Goal: Task Accomplishment & Management: Manage account settings

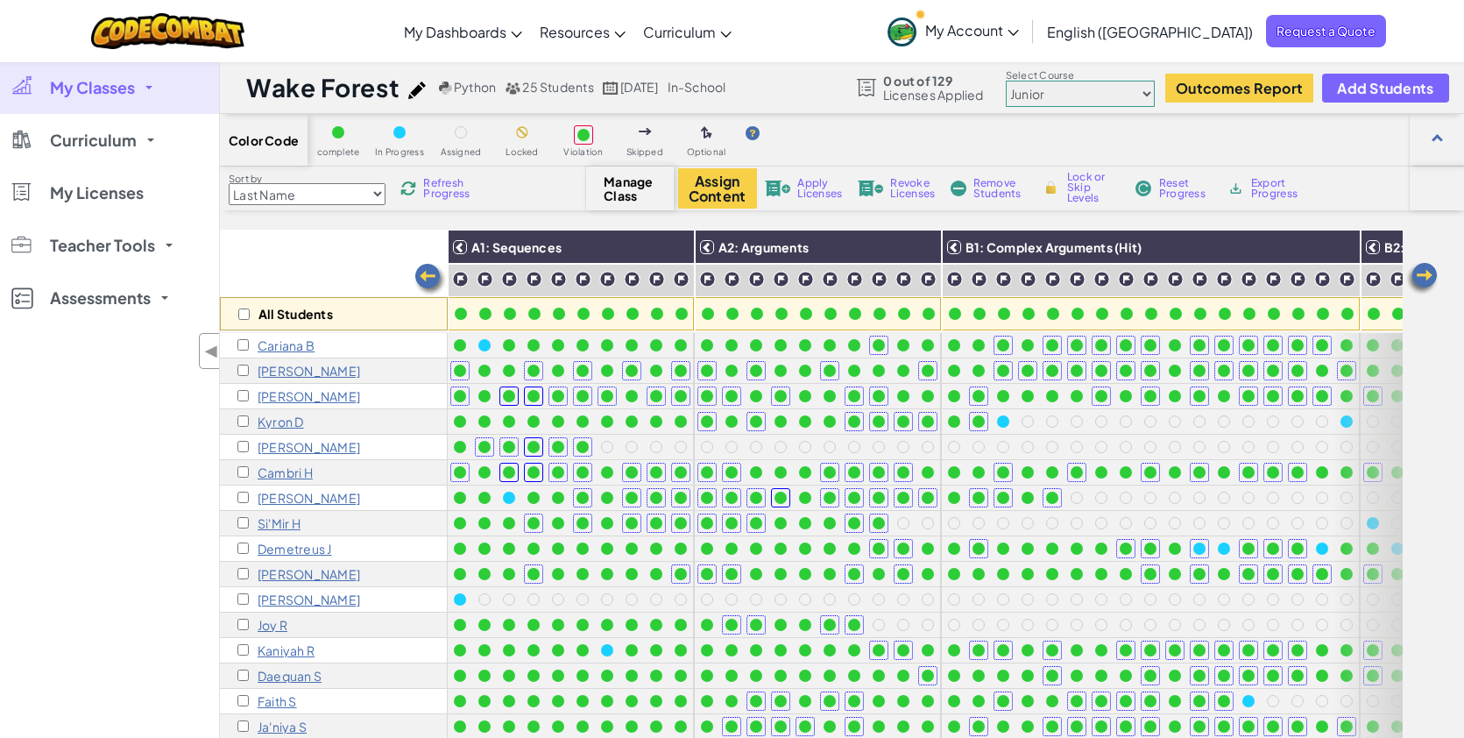
scroll to position [0, 1095]
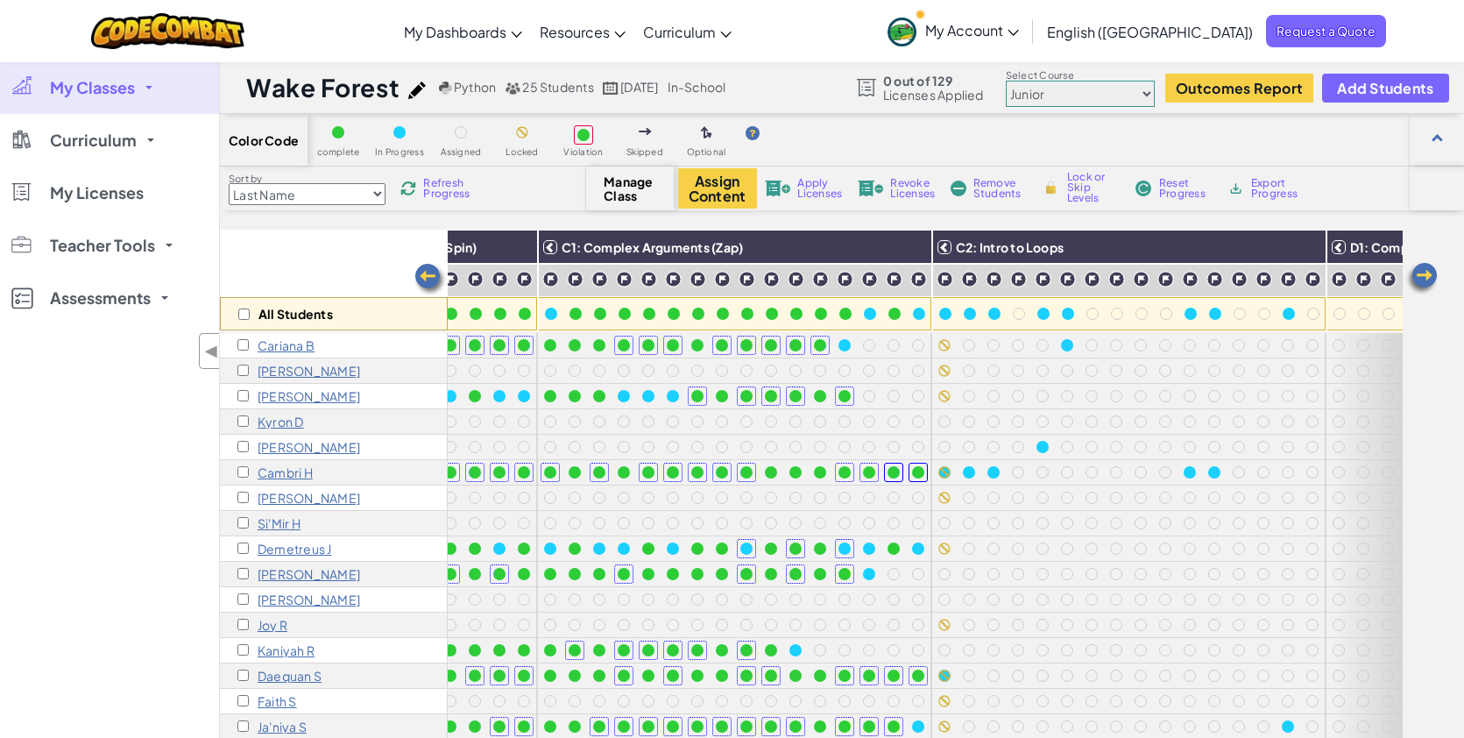
click at [414, 85] on img at bounding box center [417, 90] width 18 height 18
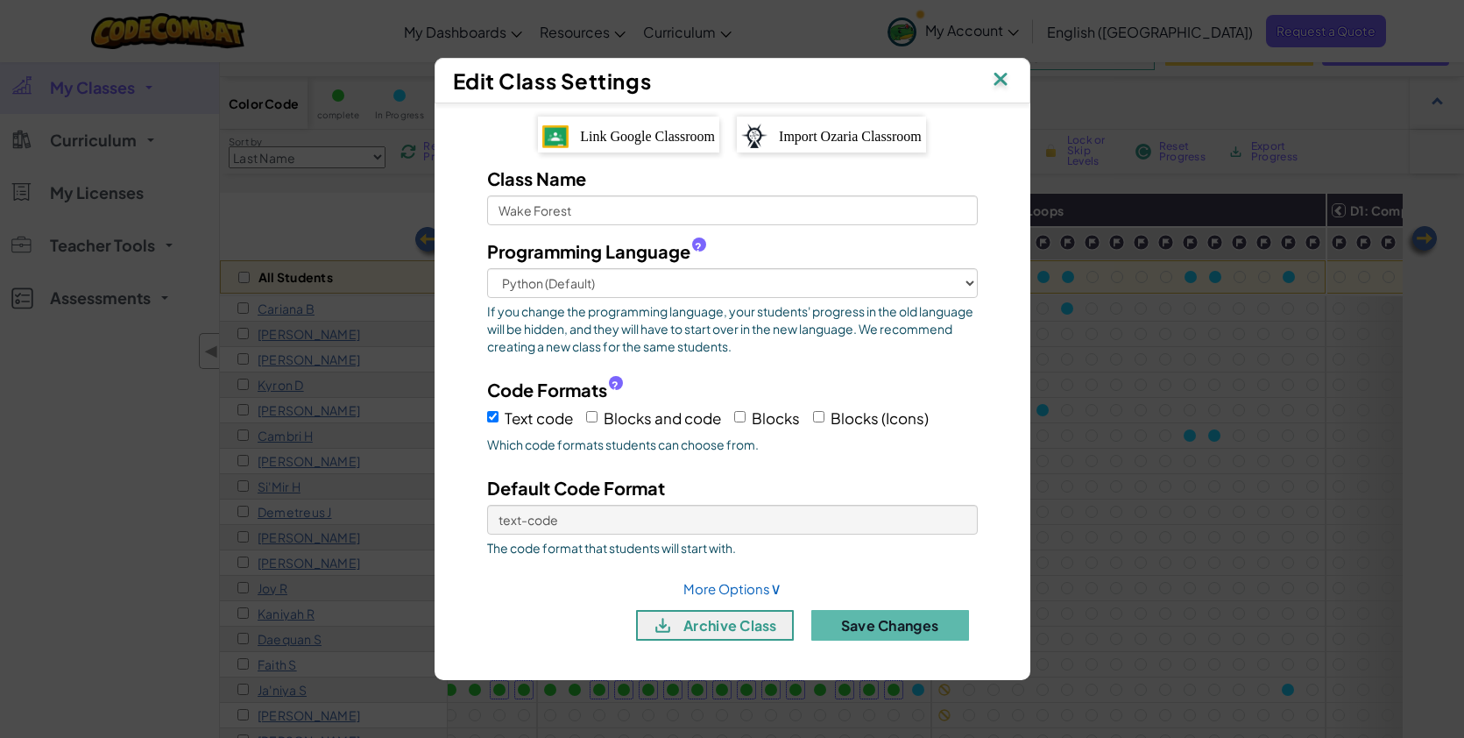
scroll to position [39, 0]
click at [743, 624] on button "archive class" at bounding box center [715, 625] width 158 height 31
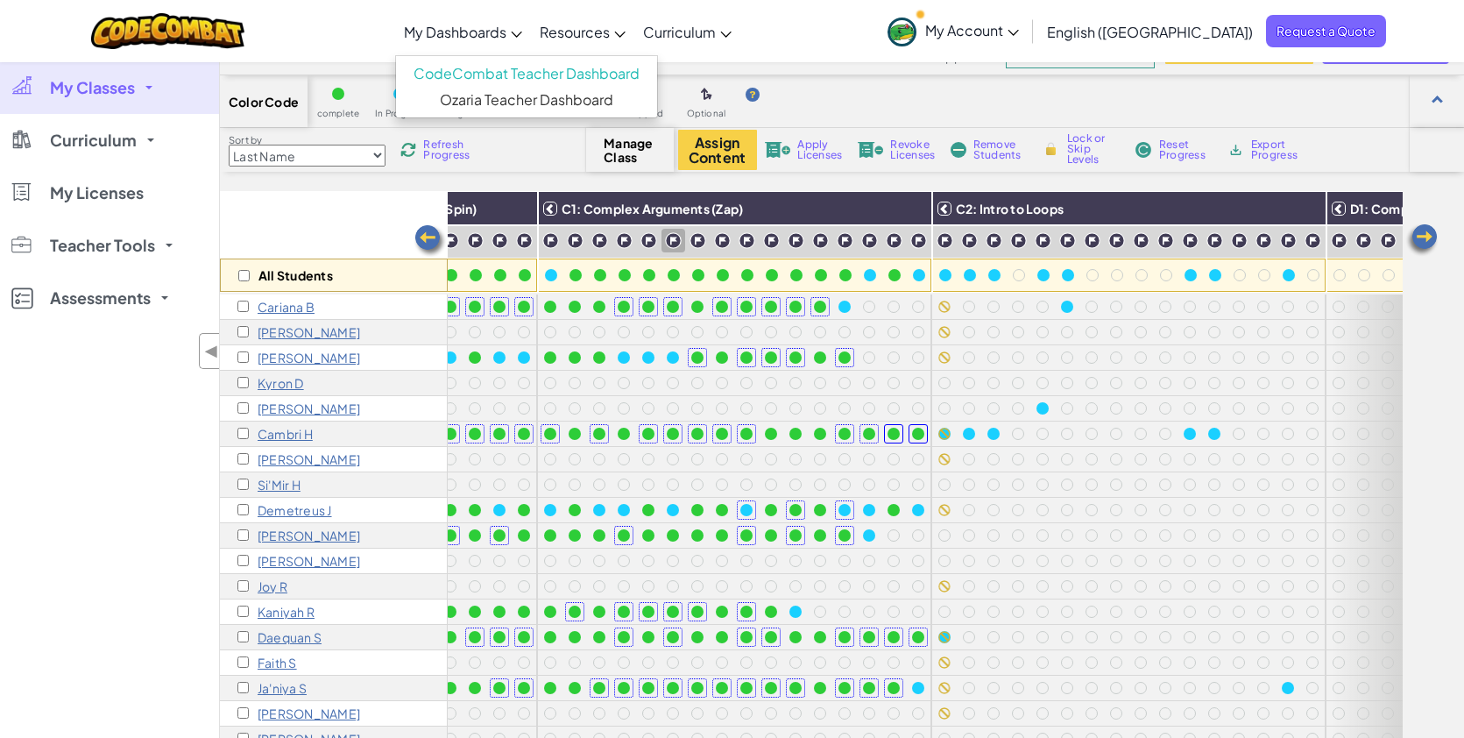
click at [507, 37] on span "My Dashboards" at bounding box center [455, 32] width 103 height 18
click at [531, 39] on link "My Dashboards" at bounding box center [463, 31] width 136 height 47
click at [507, 35] on span "My Dashboards" at bounding box center [455, 32] width 103 height 18
click at [121, 101] on link "My Classes" at bounding box center [109, 87] width 219 height 53
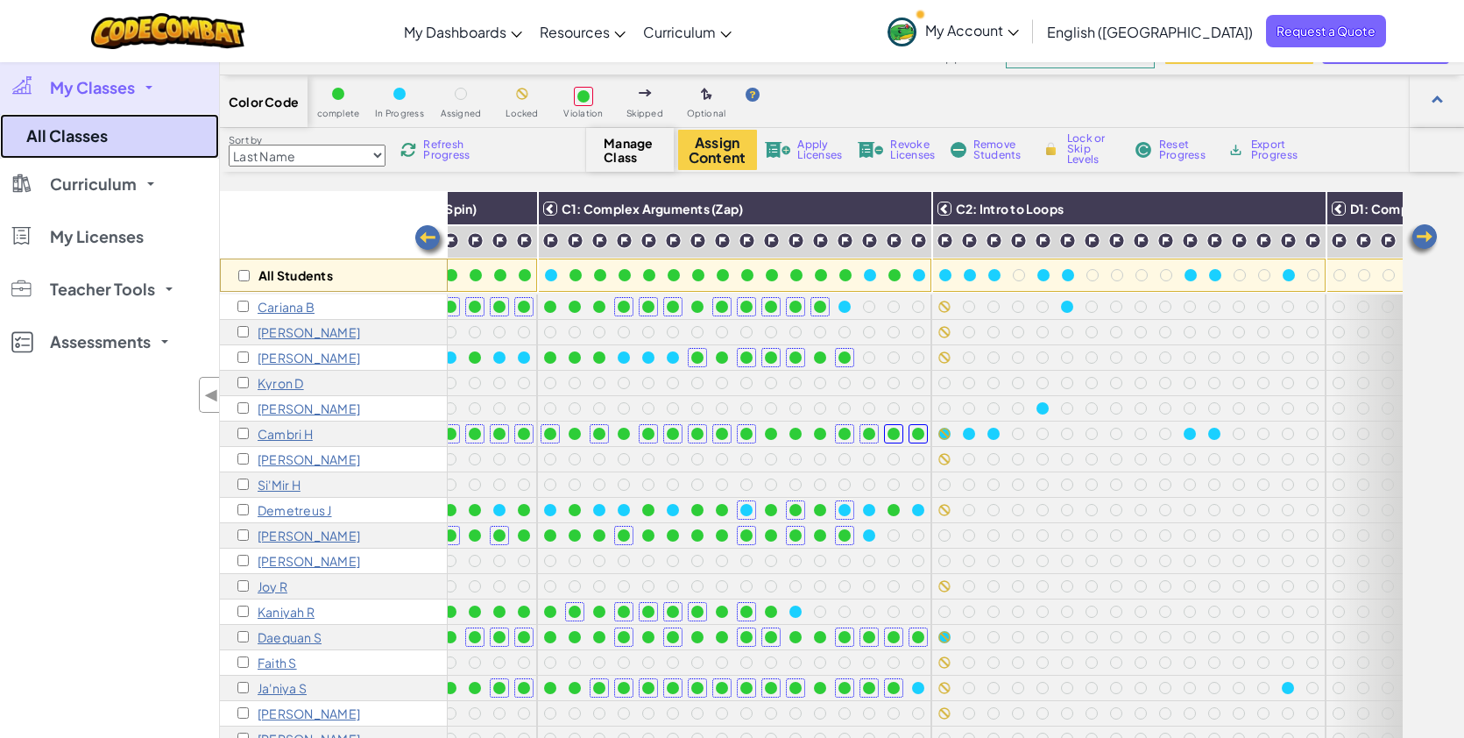
click at [146, 142] on link "All Classes" at bounding box center [109, 136] width 219 height 45
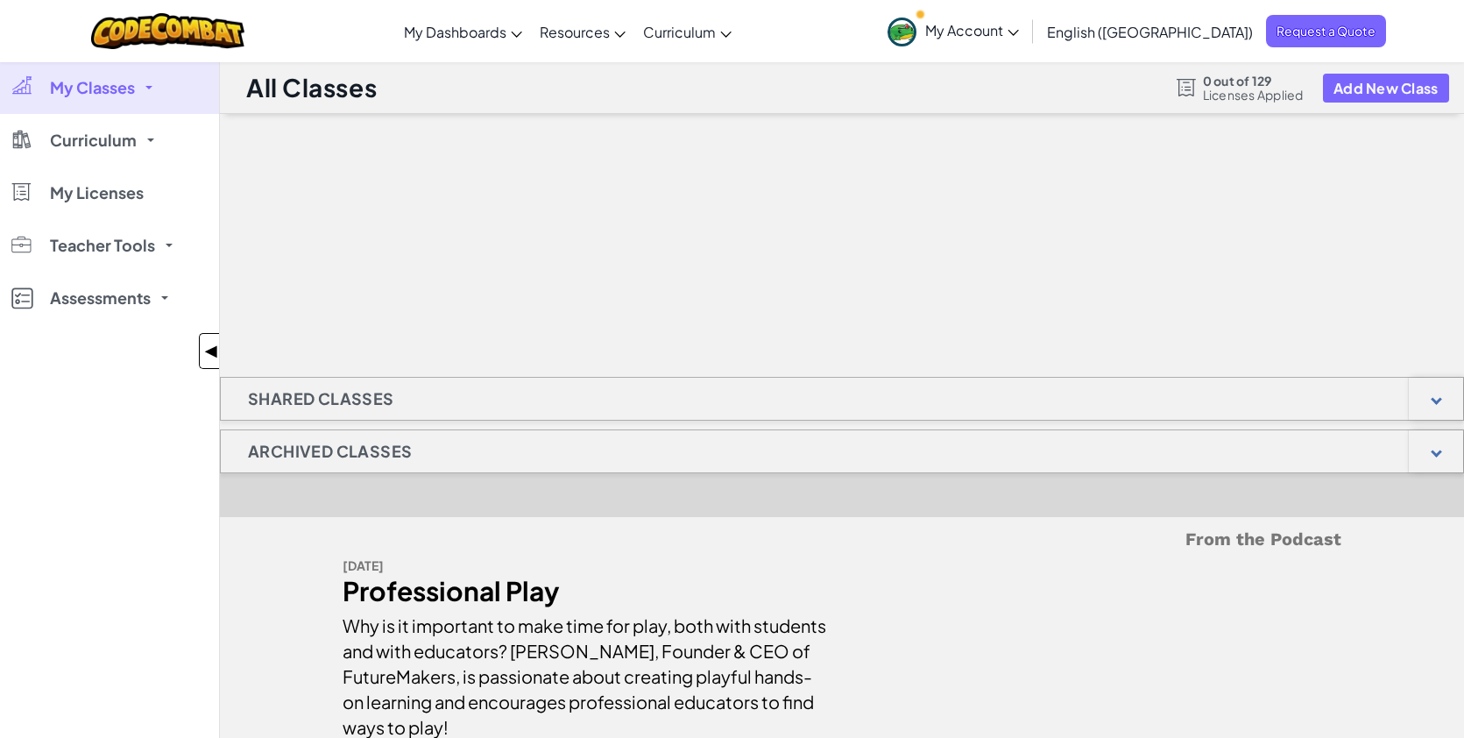
click at [212, 344] on span "◀" at bounding box center [211, 350] width 15 height 25
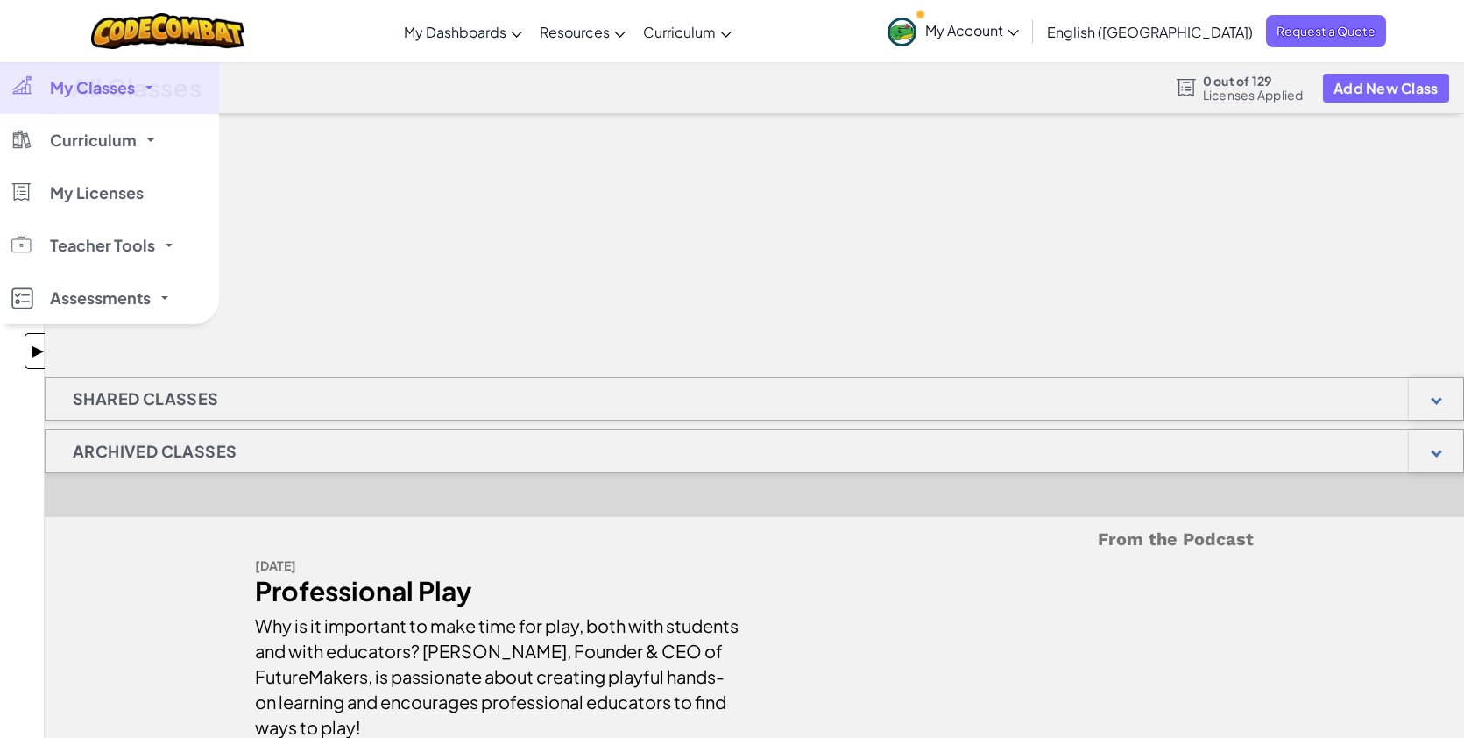
click at [31, 350] on span "▶" at bounding box center [37, 350] width 15 height 25
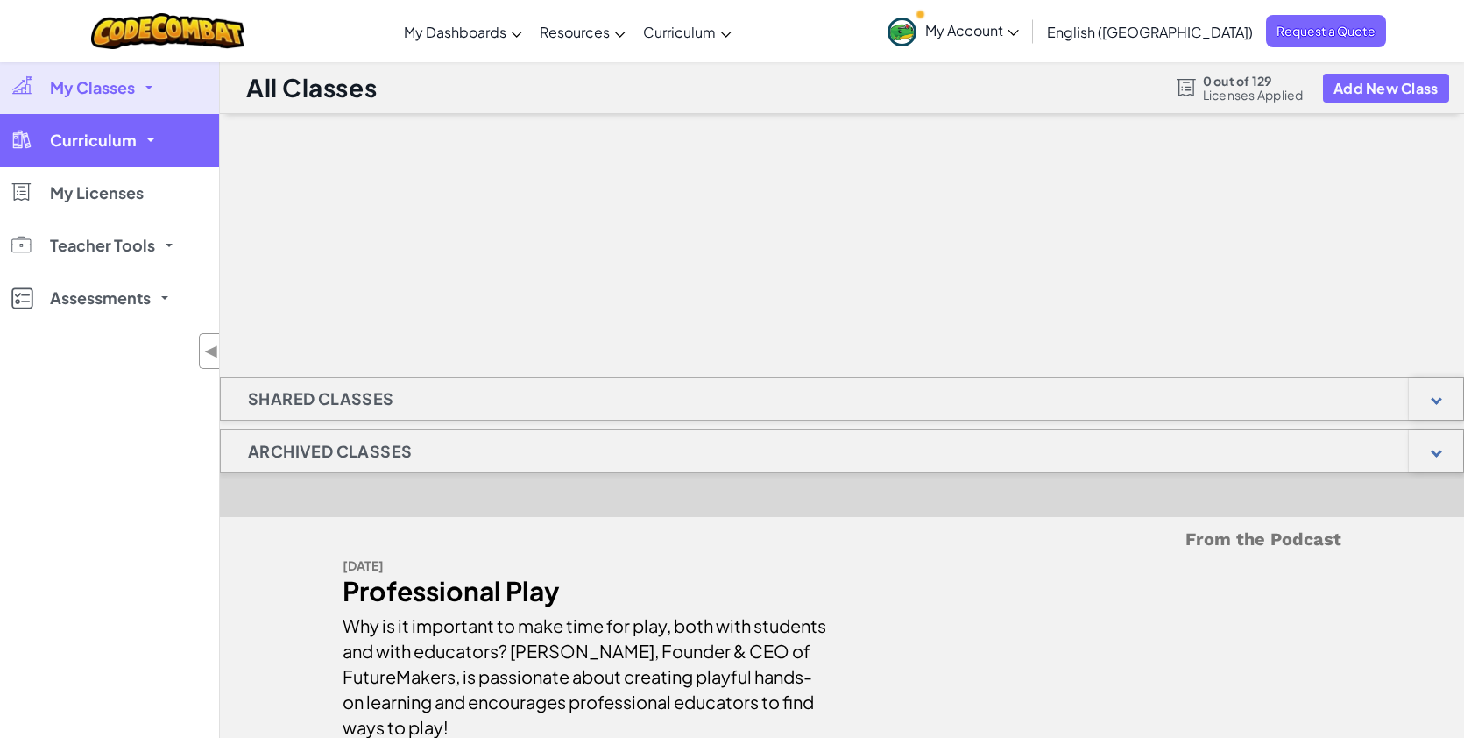
click at [131, 140] on span "Curriculum" at bounding box center [93, 140] width 87 height 16
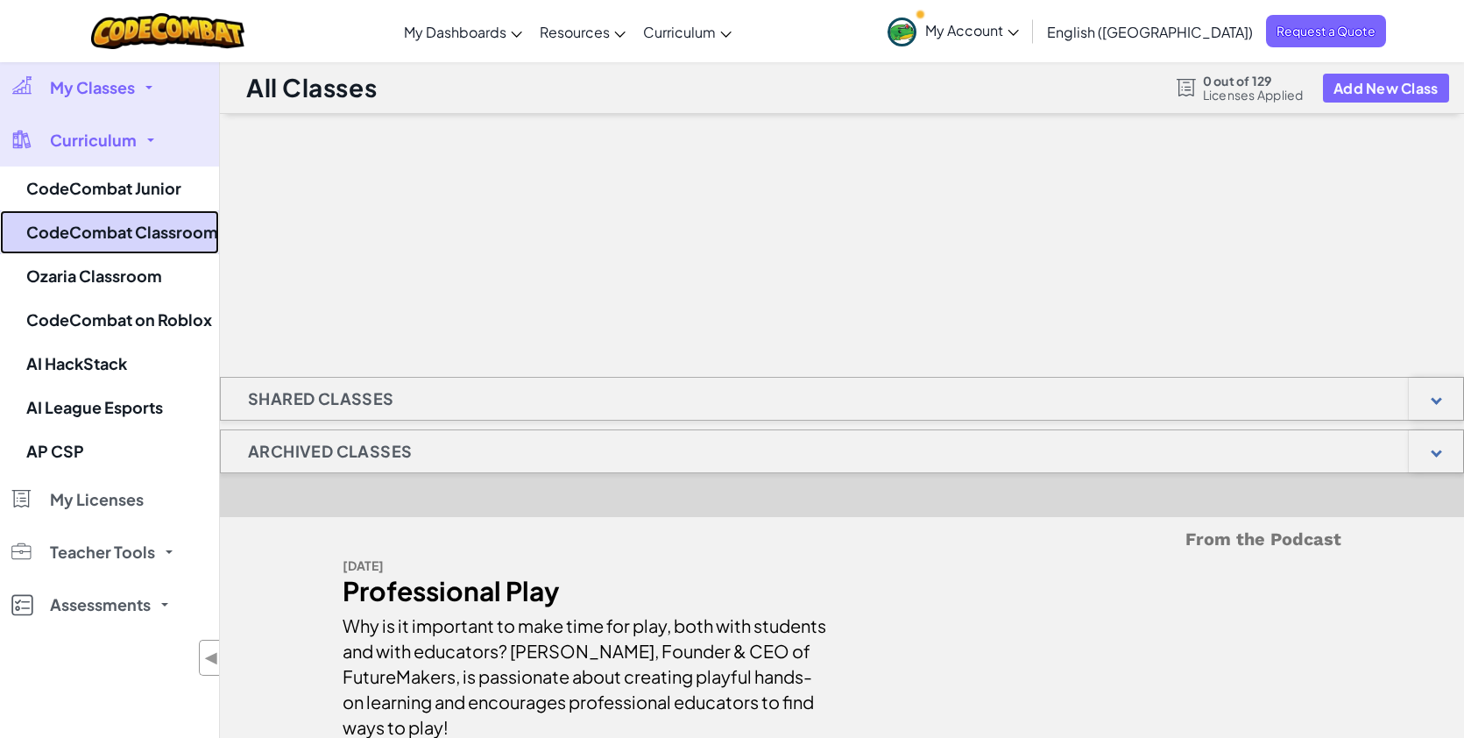
click at [149, 237] on link "CodeCombat Classroom" at bounding box center [109, 232] width 219 height 44
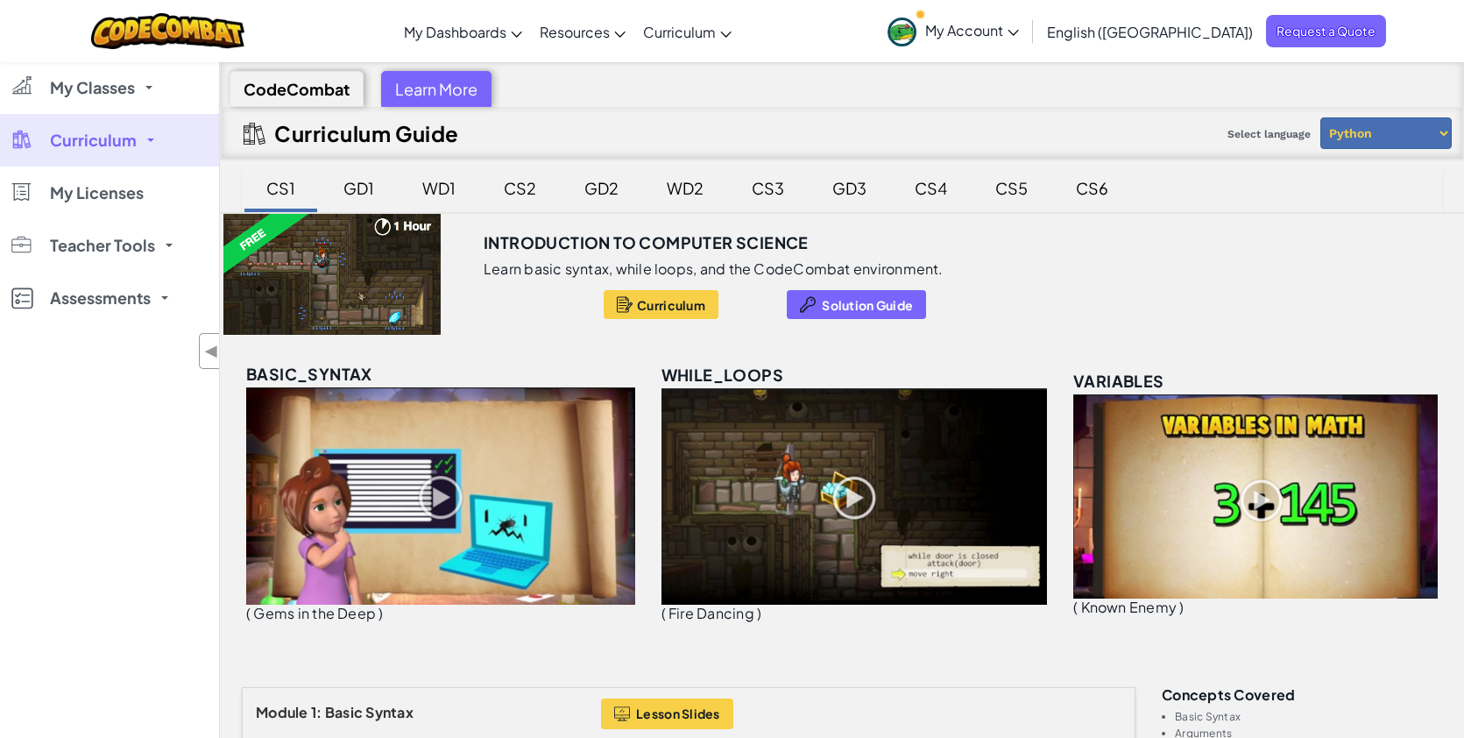
click at [286, 266] on div at bounding box center [332, 274] width 224 height 121
click at [444, 184] on div "WD1" at bounding box center [439, 187] width 68 height 41
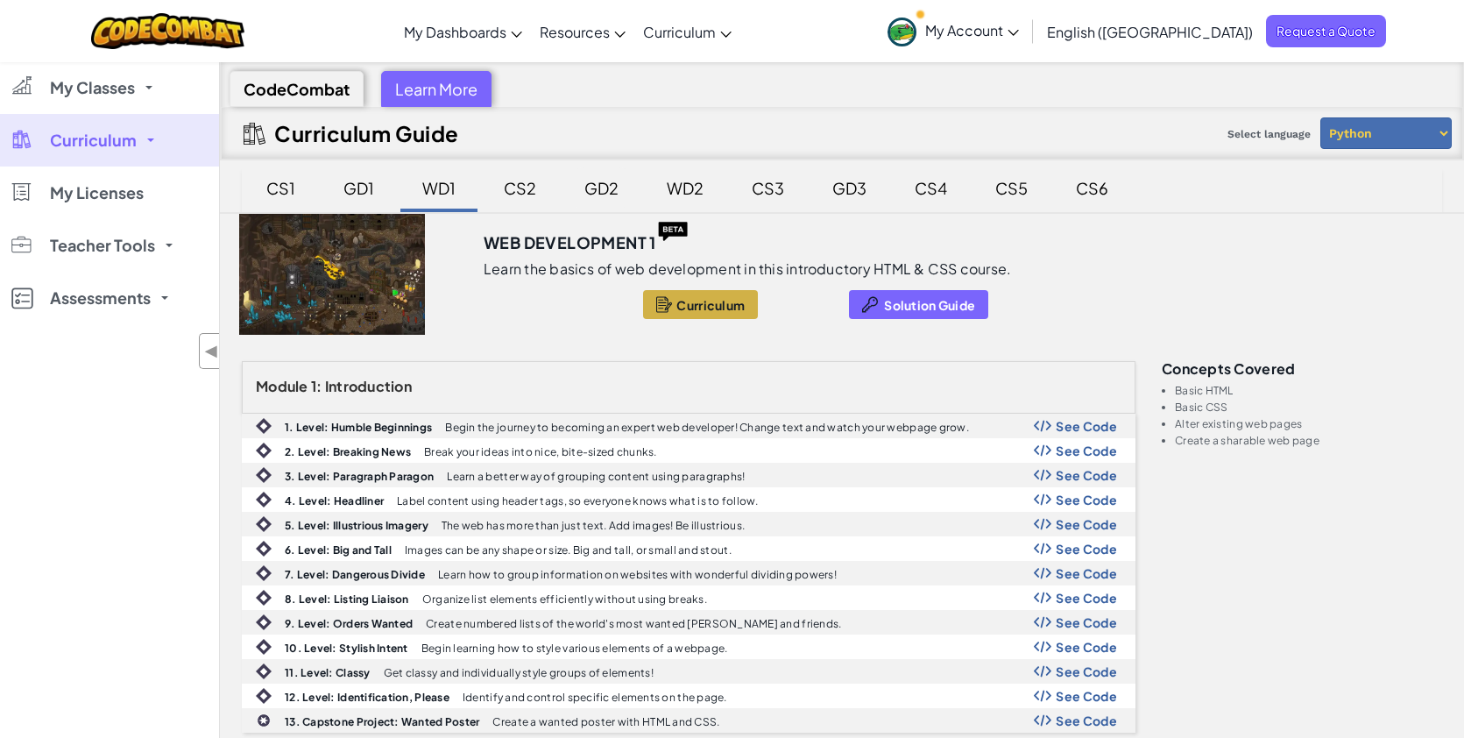
click at [596, 193] on div "GD2" at bounding box center [601, 187] width 69 height 41
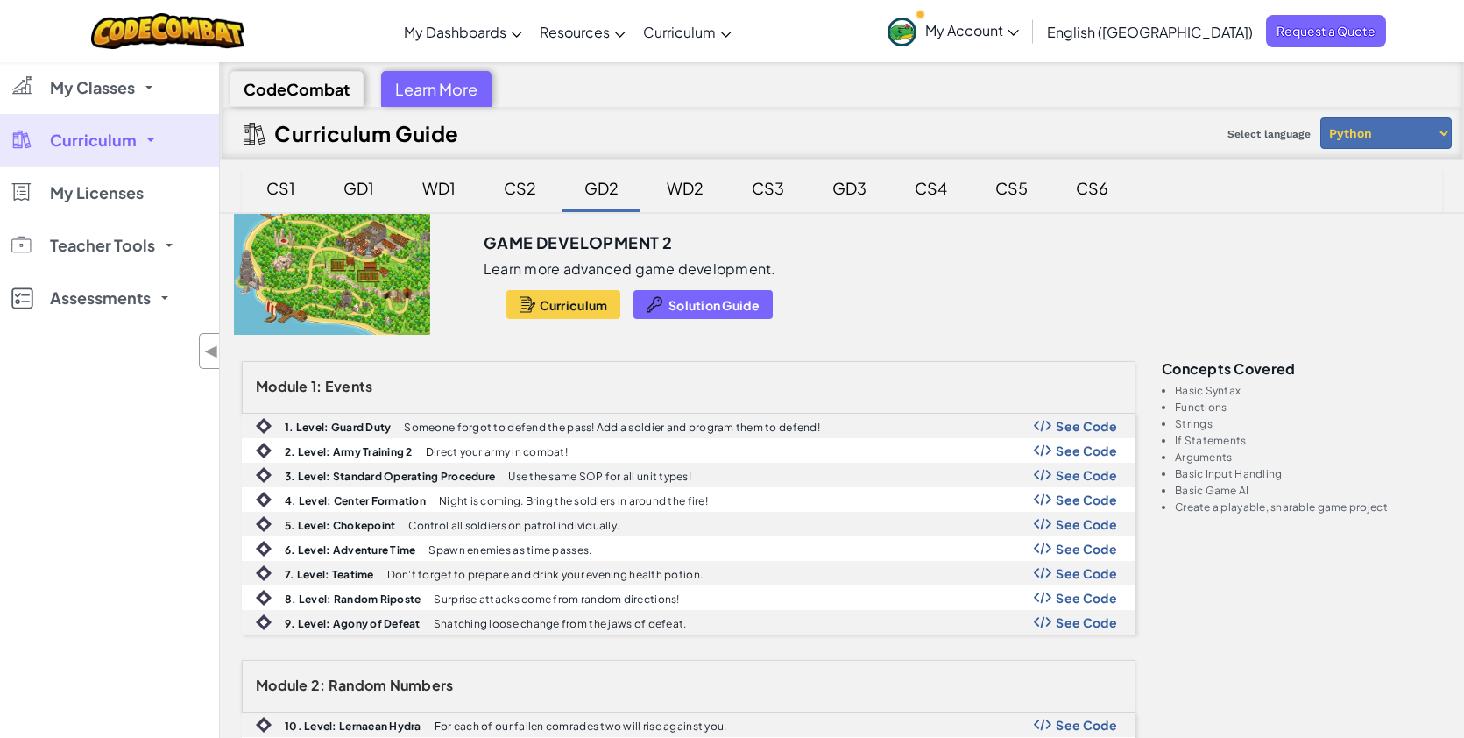
click at [369, 187] on div "GD1" at bounding box center [359, 187] width 66 height 41
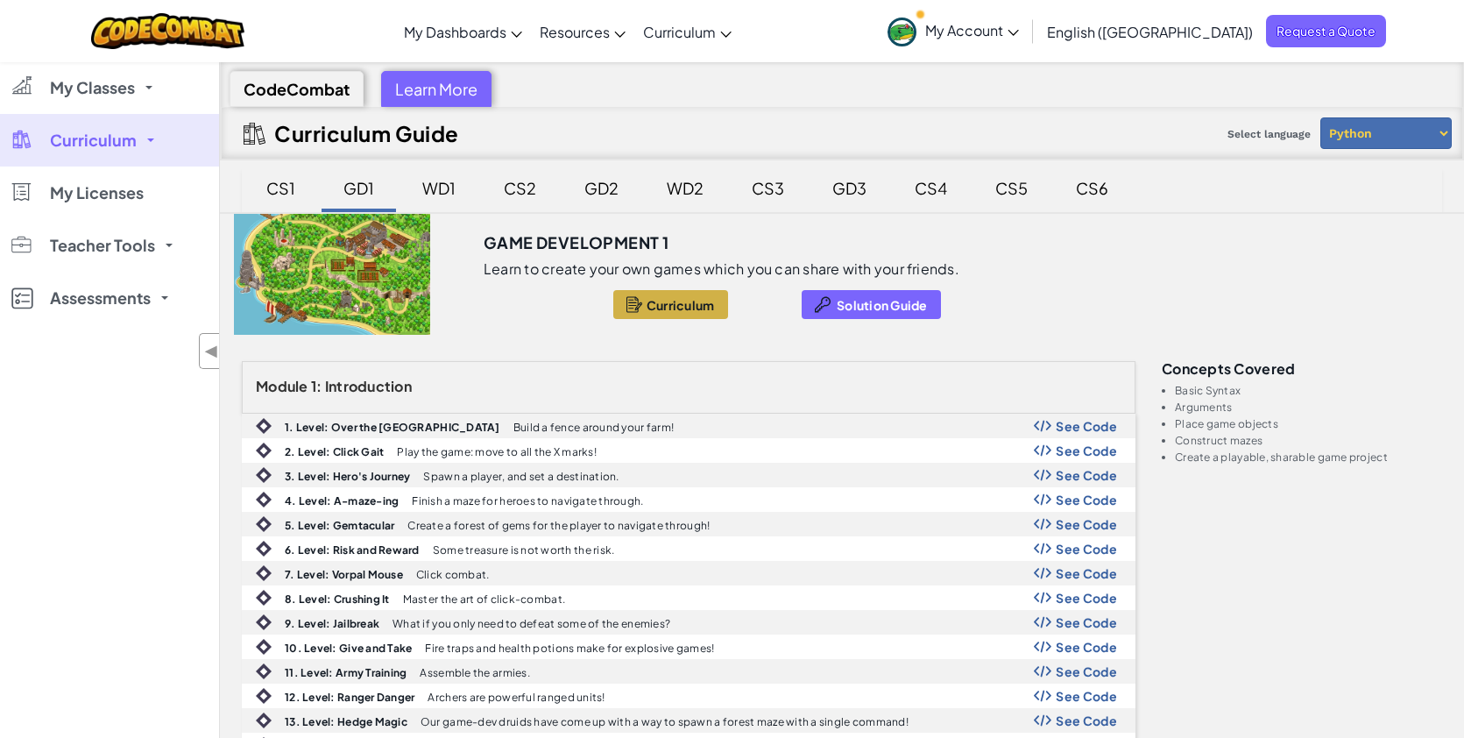
click at [663, 303] on span "Curriculum" at bounding box center [681, 305] width 68 height 14
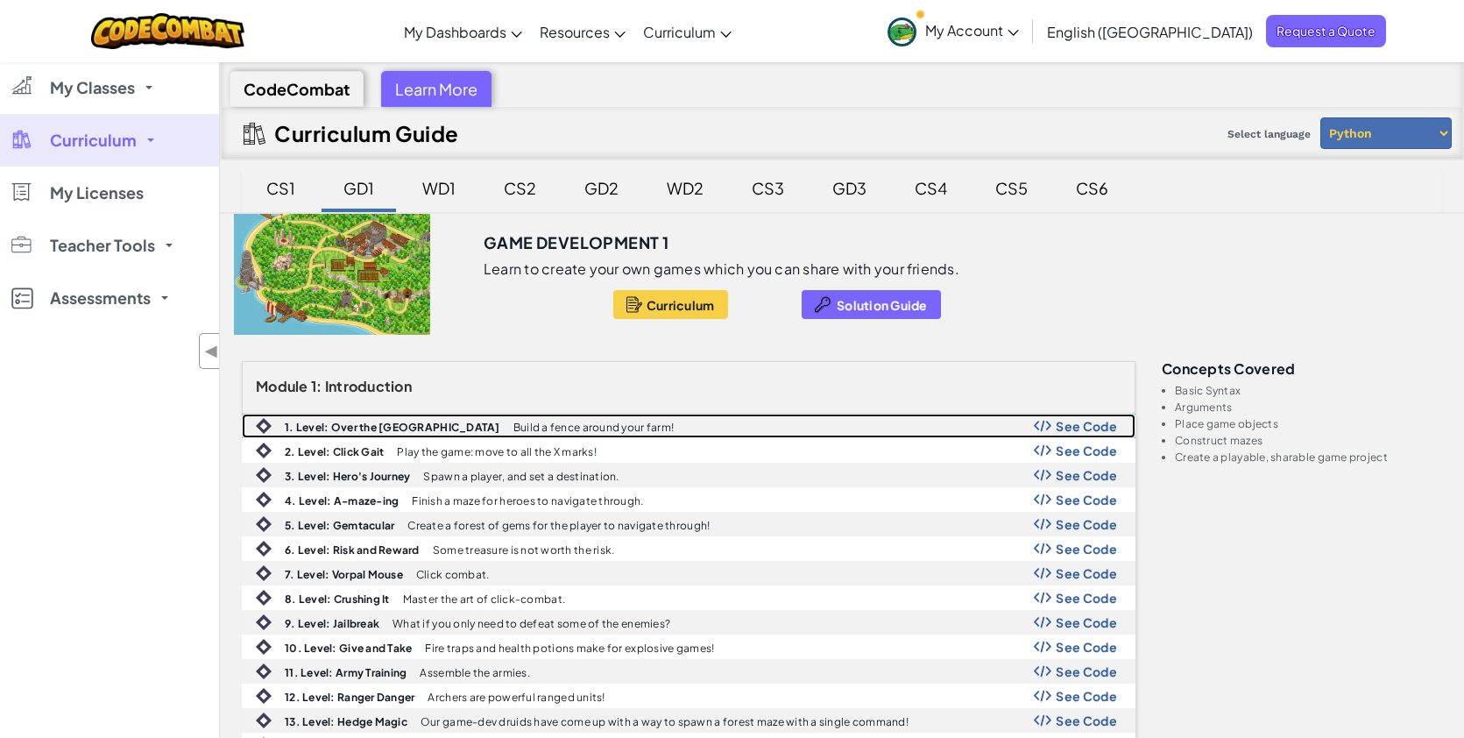
click at [1077, 434] on div "1. Level: Over the Garden Wall Build a fence around your farm! See Code" at bounding box center [689, 425] width 892 height 23
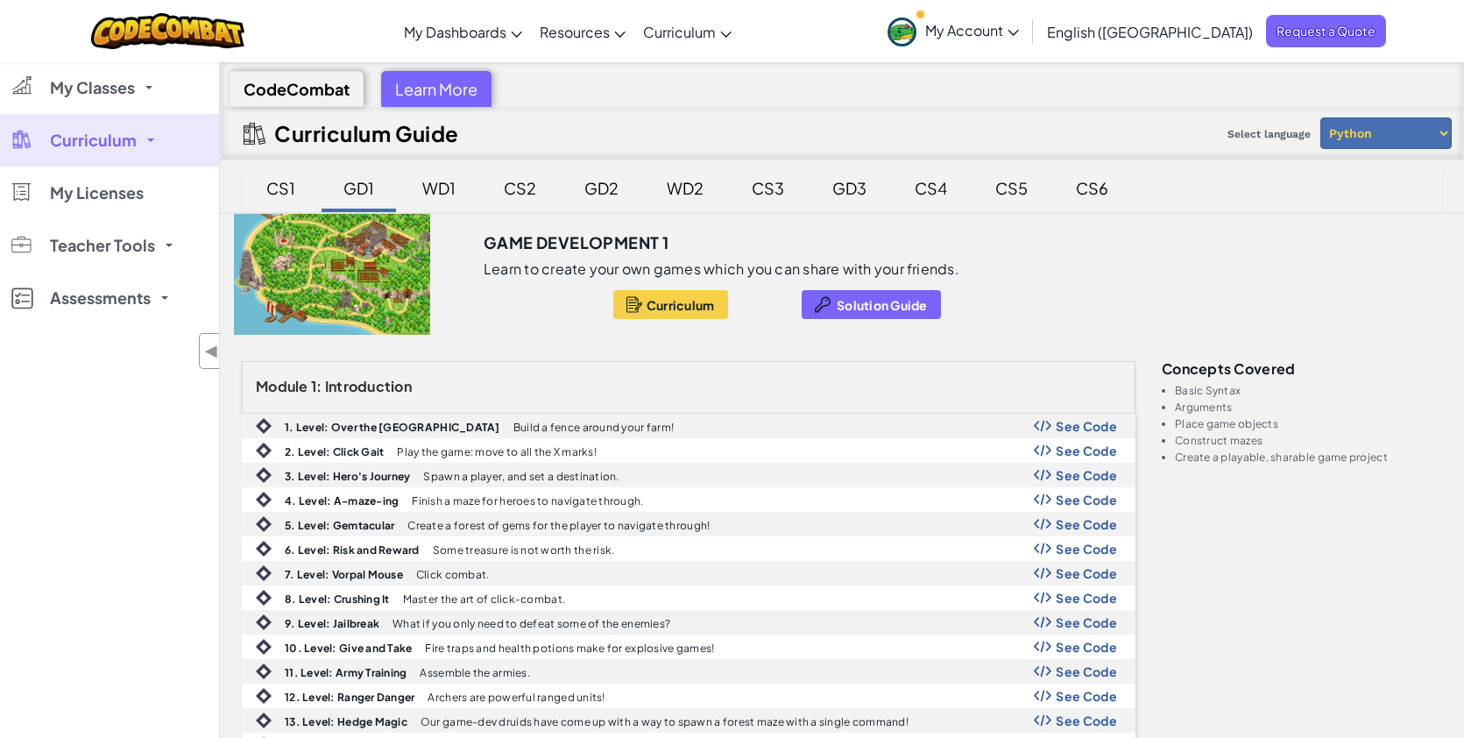
click at [528, 193] on div "CS2" at bounding box center [519, 187] width 67 height 41
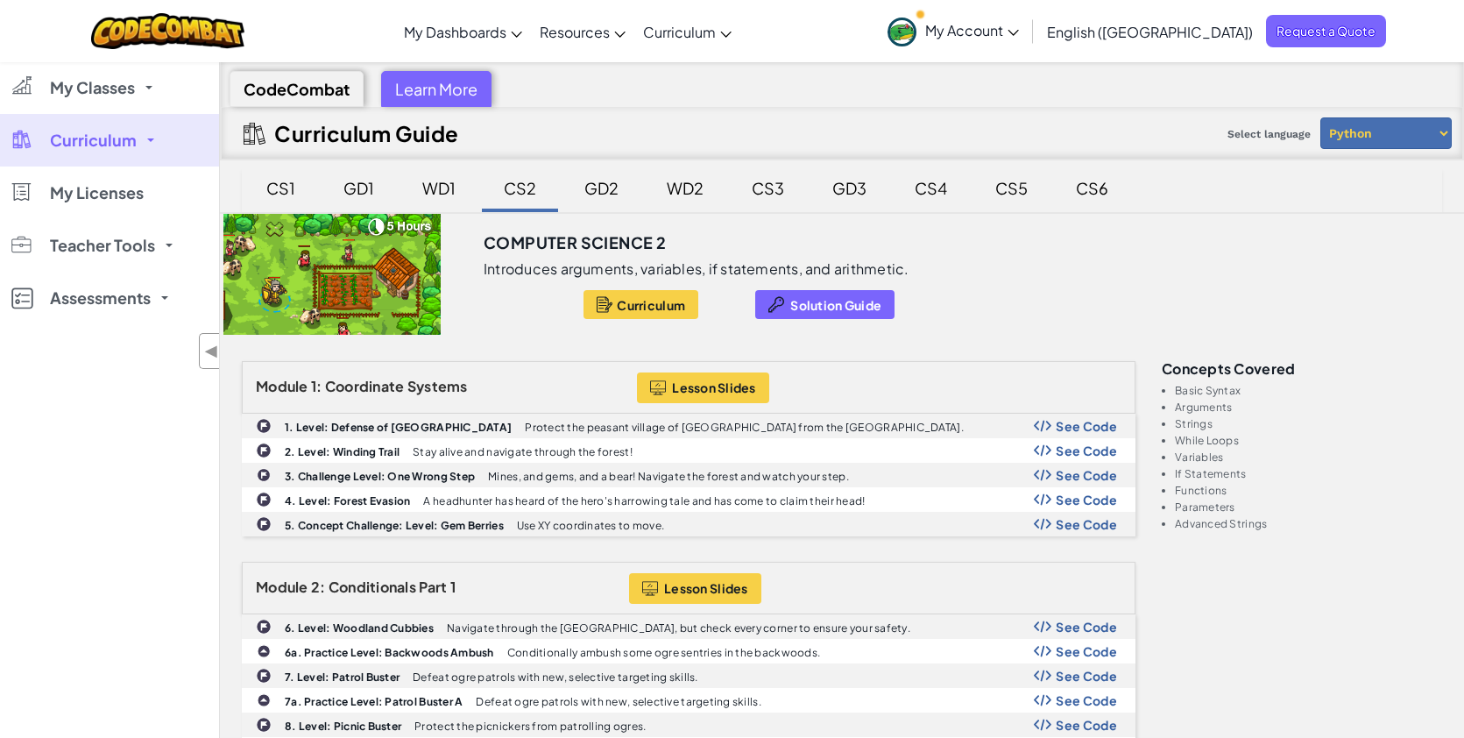
click at [1360, 139] on select "Python JavaScript" at bounding box center [1386, 133] width 131 height 32
select select "javascript"
click at [1321, 117] on select "Python JavaScript" at bounding box center [1386, 133] width 131 height 32
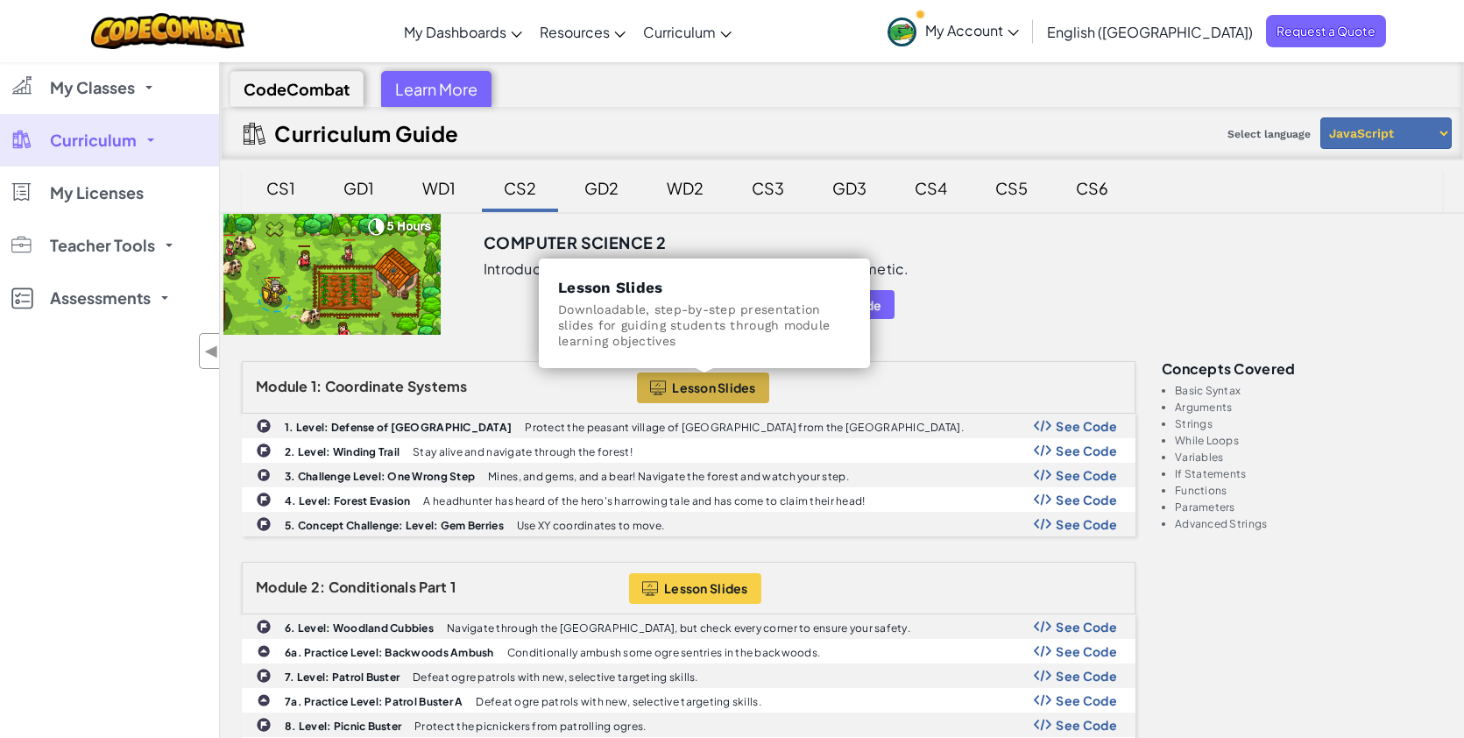
click at [726, 381] on span "Lesson Slides" at bounding box center [714, 387] width 84 height 14
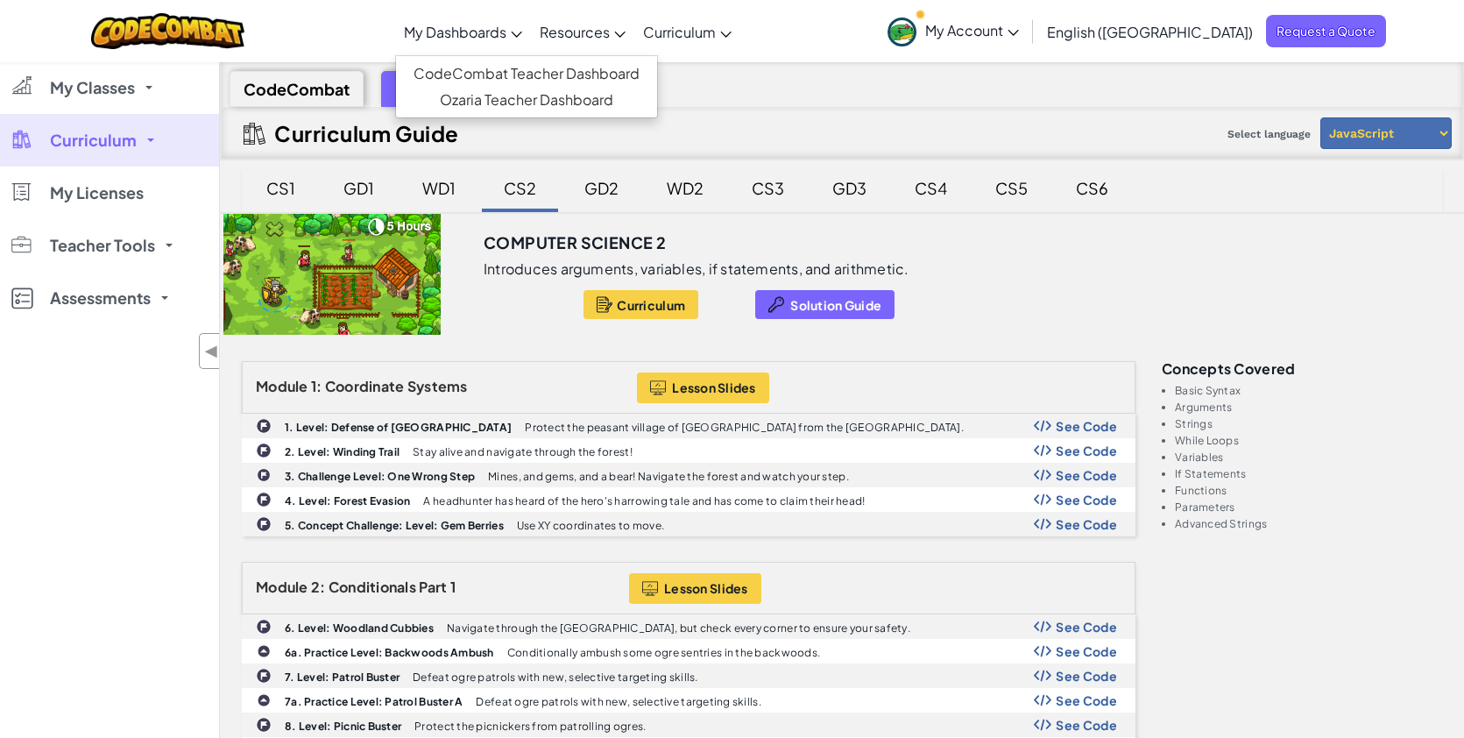
click at [507, 30] on span "My Dashboards" at bounding box center [455, 32] width 103 height 18
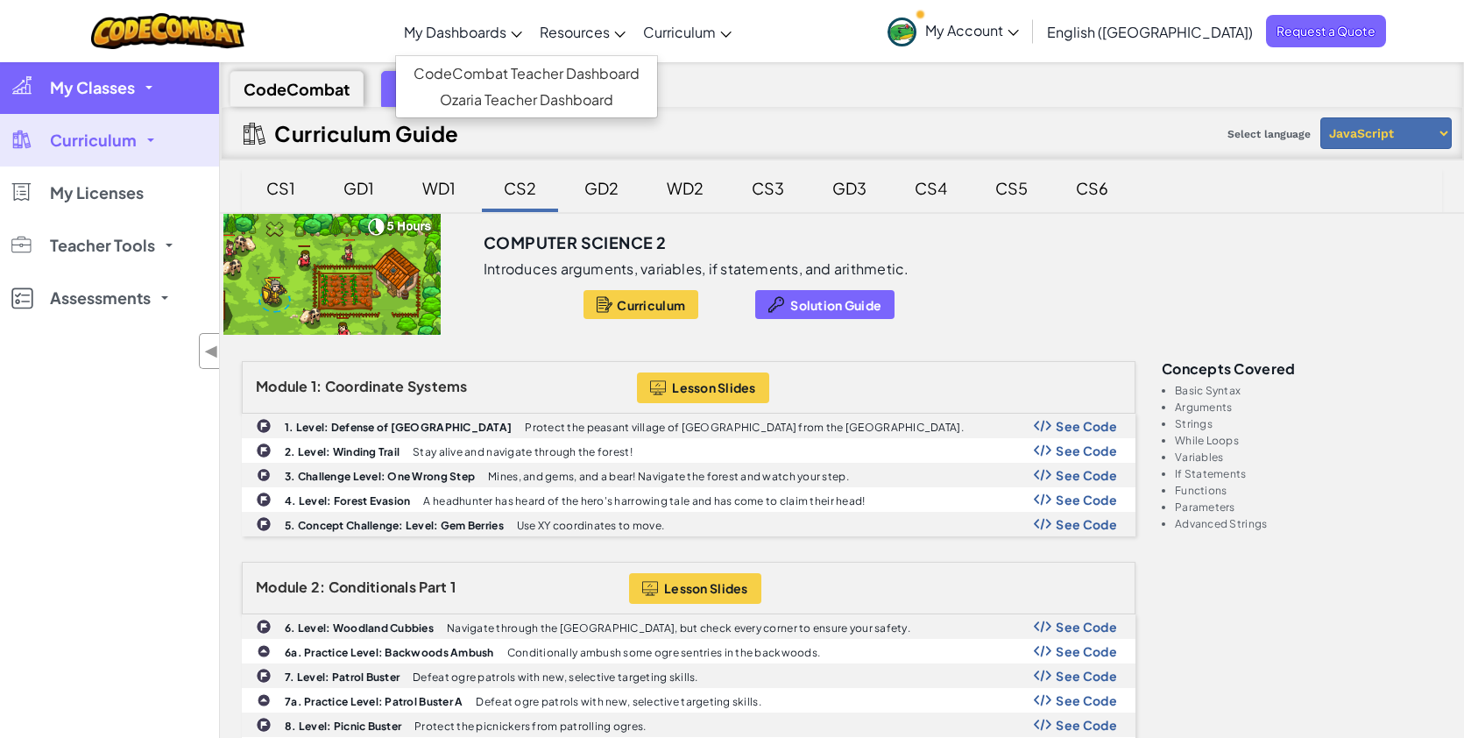
click at [150, 89] on link "My Classes" at bounding box center [109, 87] width 219 height 53
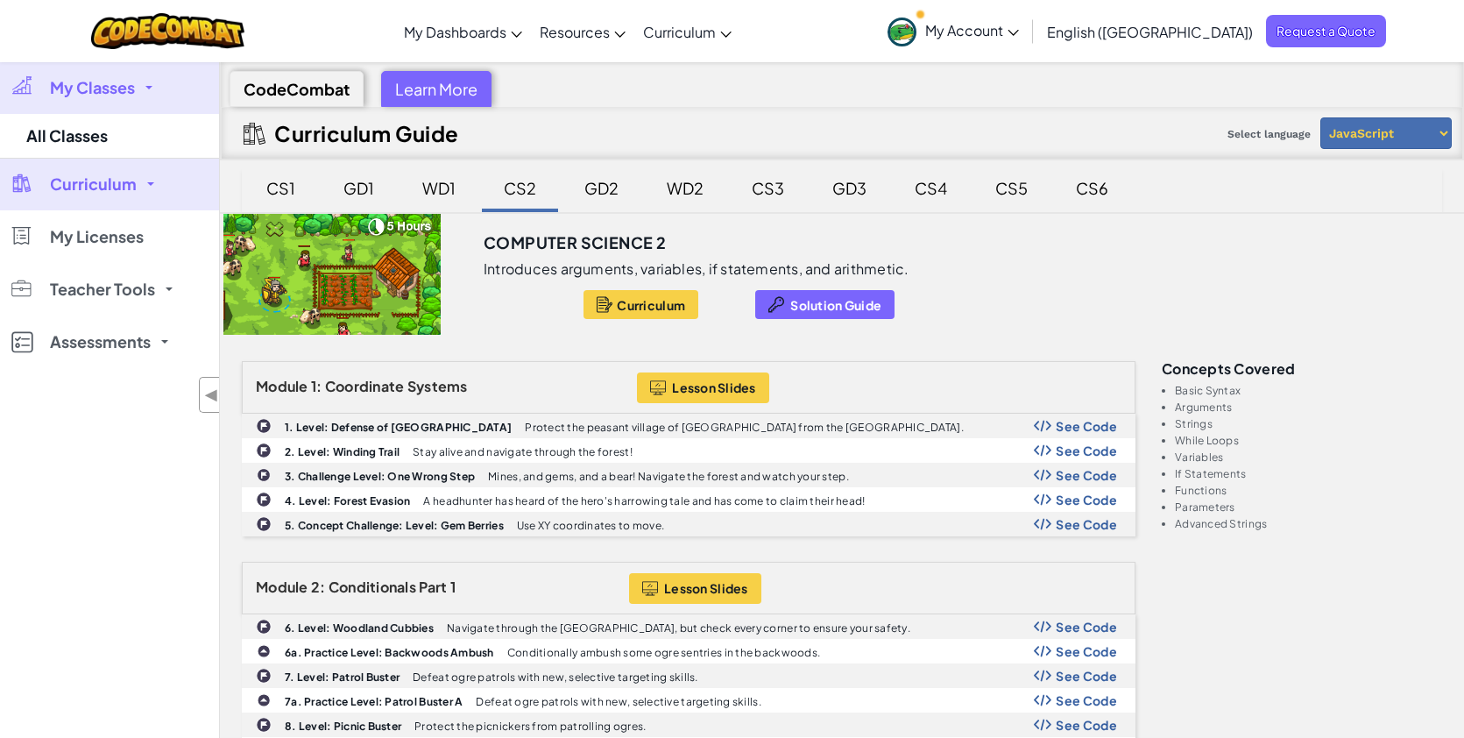
click at [140, 89] on link "My Classes" at bounding box center [109, 87] width 219 height 53
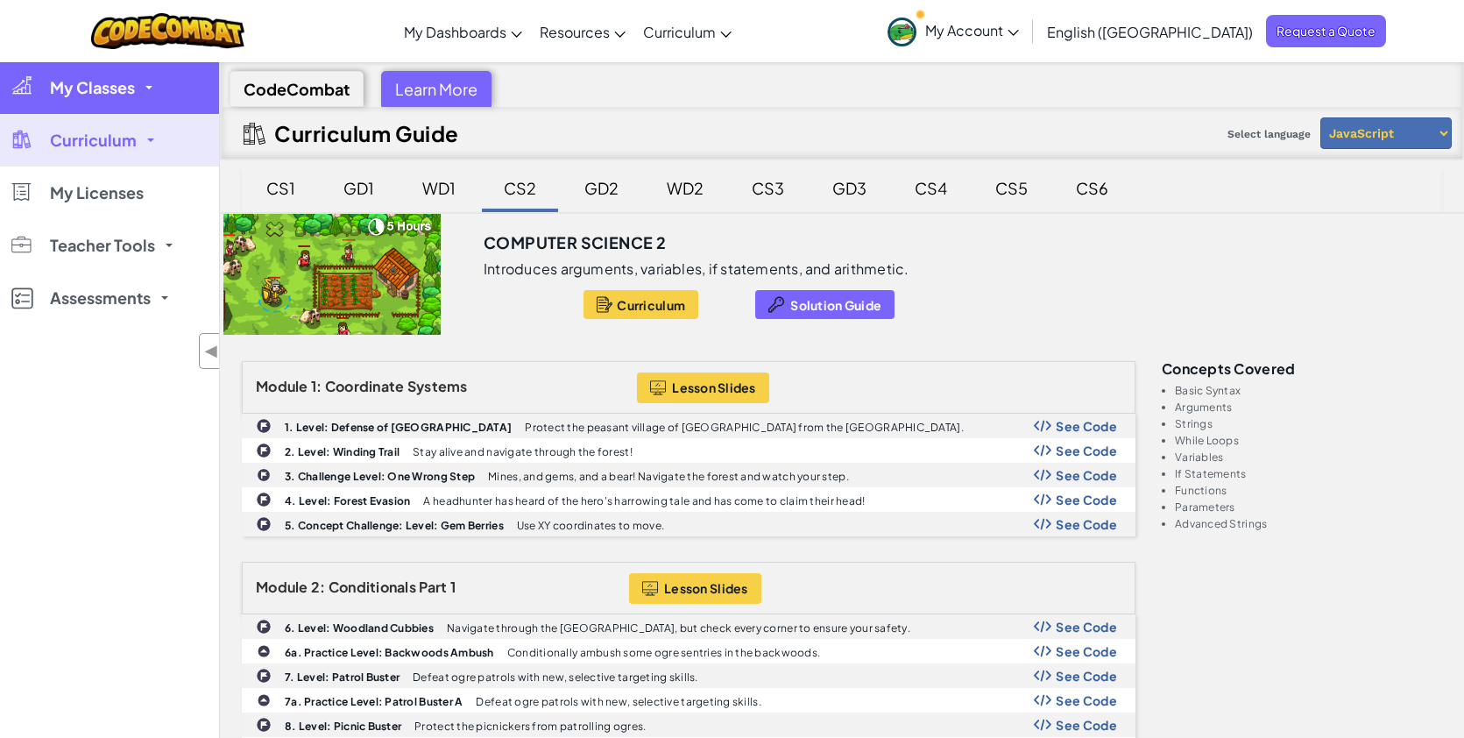
click at [146, 89] on span at bounding box center [148, 88] width 7 height 4
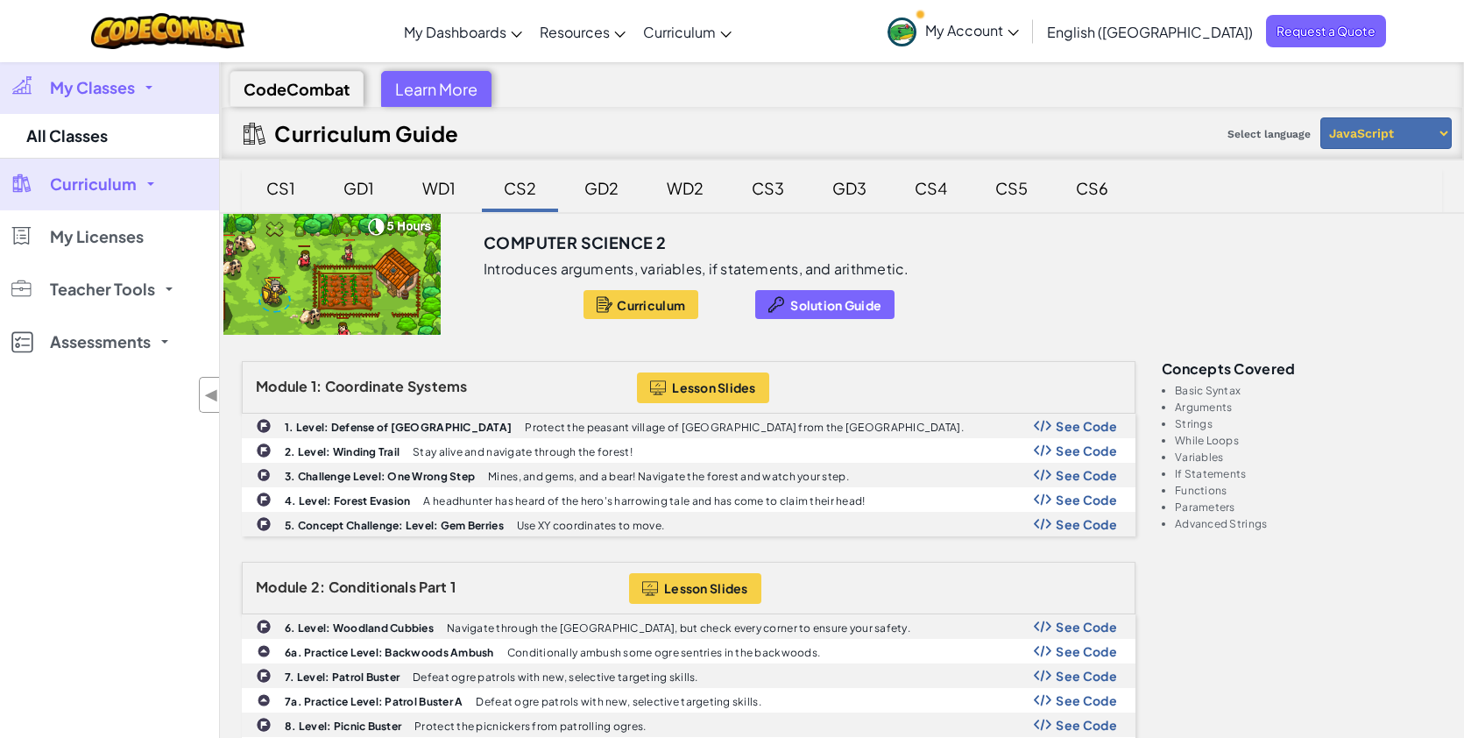
click at [134, 92] on span "My Classes" at bounding box center [92, 88] width 85 height 16
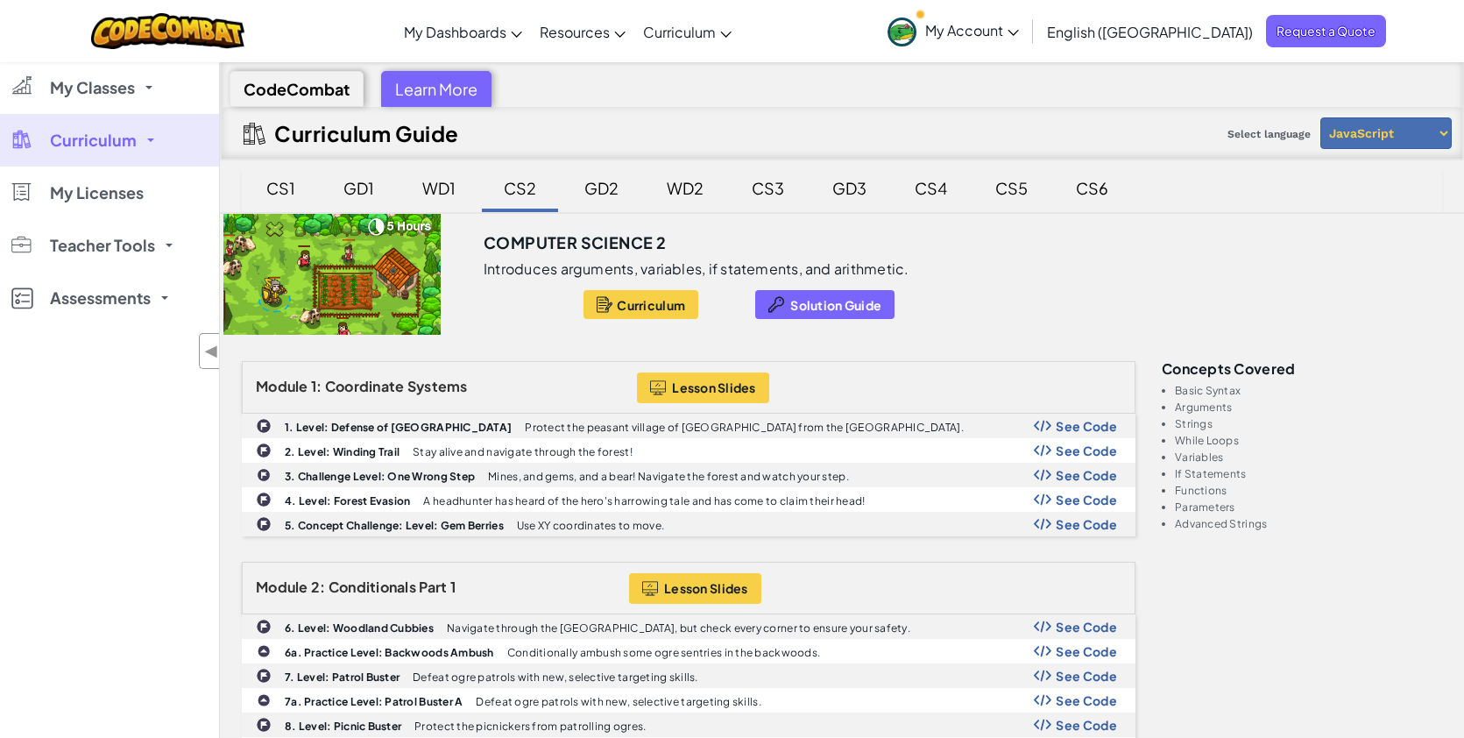
click at [129, 142] on span "Curriculum" at bounding box center [93, 140] width 87 height 16
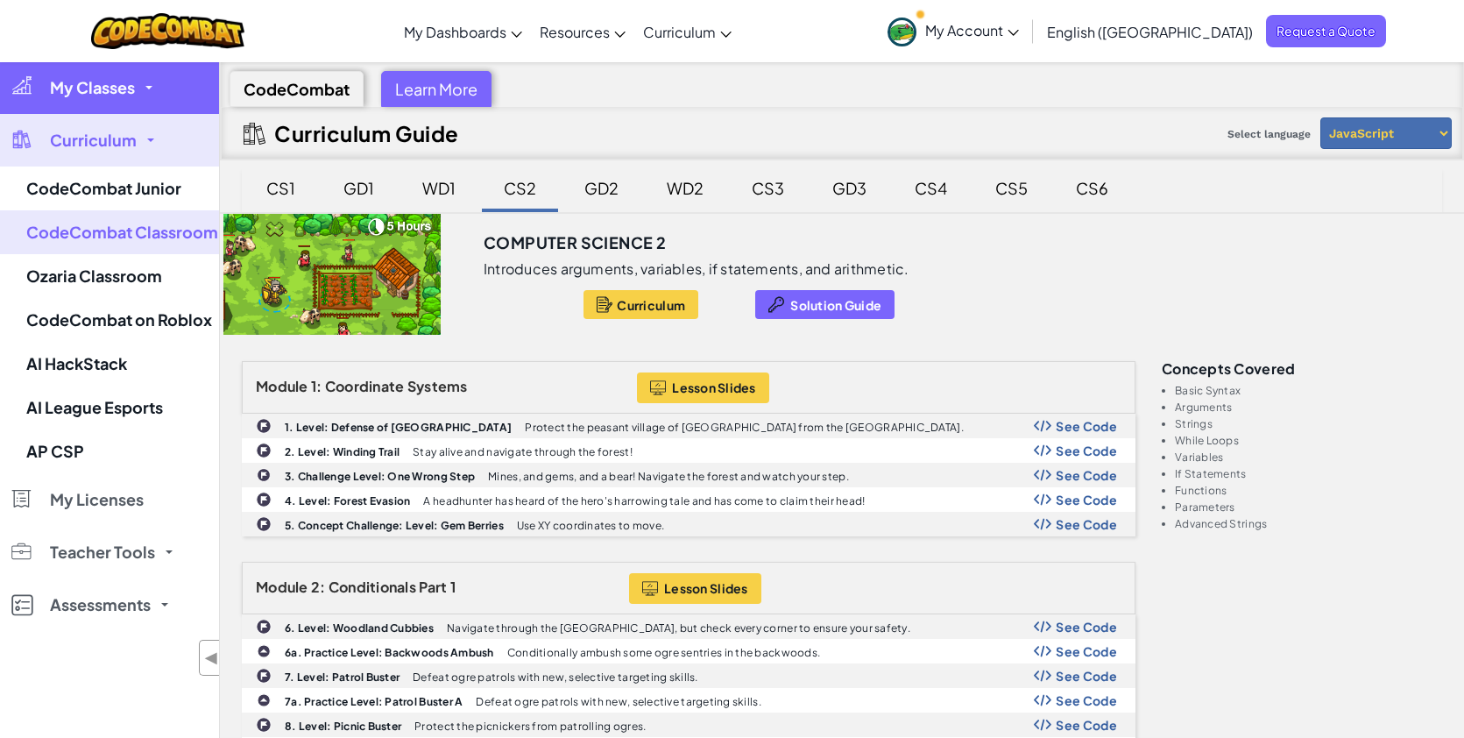
click at [131, 83] on span "My Classes" at bounding box center [92, 88] width 85 height 16
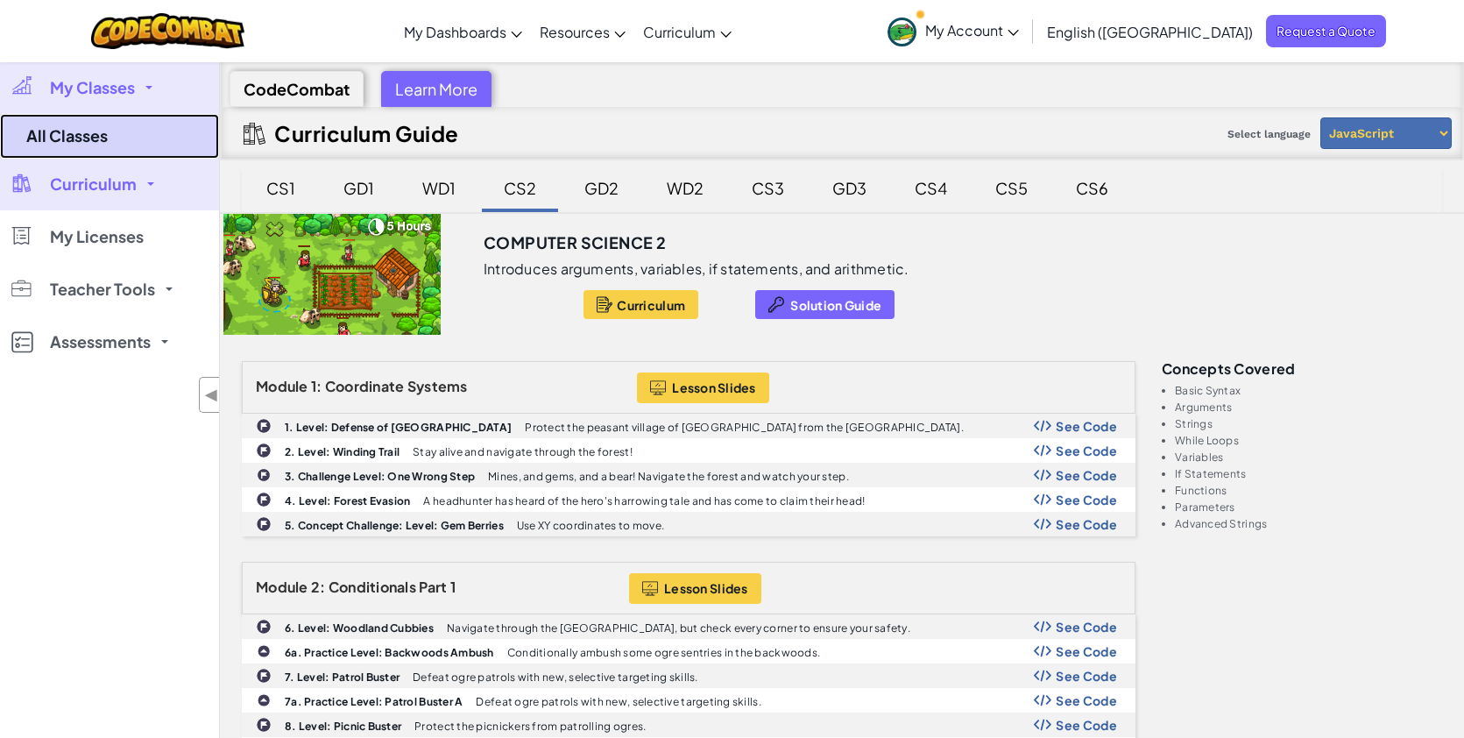
click at [110, 133] on link "All Classes" at bounding box center [109, 136] width 219 height 45
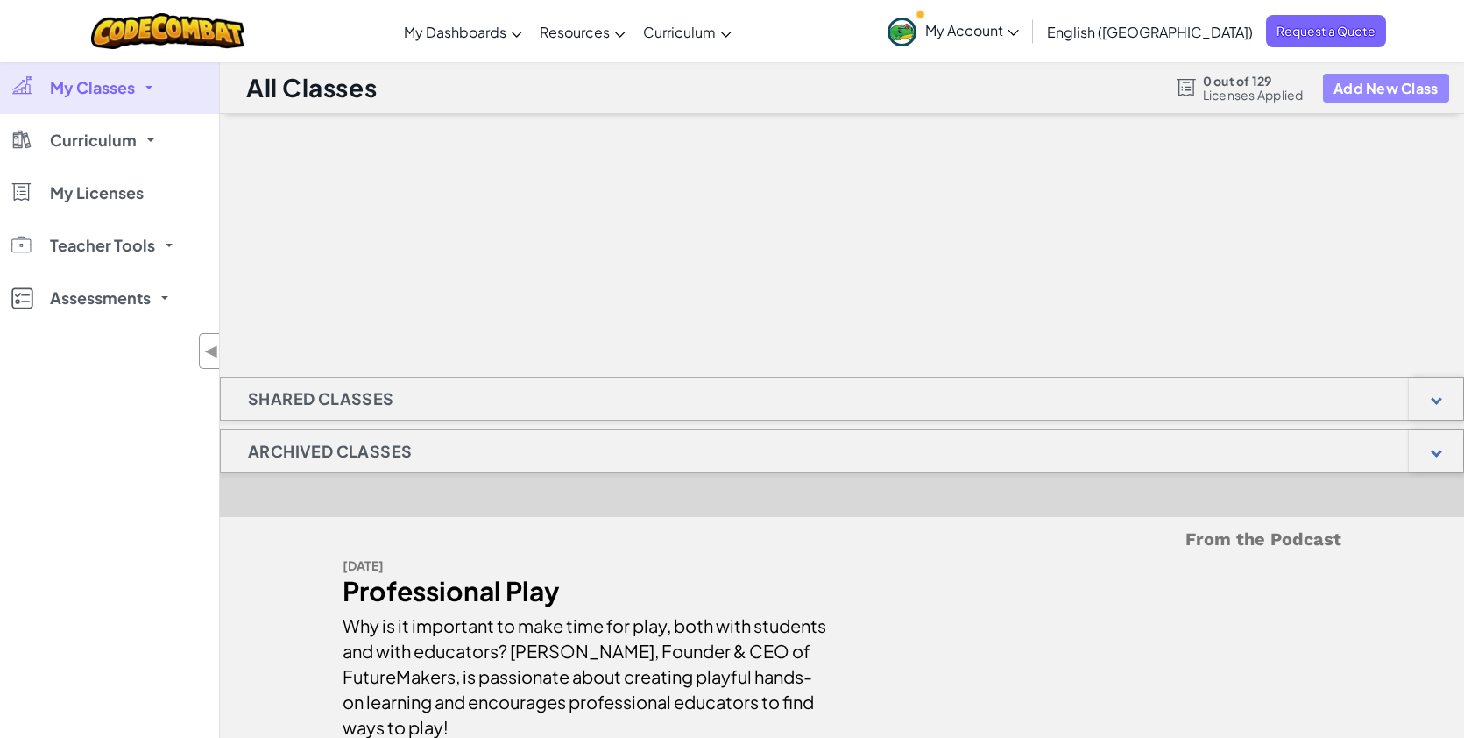
click at [1395, 84] on button "Add New Class" at bounding box center [1386, 88] width 126 height 29
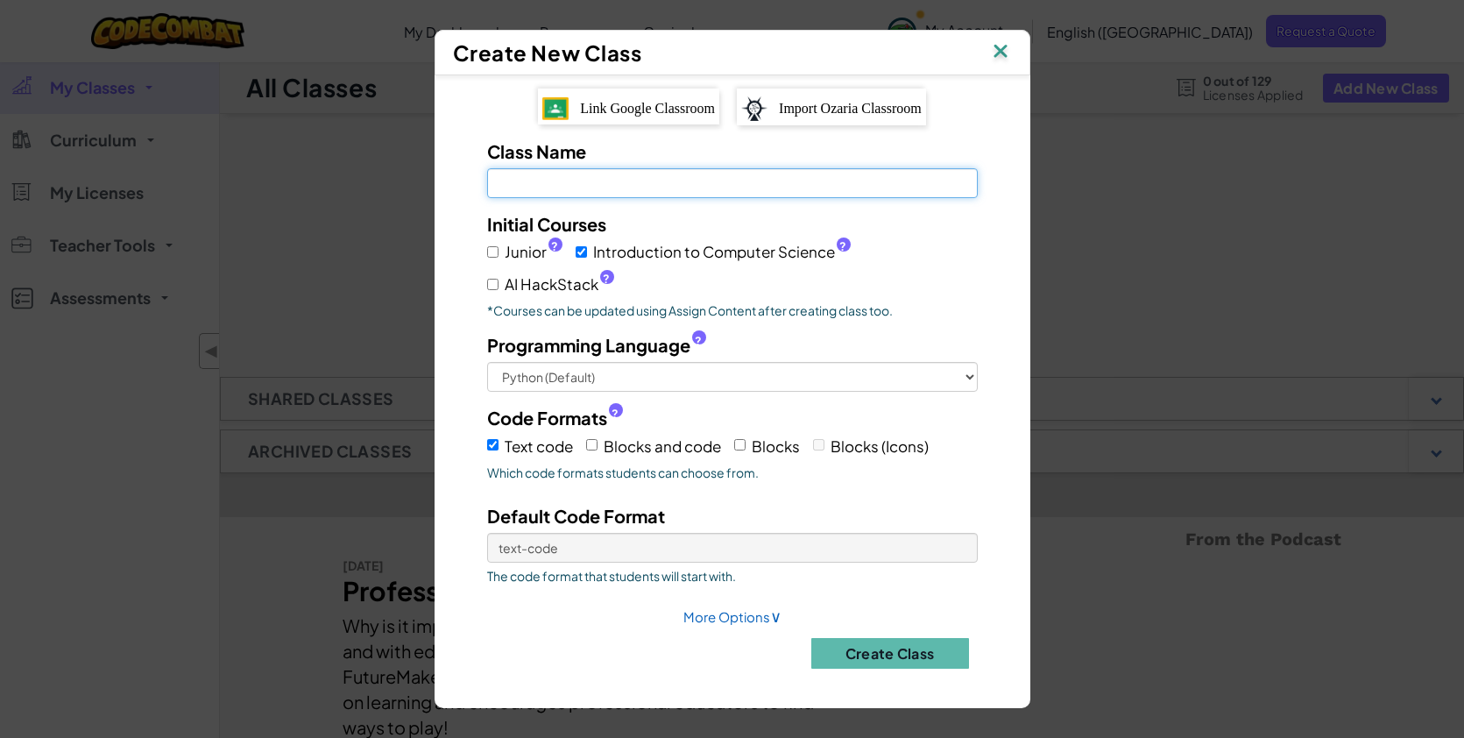
click at [676, 184] on input "Class Name Field is required" at bounding box center [732, 183] width 491 height 30
type input "Ho"
click at [1004, 54] on img at bounding box center [1000, 52] width 23 height 26
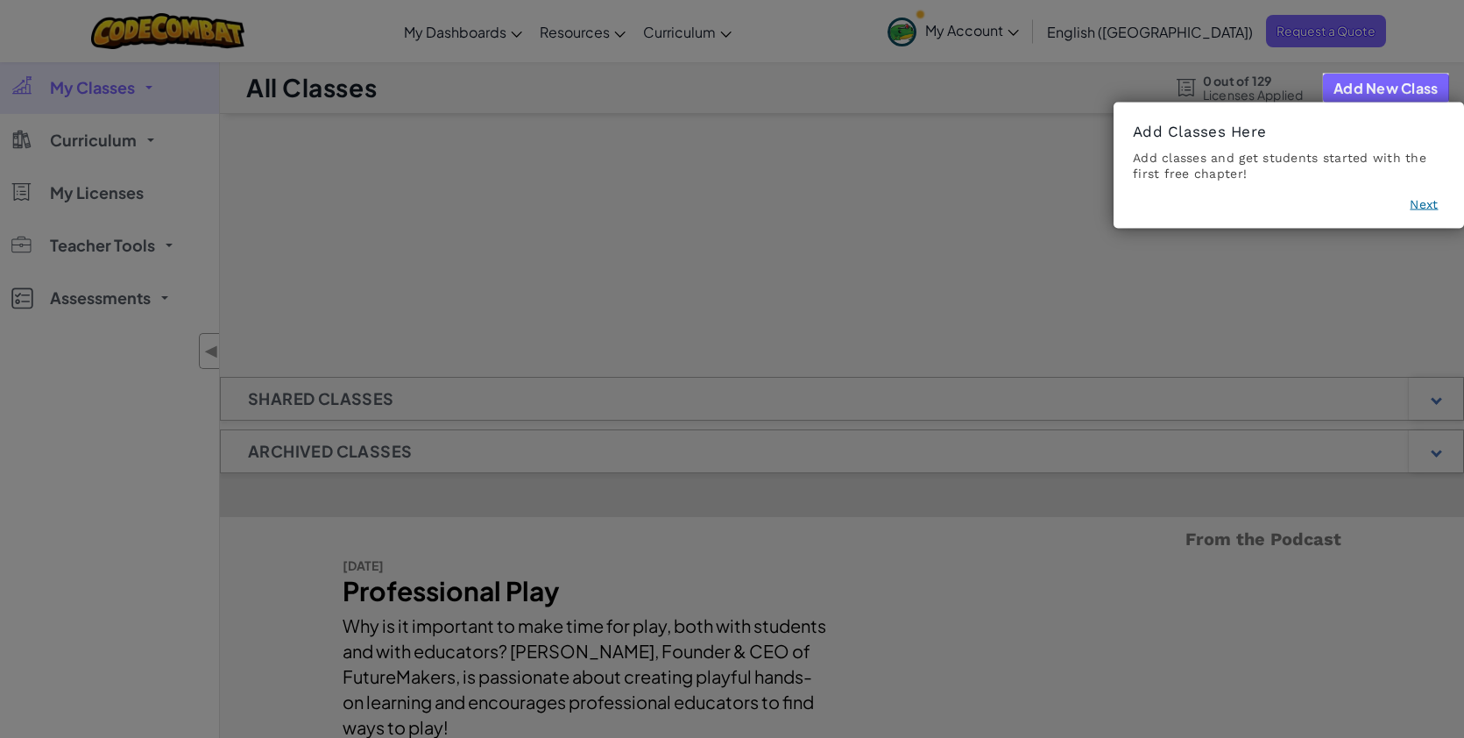
click at [585, 461] on icon at bounding box center [732, 369] width 1464 height 738
click at [1429, 450] on icon at bounding box center [732, 369] width 1464 height 738
click at [1450, 451] on icon at bounding box center [732, 369] width 1464 height 738
click at [1425, 204] on button "Next" at bounding box center [1424, 204] width 28 height 18
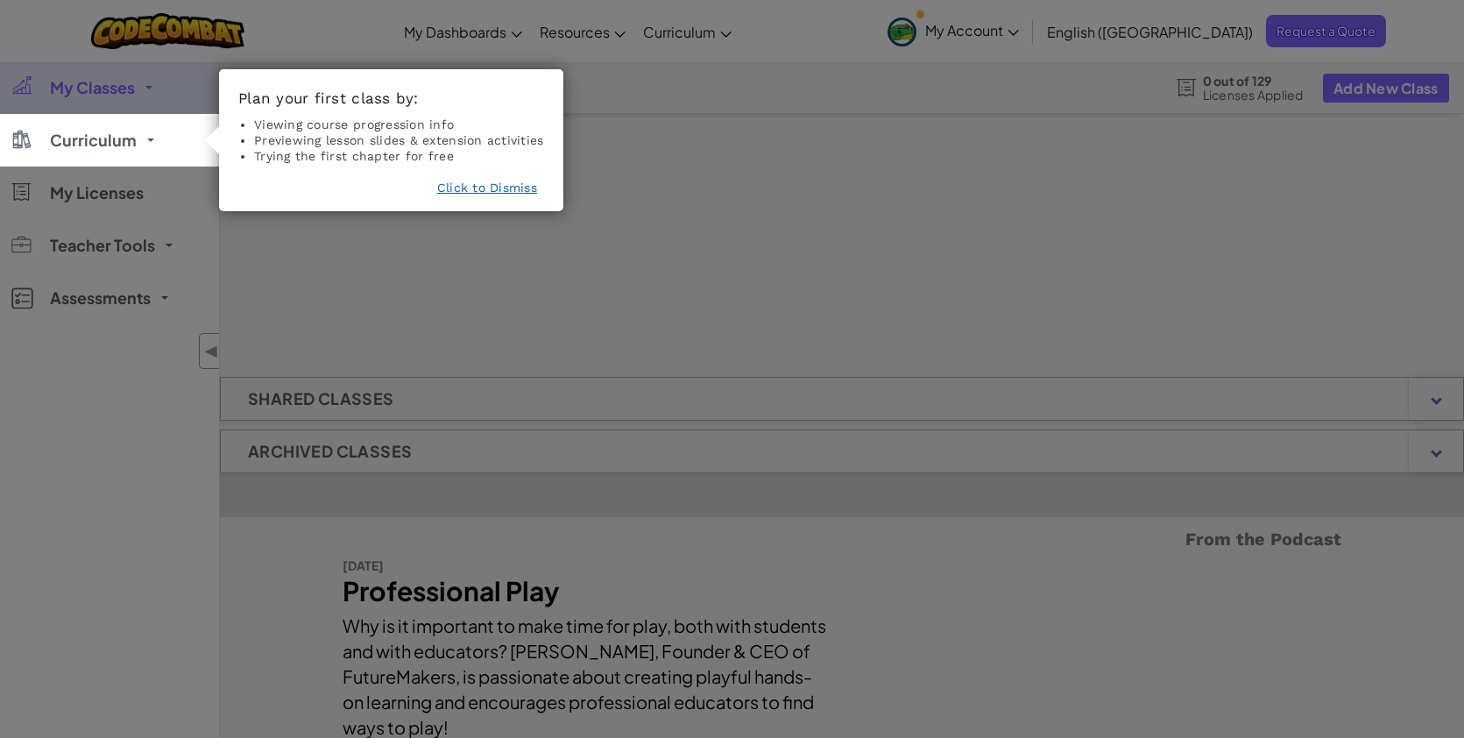
click at [494, 190] on button "Click to Dismiss" at bounding box center [487, 188] width 100 height 18
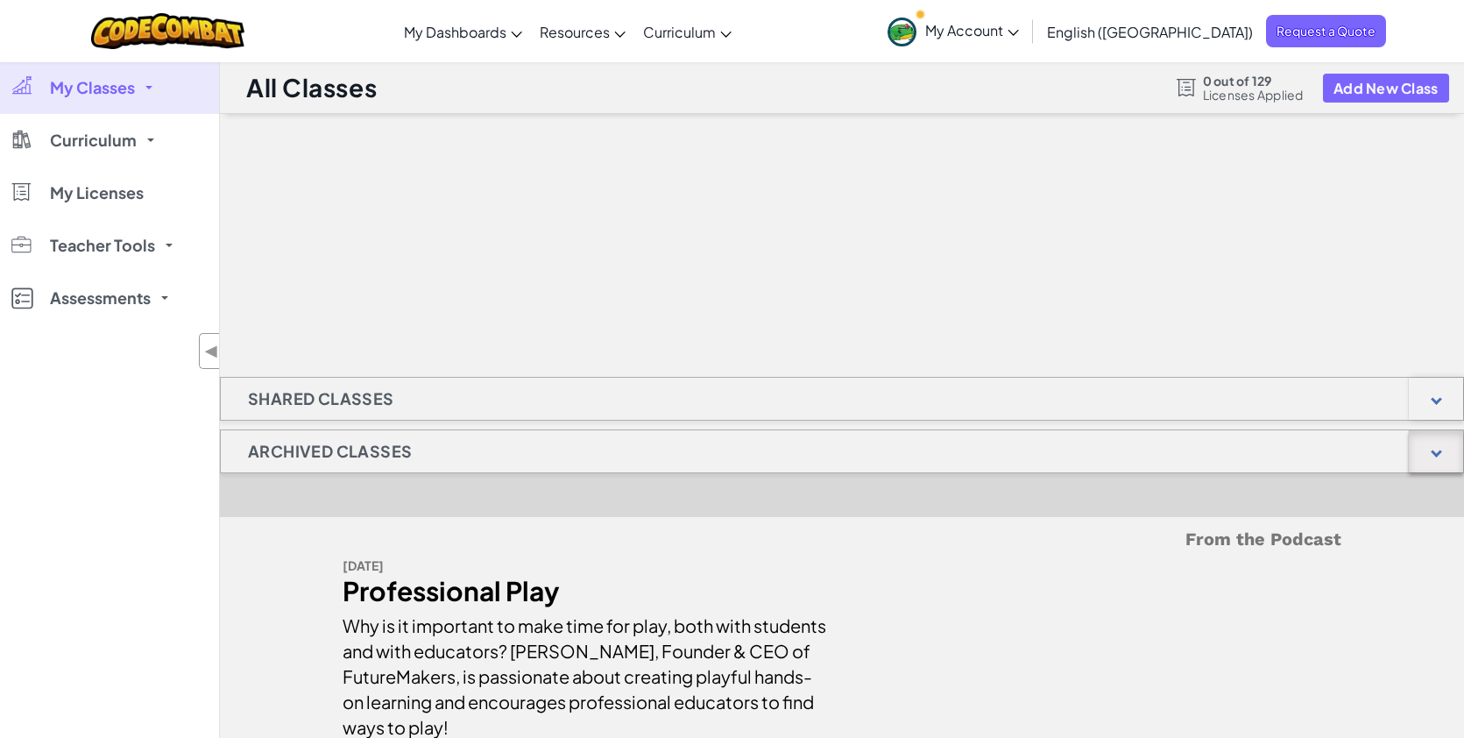
click at [1441, 451] on div at bounding box center [1436, 451] width 11 height 11
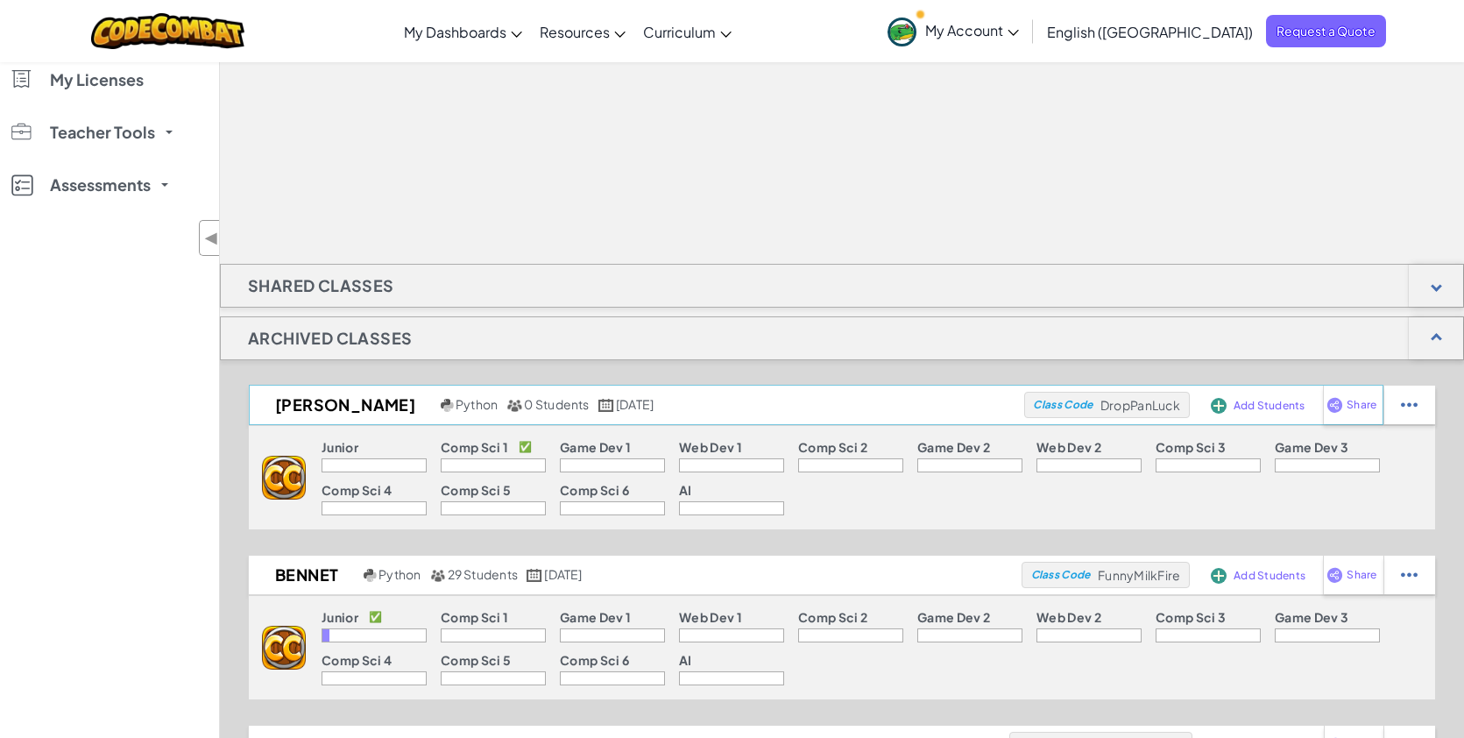
scroll to position [117, 0]
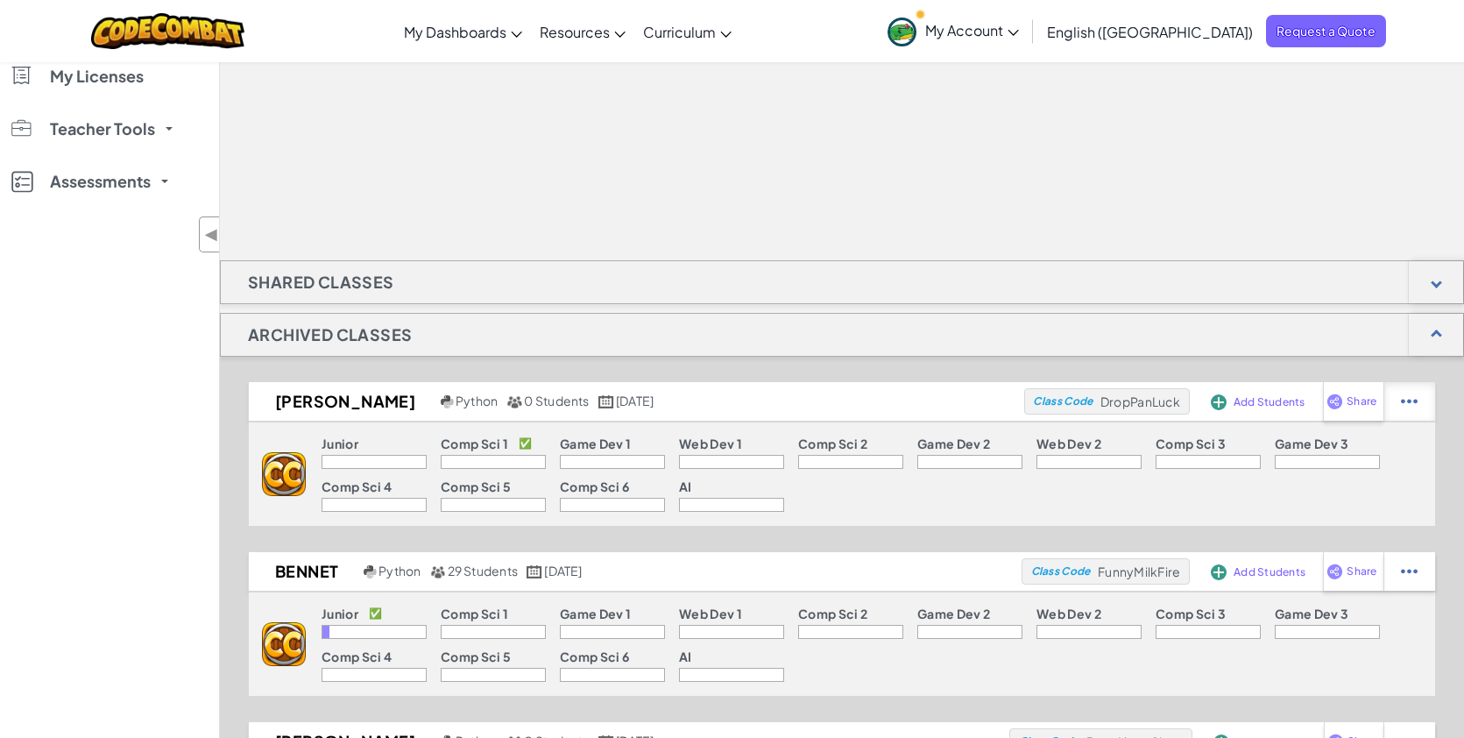
click at [1411, 411] on div at bounding box center [1410, 401] width 52 height 39
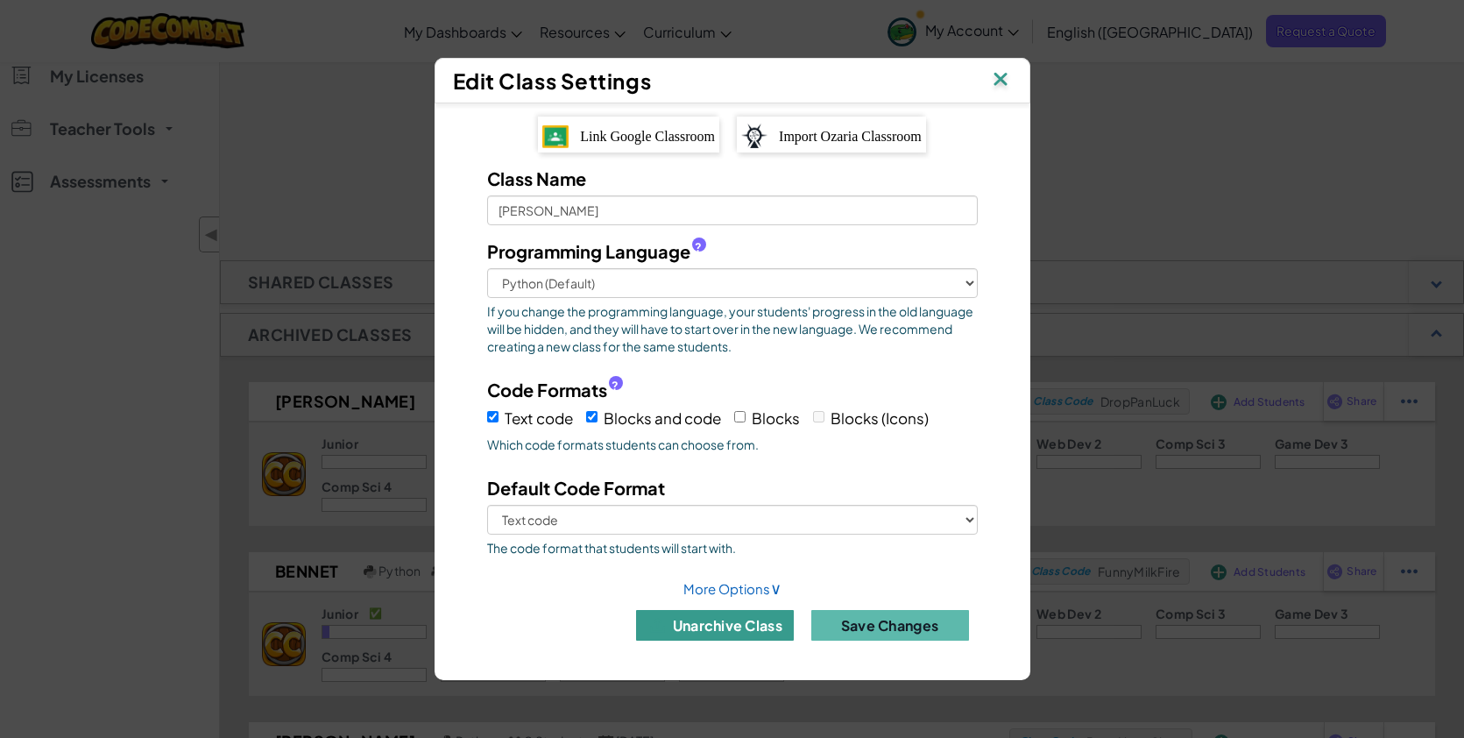
click at [725, 629] on button "unarchive class" at bounding box center [715, 625] width 158 height 31
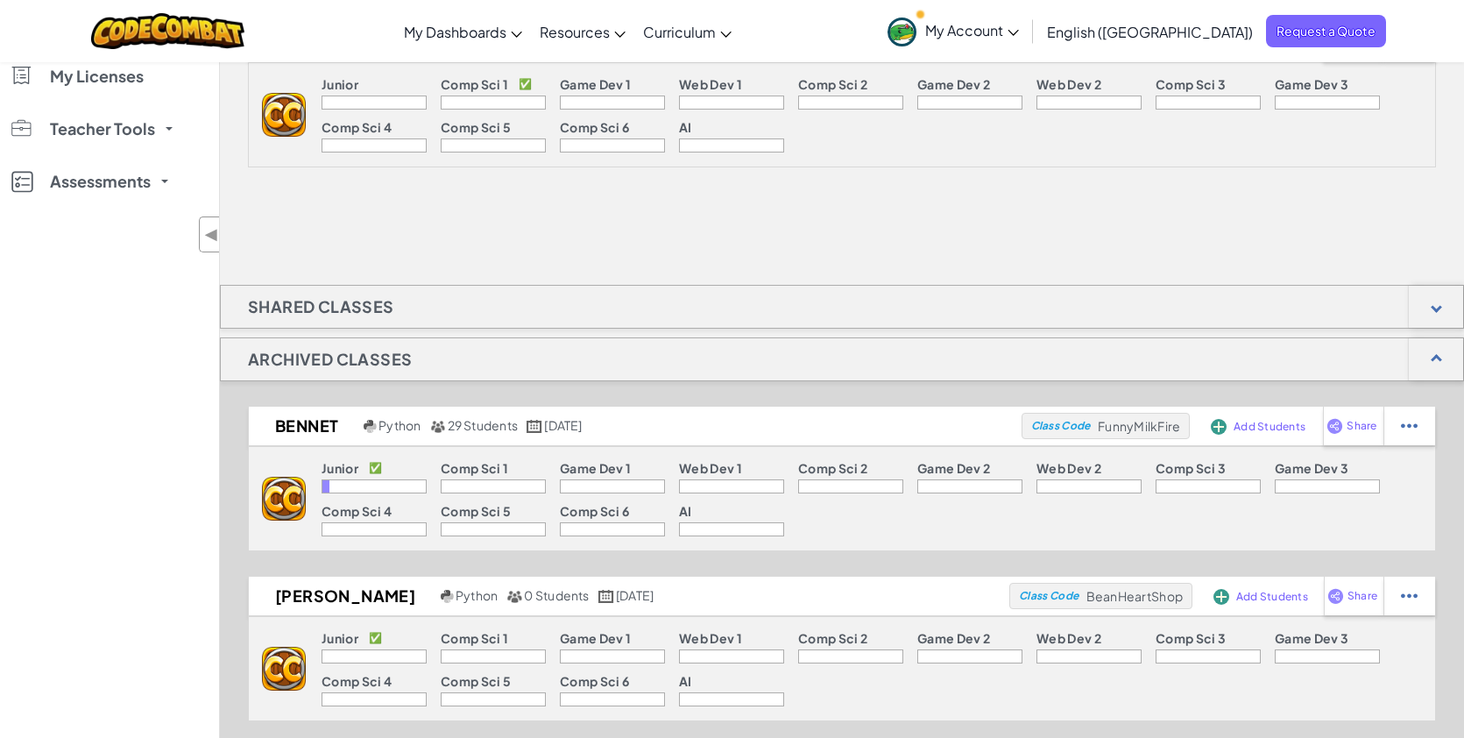
click at [525, 88] on p "✅" at bounding box center [525, 84] width 13 height 14
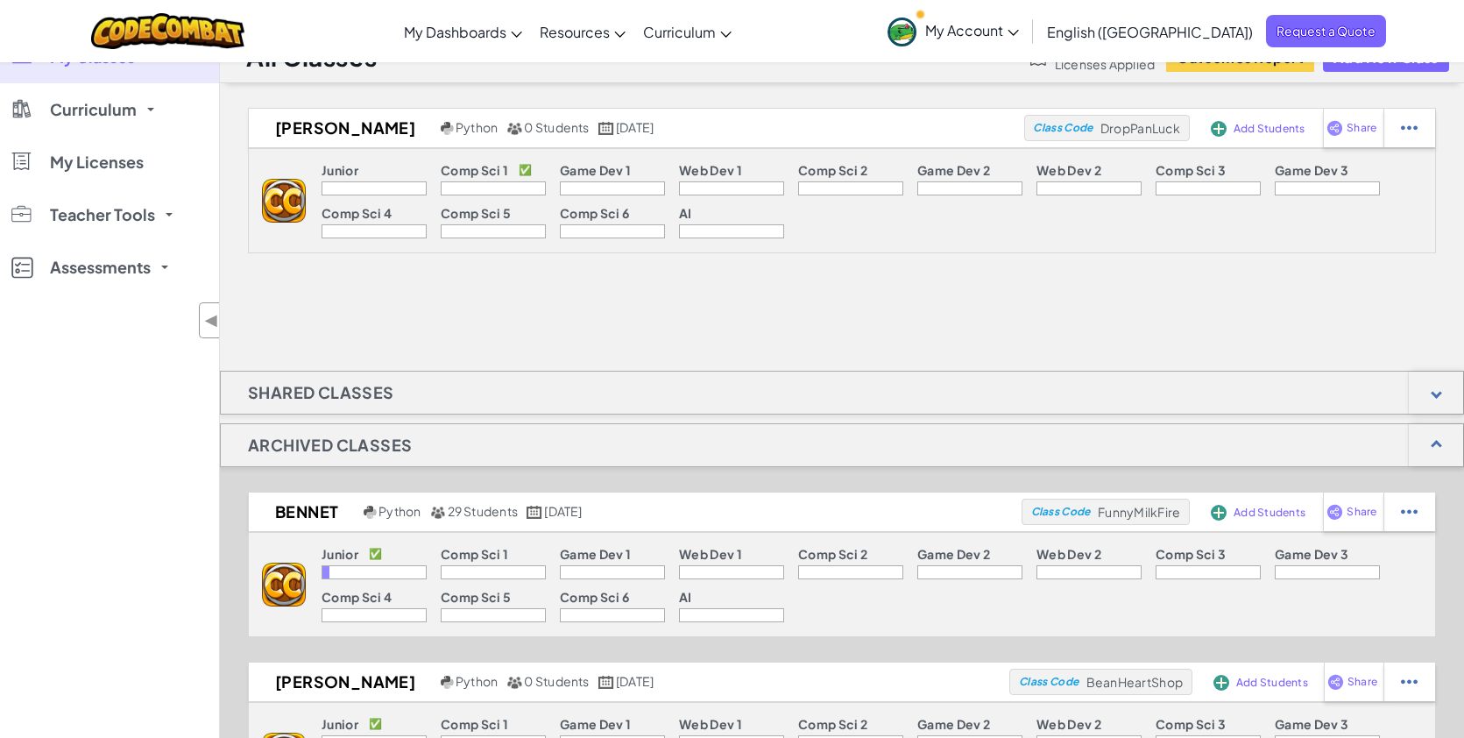
scroll to position [0, 0]
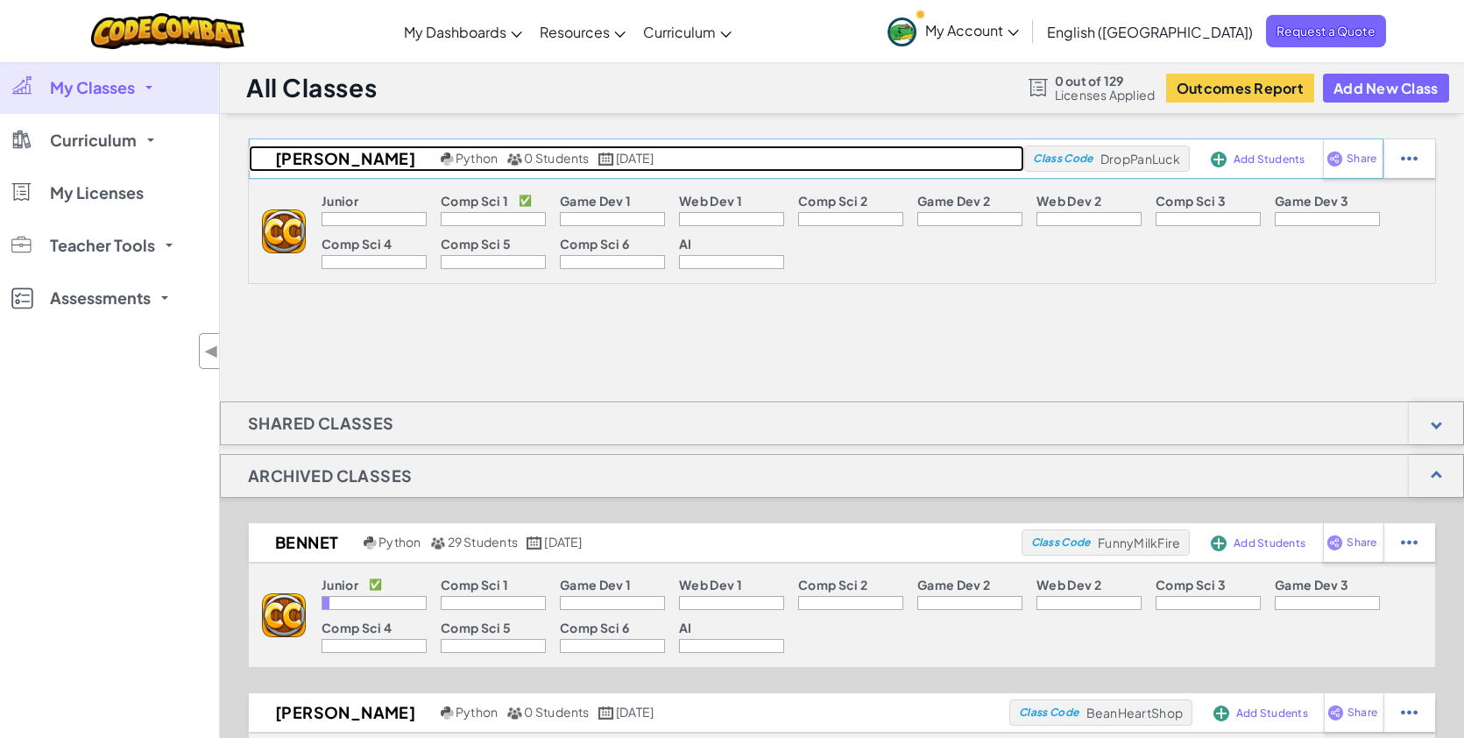
click at [337, 160] on h2 "[PERSON_NAME]" at bounding box center [343, 158] width 188 height 26
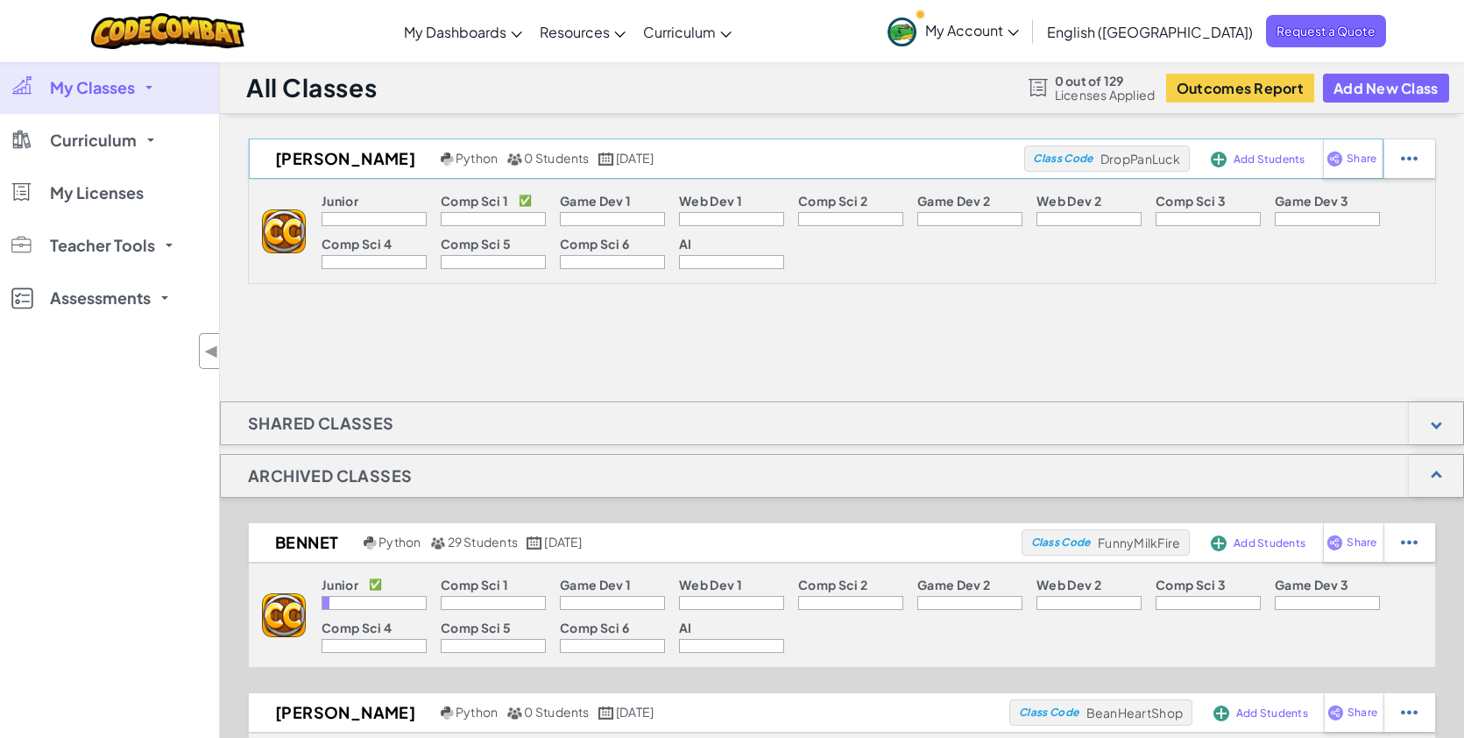
select select "560f1a9f22961295f9427742"
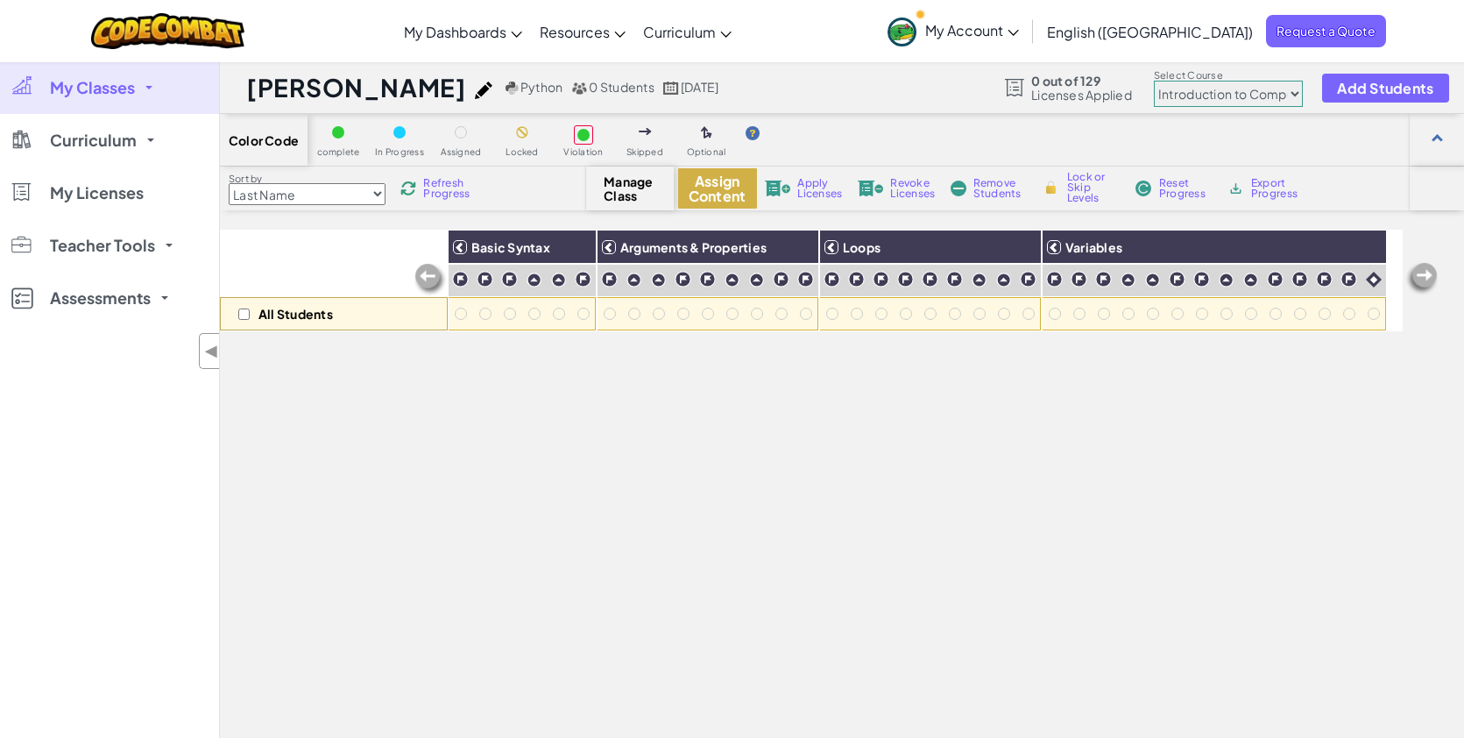
click at [706, 202] on button "Assign Content" at bounding box center [717, 188] width 79 height 40
click at [1376, 91] on span "Add Students" at bounding box center [1385, 88] width 96 height 15
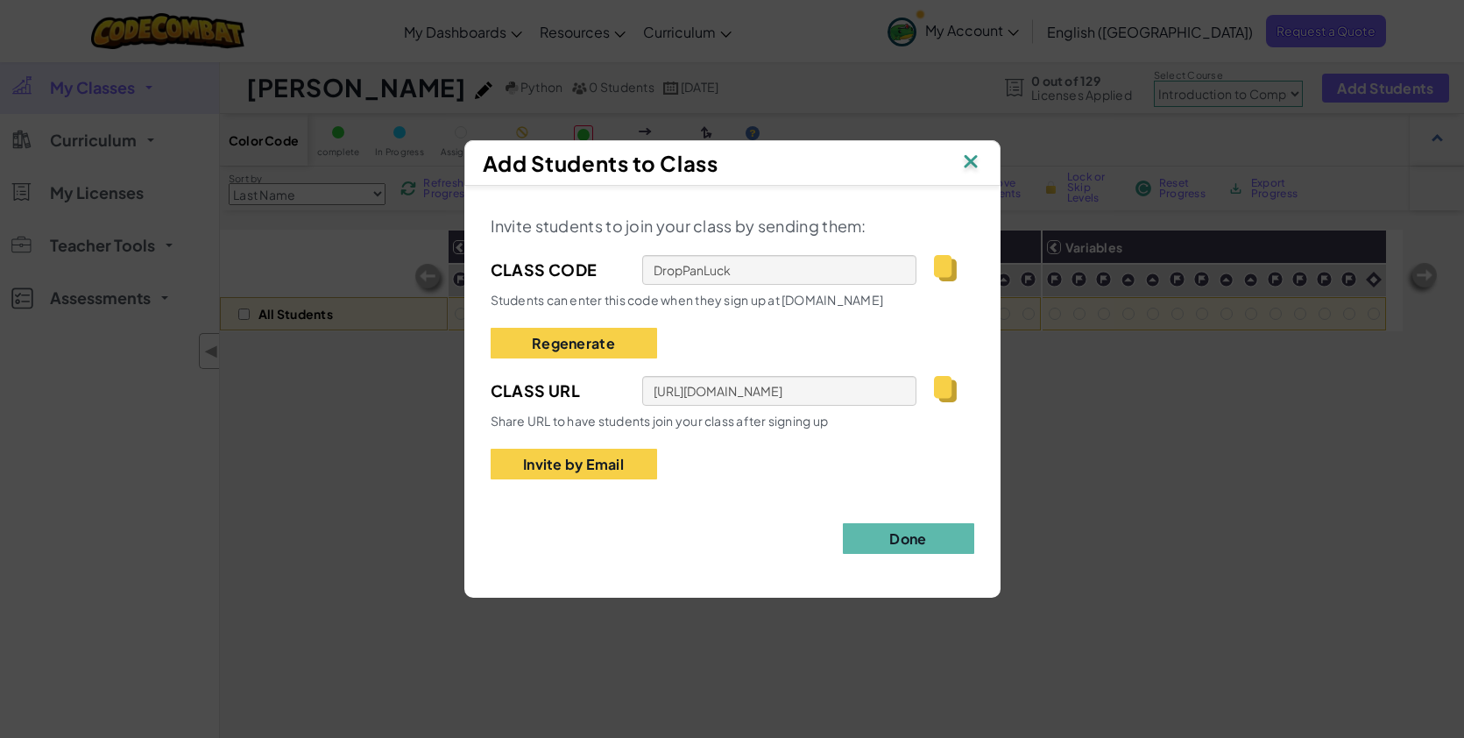
click at [976, 162] on img at bounding box center [971, 163] width 23 height 26
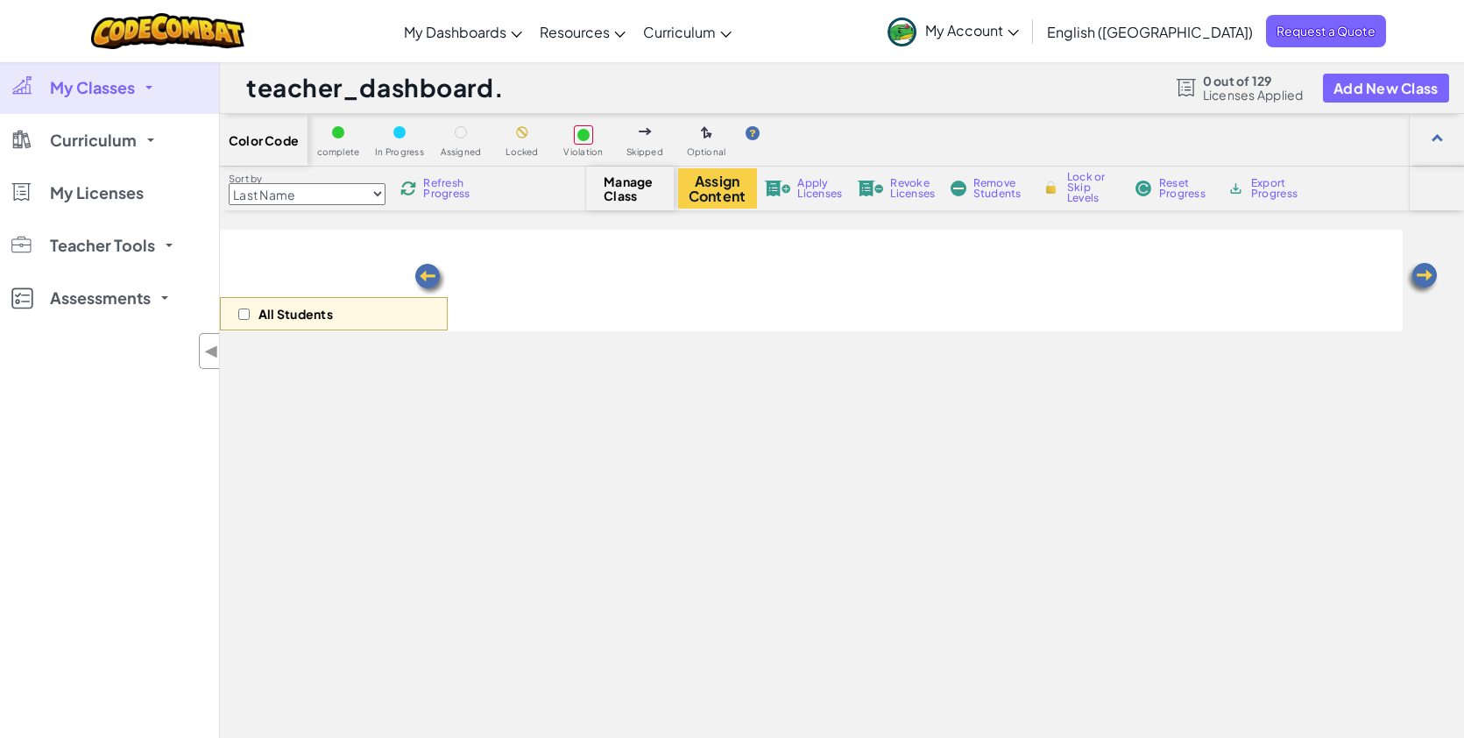
select select "560f1a9f22961295f9427742"
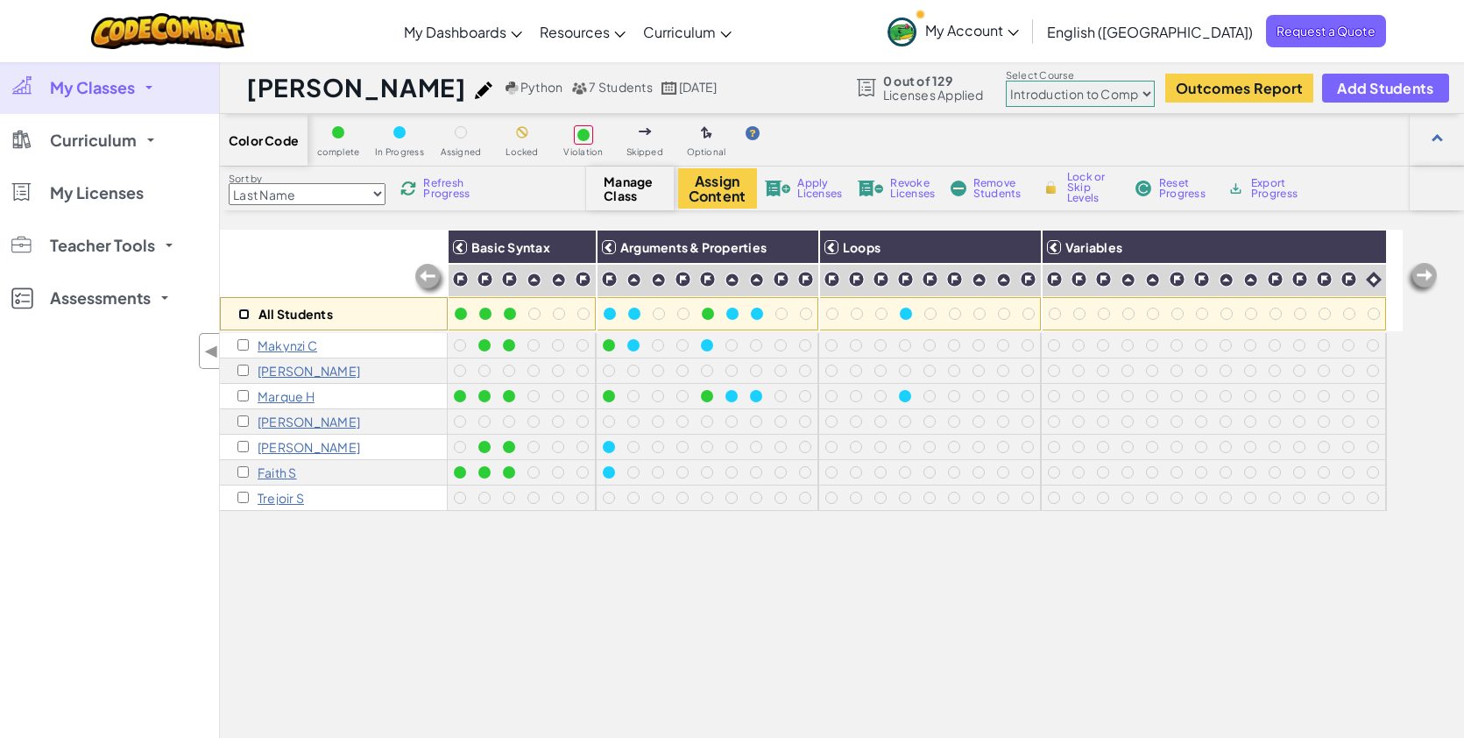
click at [242, 317] on input "checkbox" at bounding box center [243, 313] width 11 height 11
checkbox input "true"
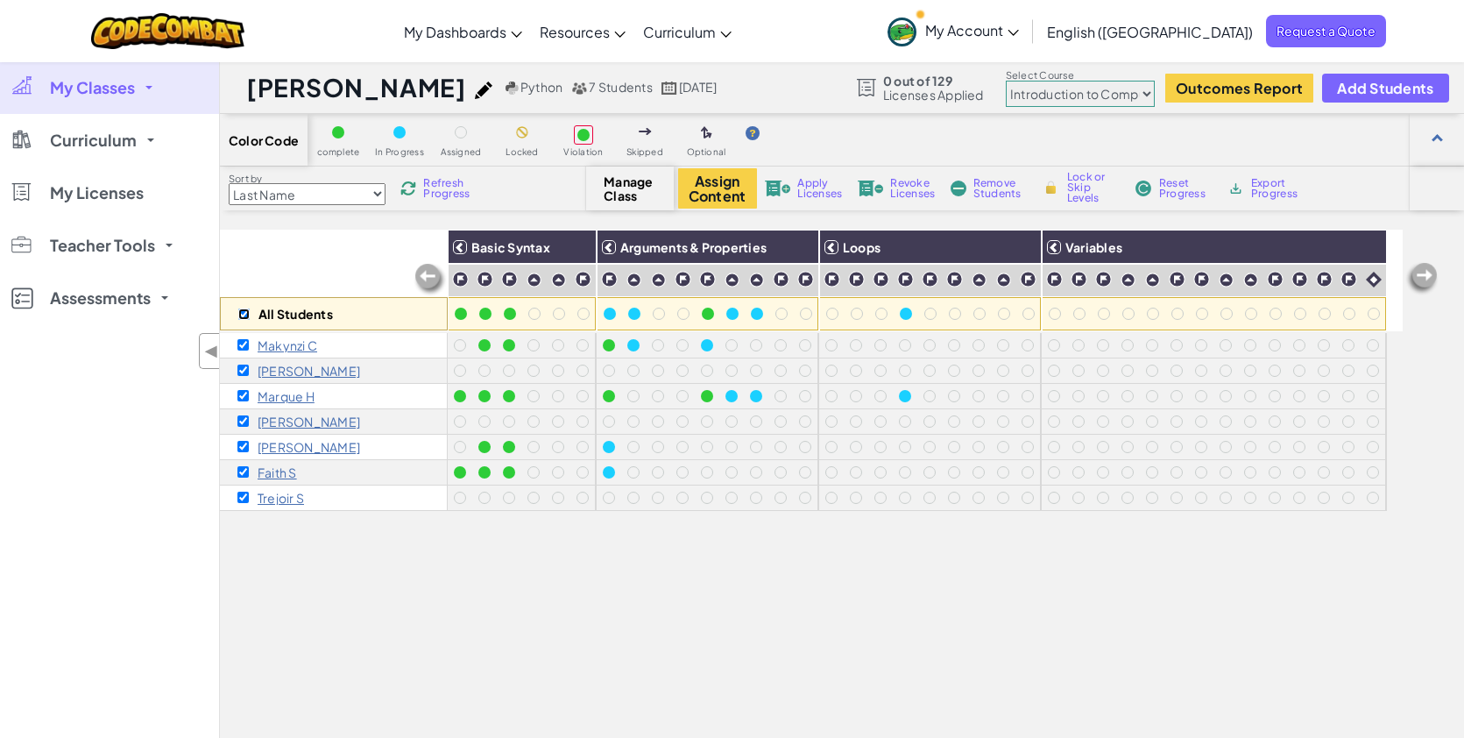
checkbox input "true"
click at [719, 198] on button "Assign Content" at bounding box center [717, 188] width 79 height 40
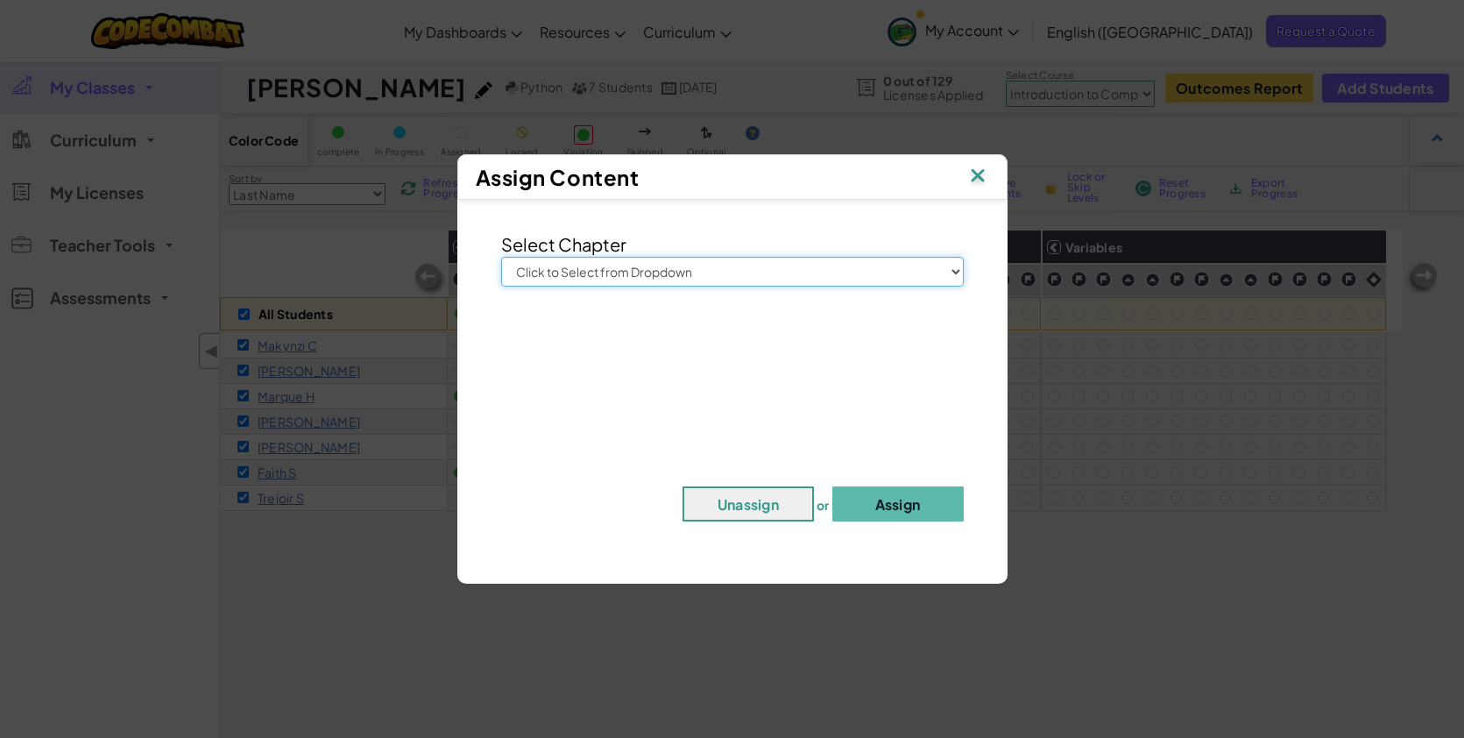
click at [709, 270] on select "Click to Select from Dropdown Junior Introduction to Computer Science Game Deve…" at bounding box center [732, 272] width 463 height 30
select select "Computer Science 2"
click at [501, 257] on select "Click to Select from Dropdown Junior Introduction to Computer Science Game Deve…" at bounding box center [732, 272] width 463 height 30
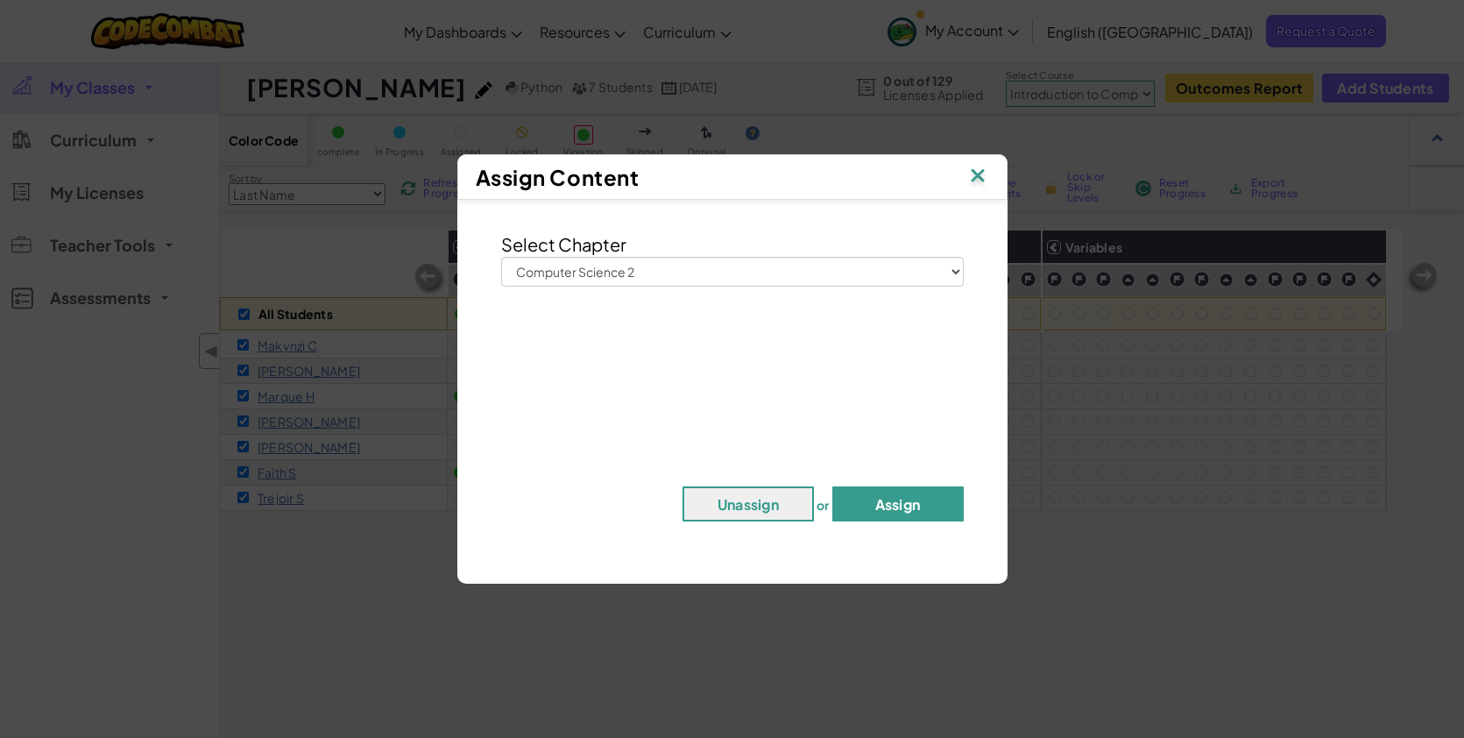
click at [875, 511] on button "Assign" at bounding box center [897, 503] width 131 height 35
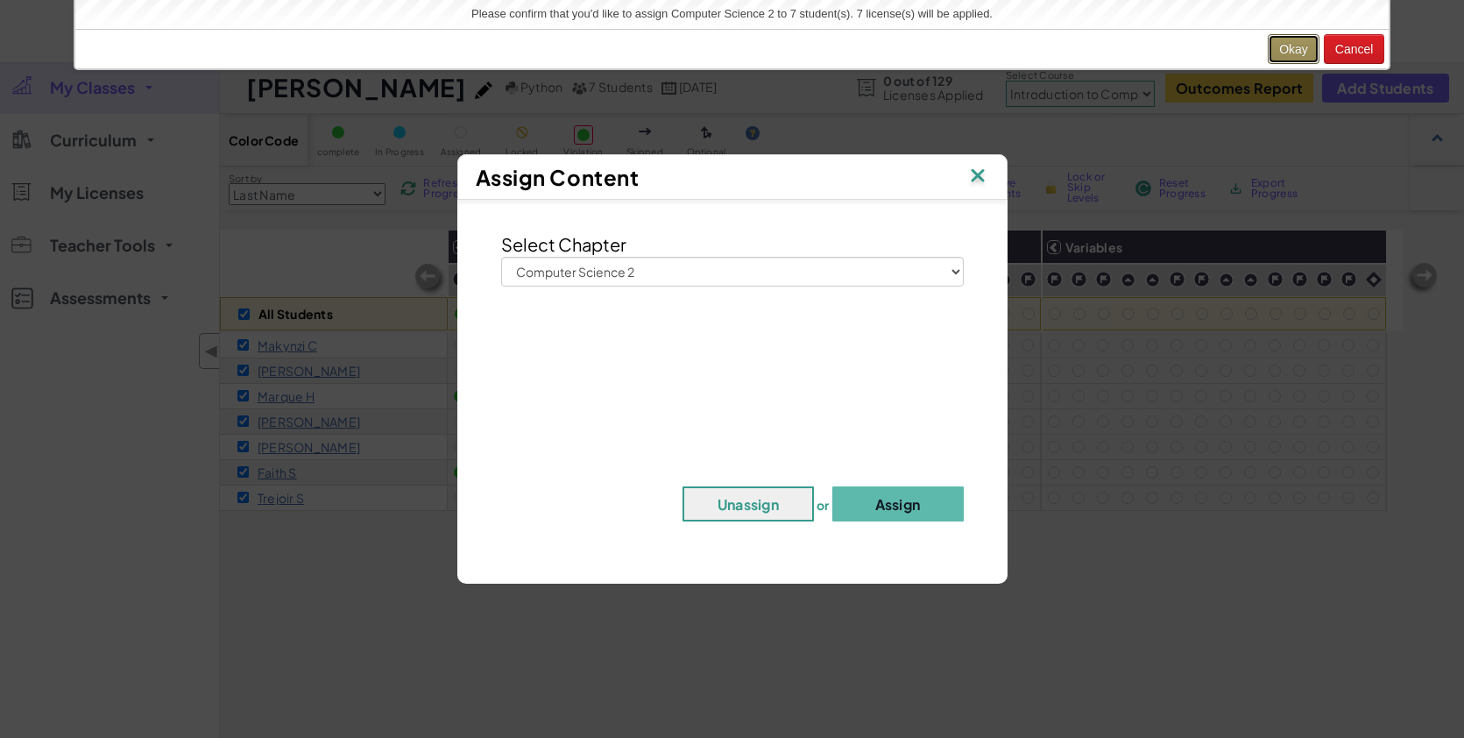
click at [1309, 47] on button "Okay" at bounding box center [1294, 49] width 52 height 30
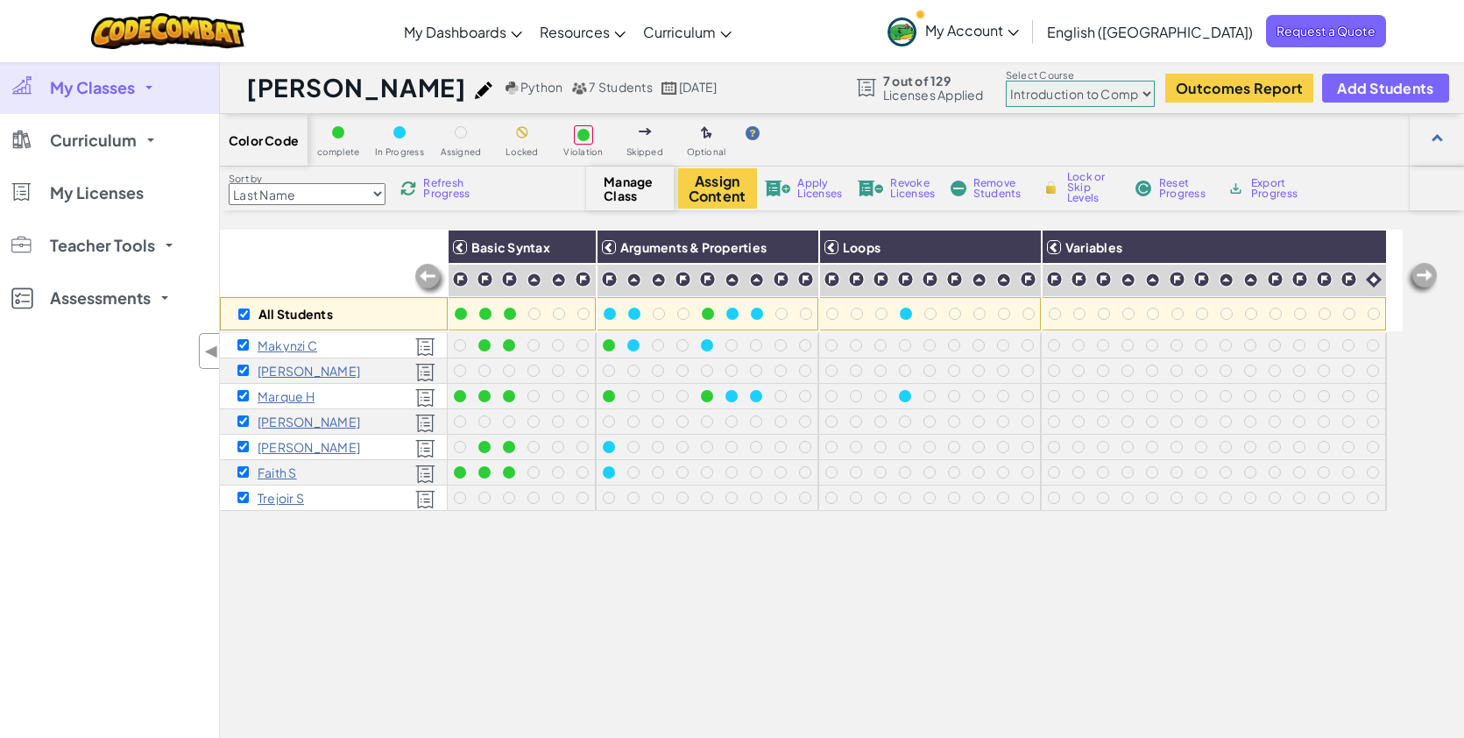
click at [416, 189] on img at bounding box center [408, 189] width 16 height 16
click at [634, 187] on span "Manage Class" at bounding box center [630, 188] width 52 height 28
click at [1129, 103] on select "Junior Introduction to Computer Science Game Development 1 Web Development 1 Co…" at bounding box center [1080, 94] width 149 height 26
click at [1373, 250] on img at bounding box center [1367, 247] width 31 height 26
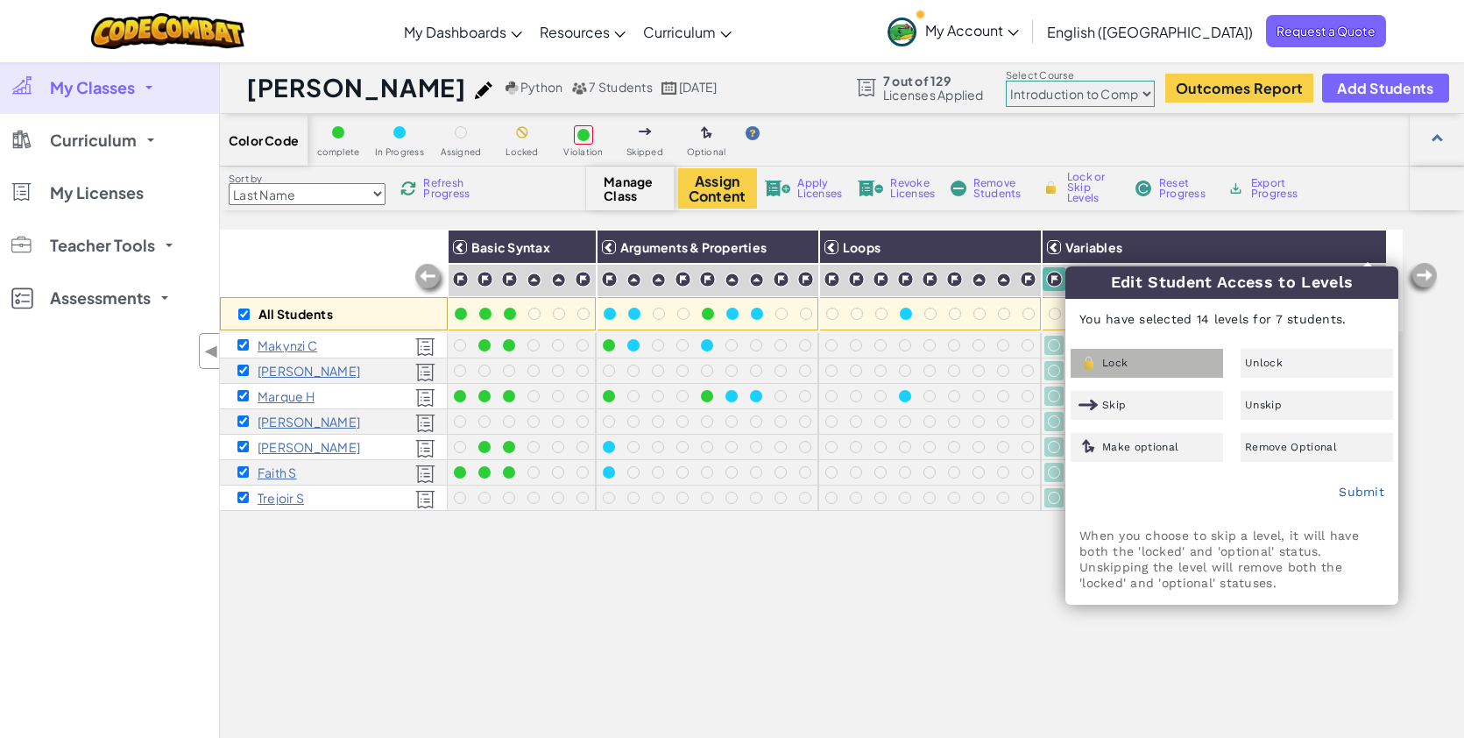
click at [1154, 358] on div "Lock" at bounding box center [1147, 363] width 152 height 29
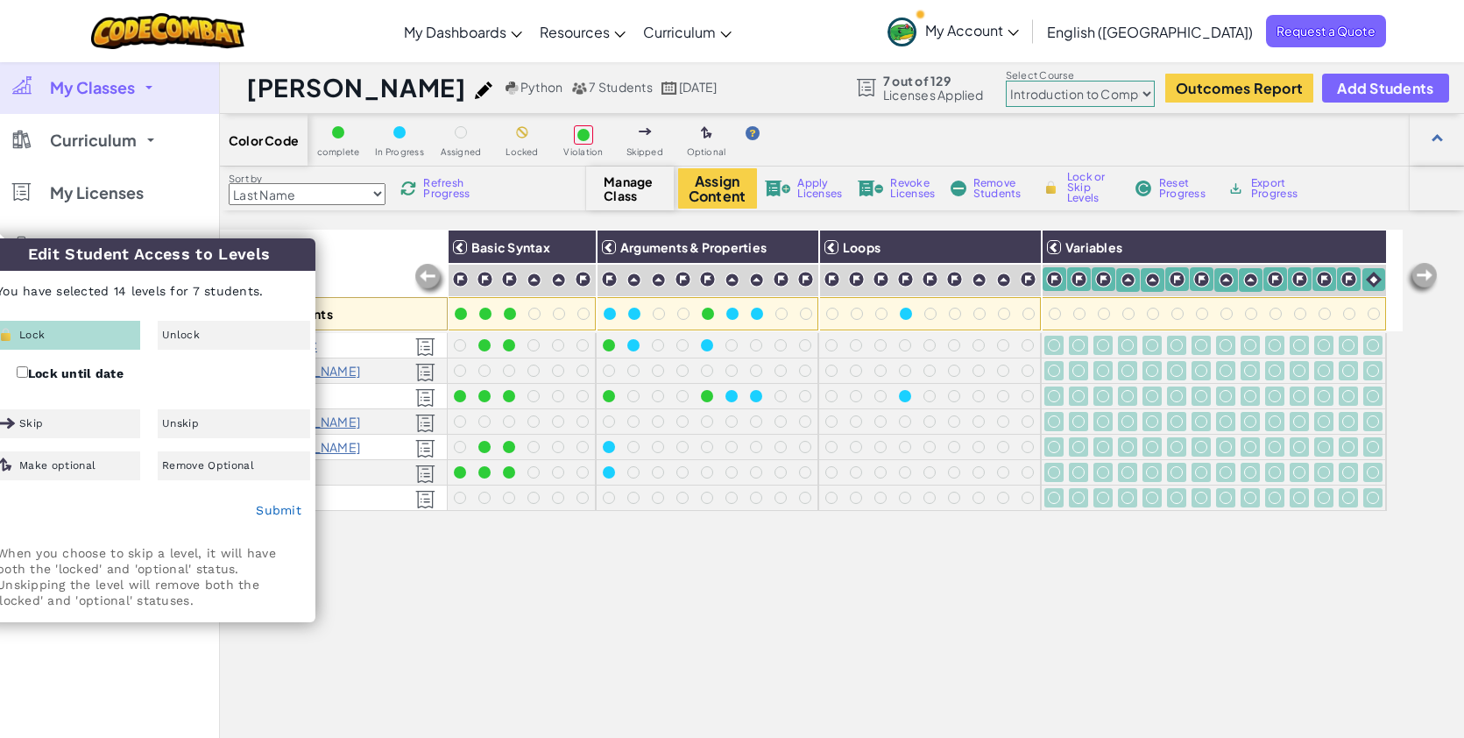
click at [57, 335] on div "Lock" at bounding box center [64, 335] width 152 height 29
click at [279, 512] on link "Submit" at bounding box center [279, 510] width 46 height 14
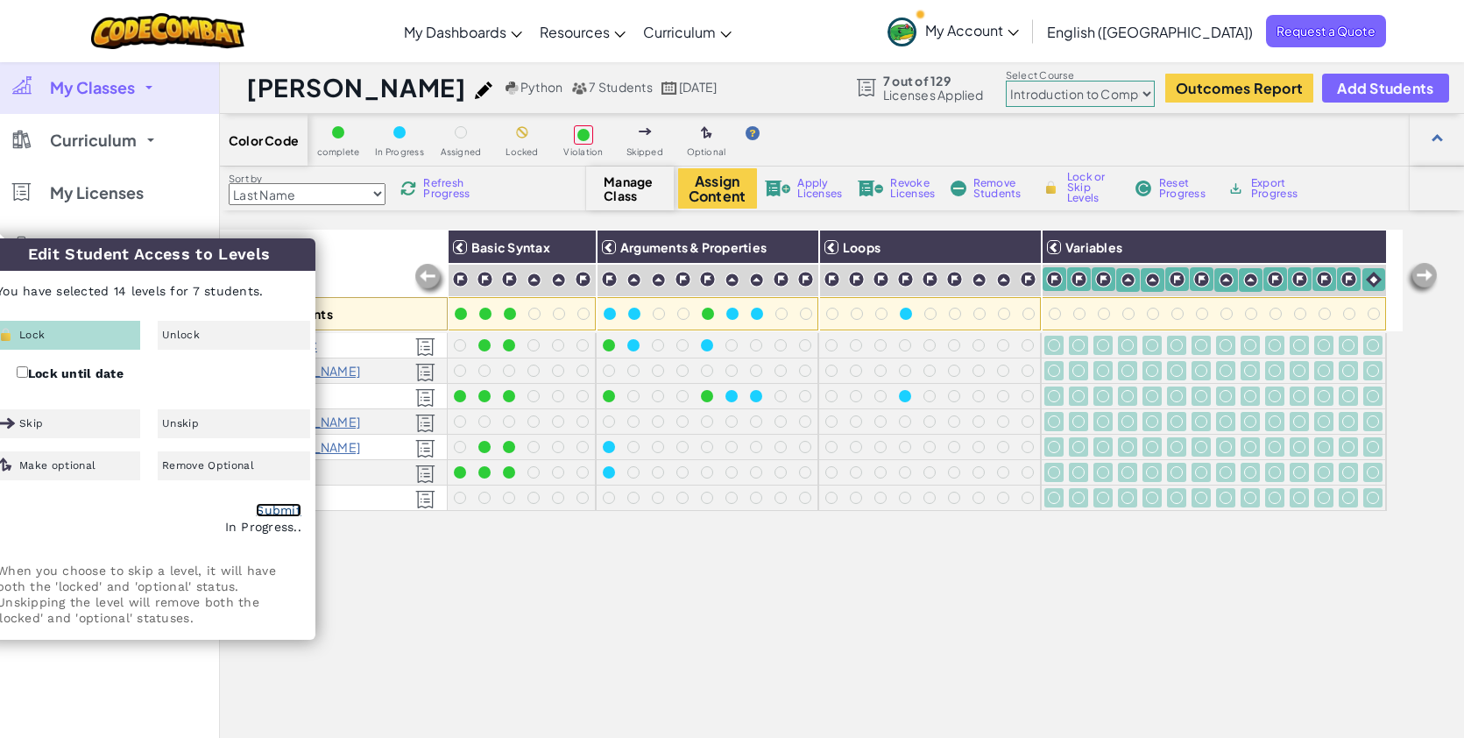
checkbox input "false"
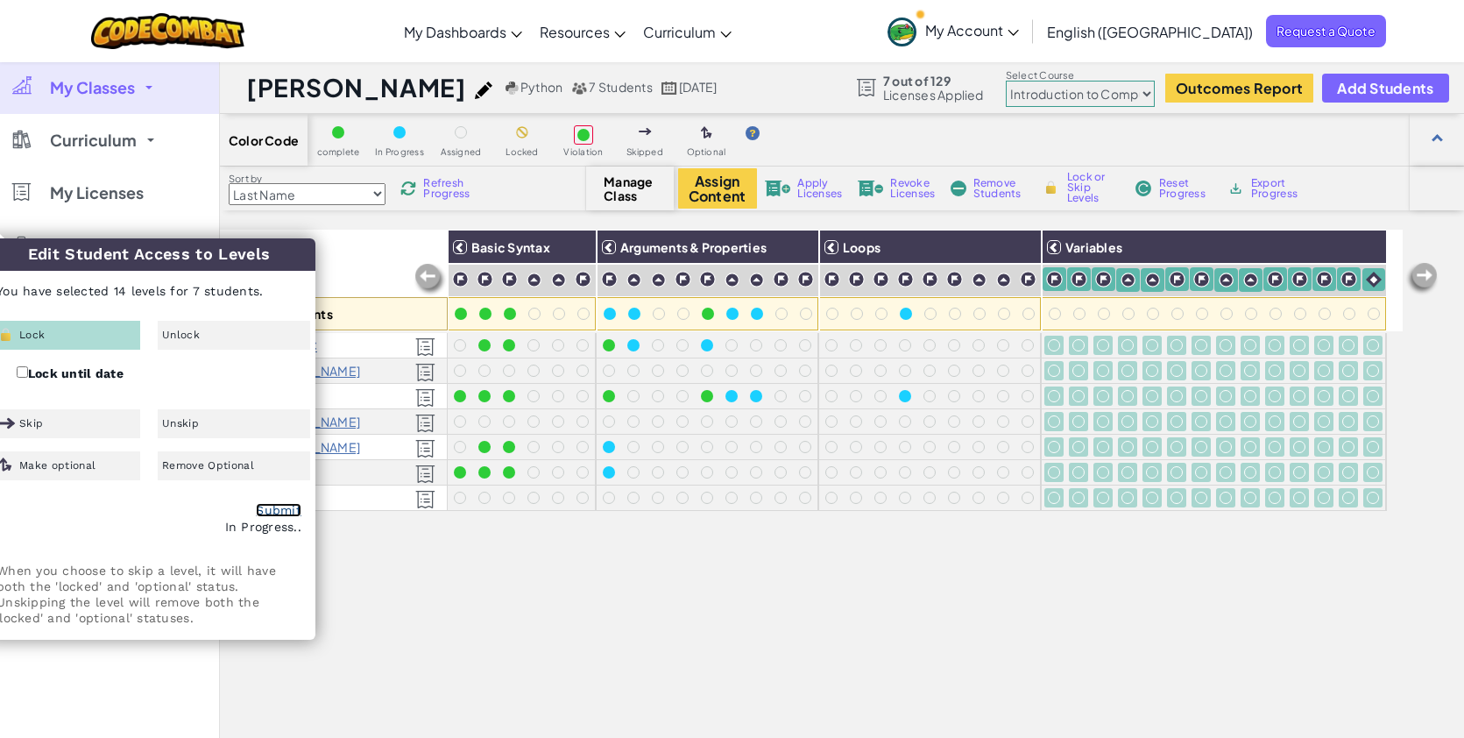
checkbox input "false"
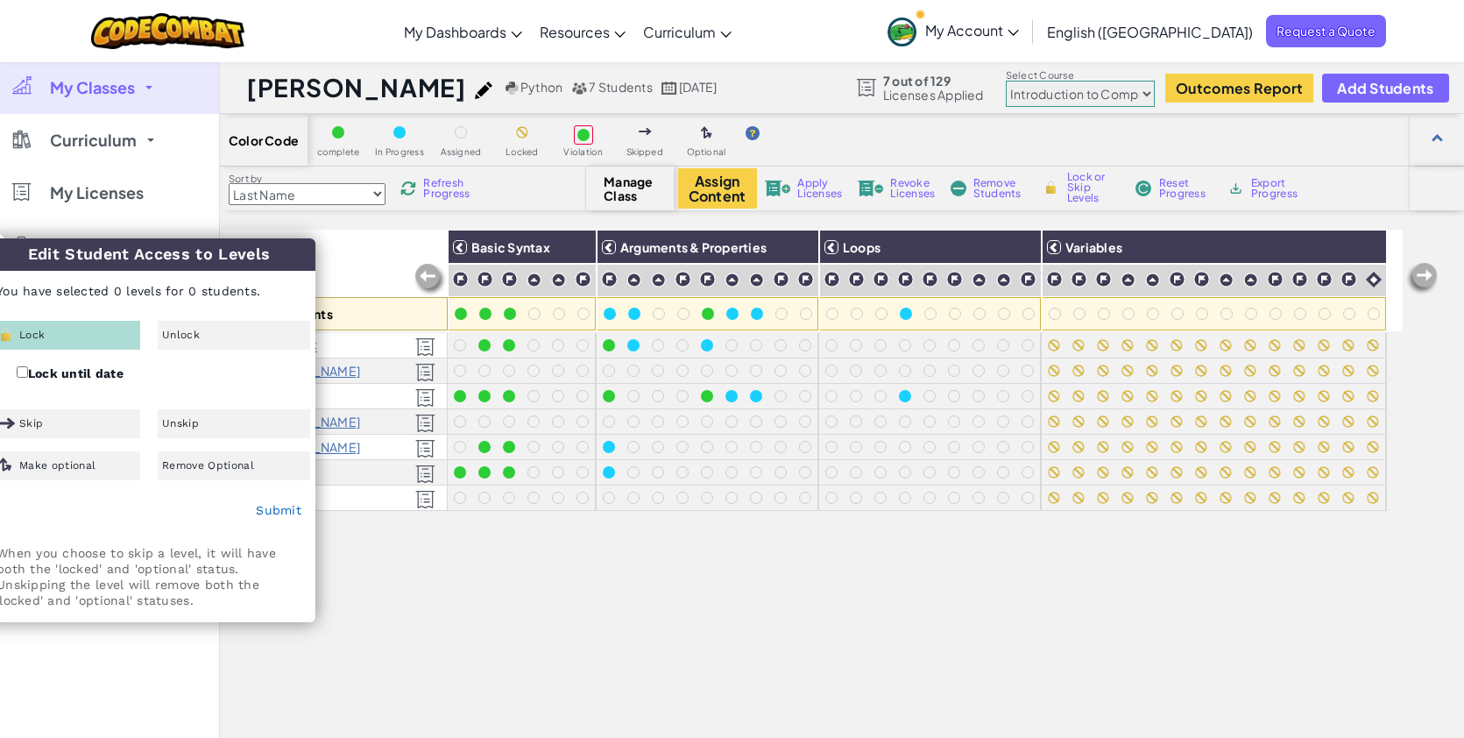
click at [1090, 100] on select "Junior Introduction to Computer Science Game Development 1 Web Development 1 Co…" at bounding box center [1080, 94] width 149 height 26
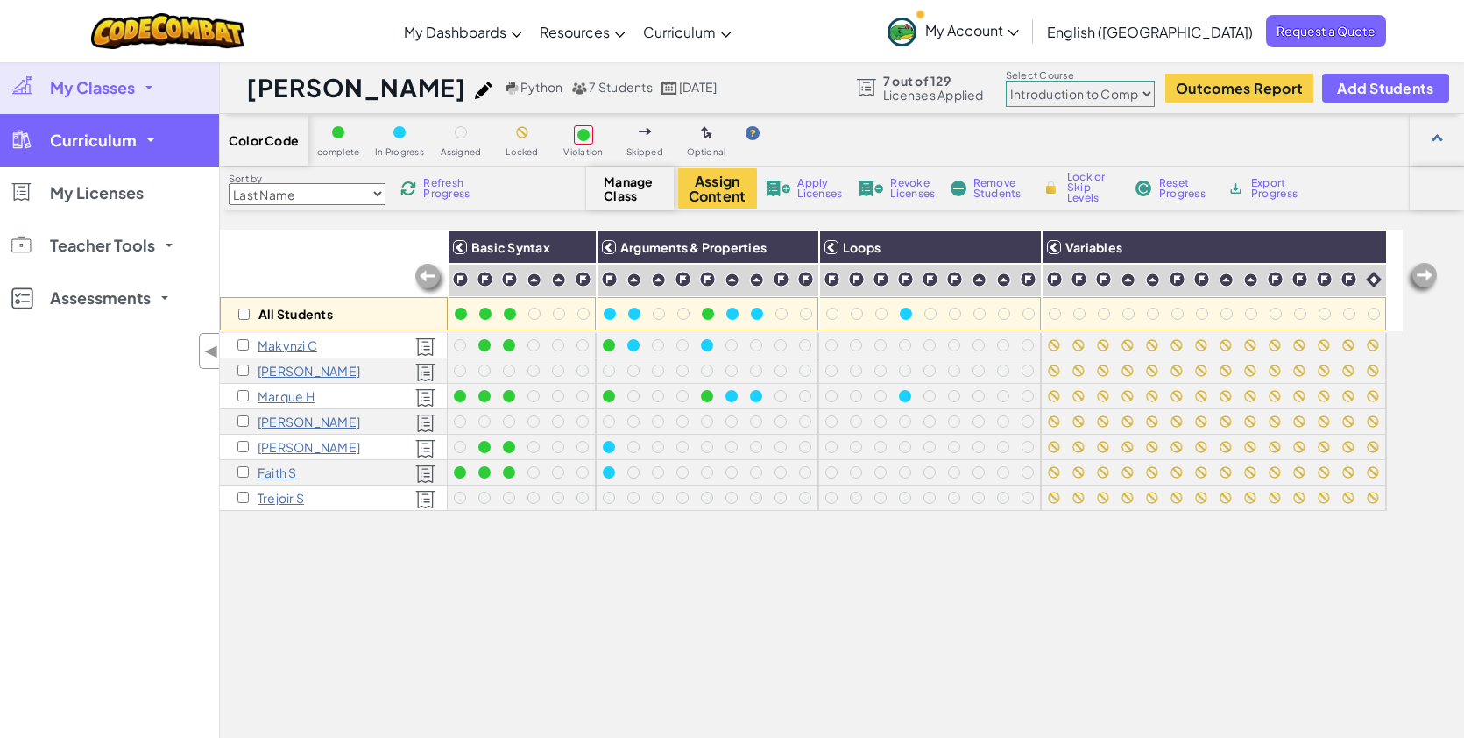
click at [118, 136] on span "Curriculum" at bounding box center [93, 140] width 87 height 16
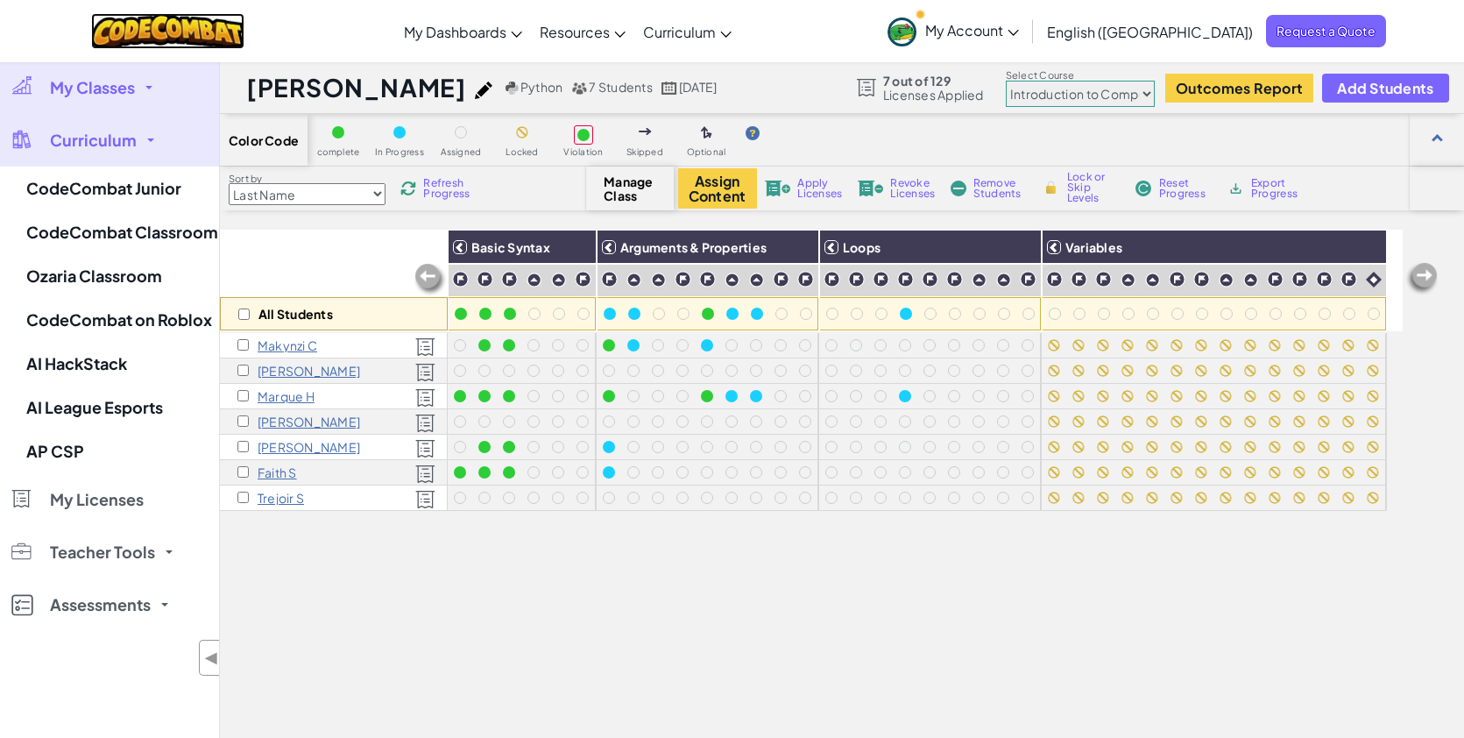
click at [244, 42] on img at bounding box center [167, 31] width 153 height 36
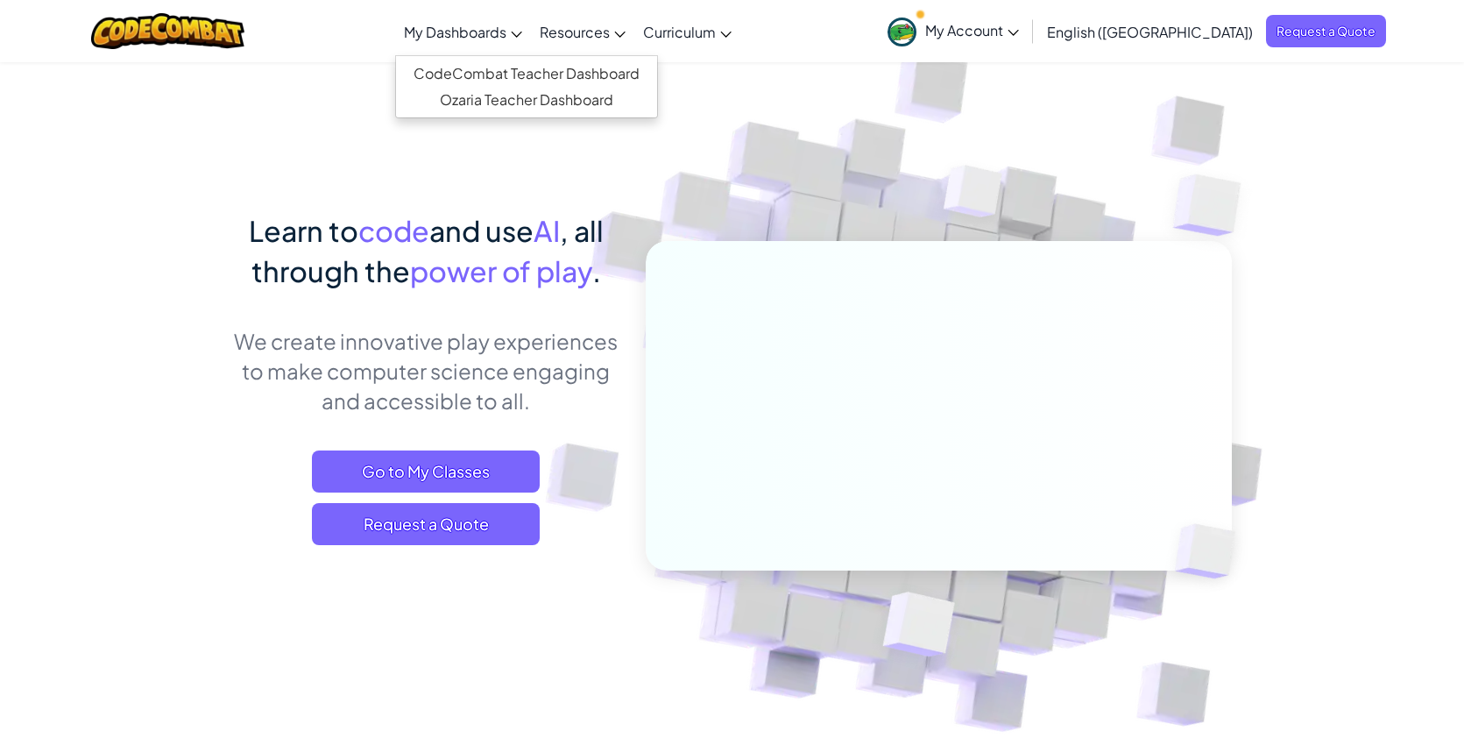
click at [507, 38] on span "My Dashboards" at bounding box center [455, 32] width 103 height 18
click at [565, 76] on link "CodeCombat Teacher Dashboard" at bounding box center [526, 73] width 261 height 26
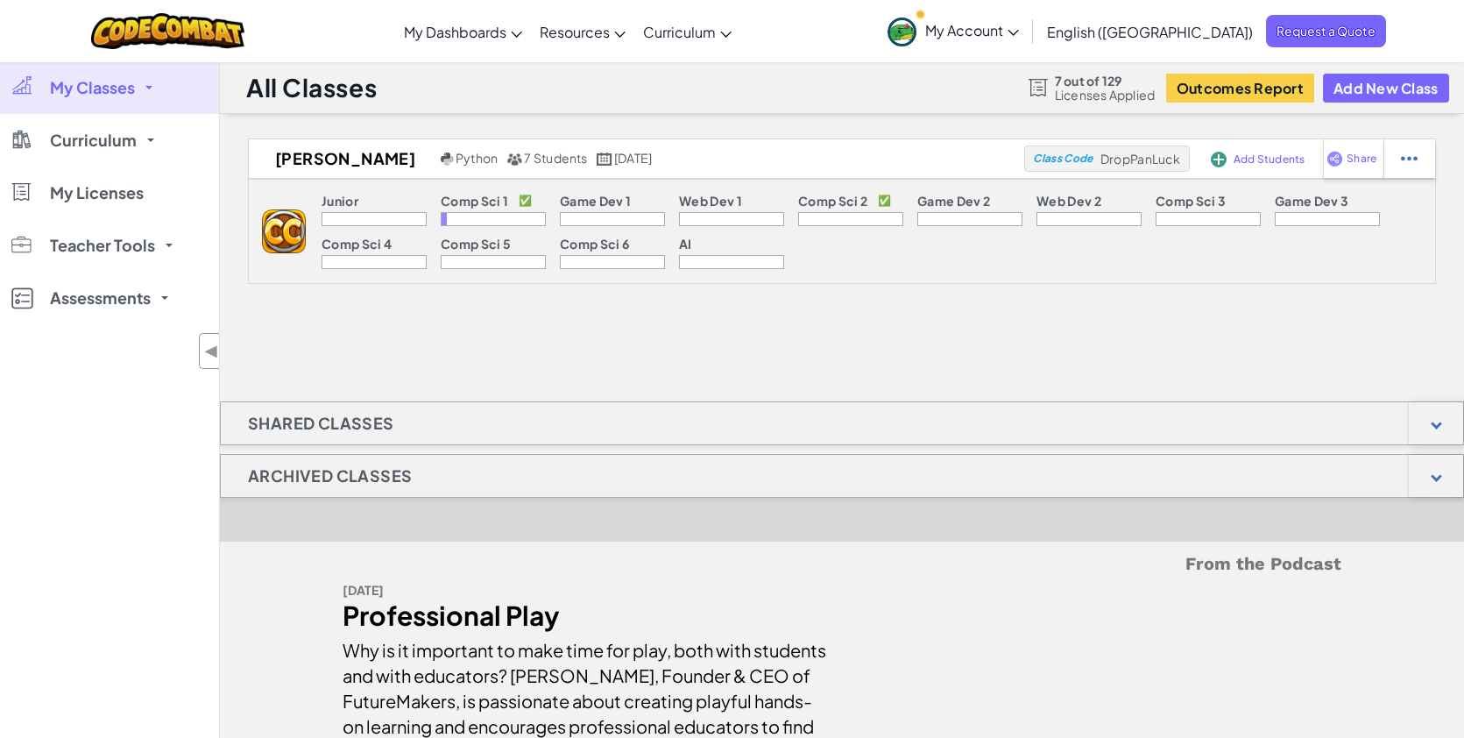
click at [522, 202] on p "✅" at bounding box center [525, 201] width 13 height 14
click at [1406, 155] on img at bounding box center [1409, 159] width 17 height 16
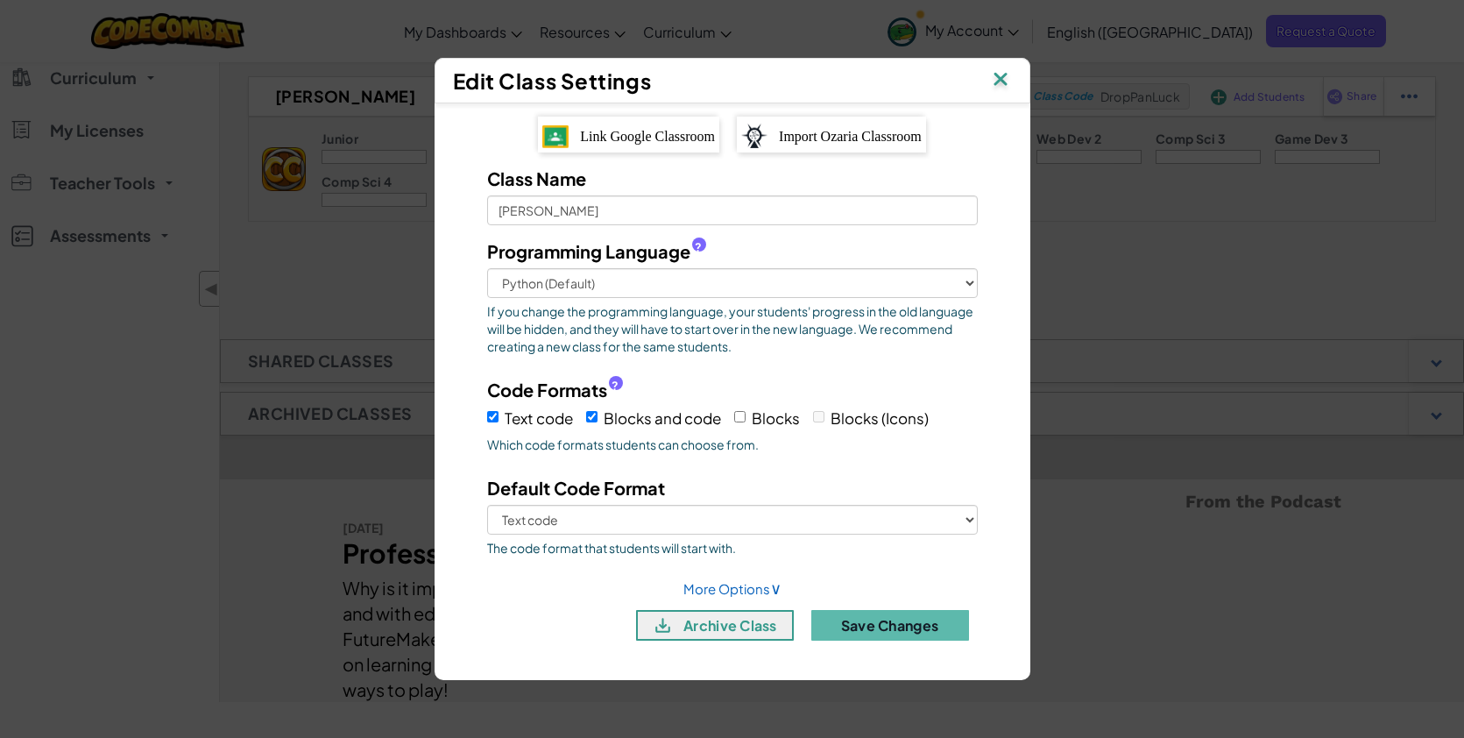
scroll to position [53, 0]
click at [733, 591] on link "More Options ∨" at bounding box center [733, 588] width 98 height 17
select select
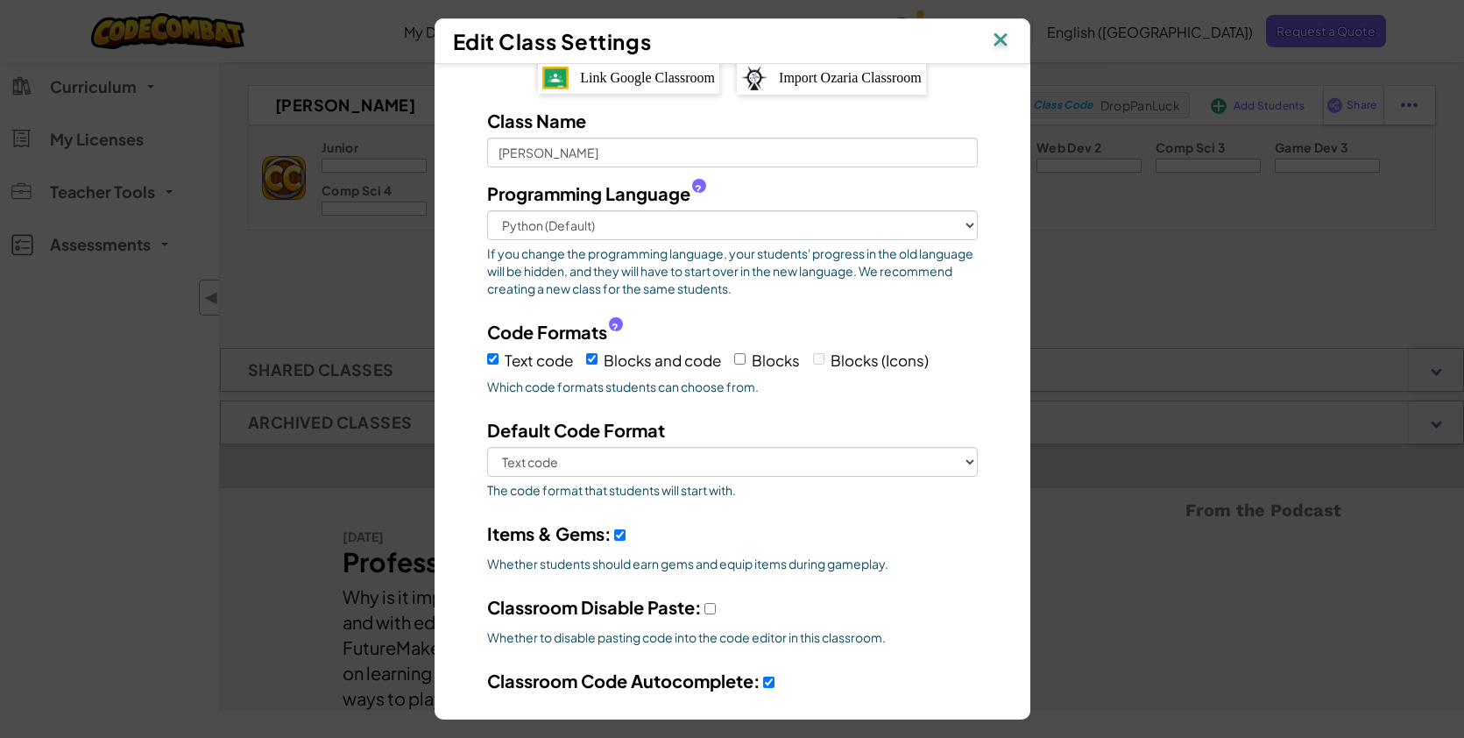
scroll to position [0, 0]
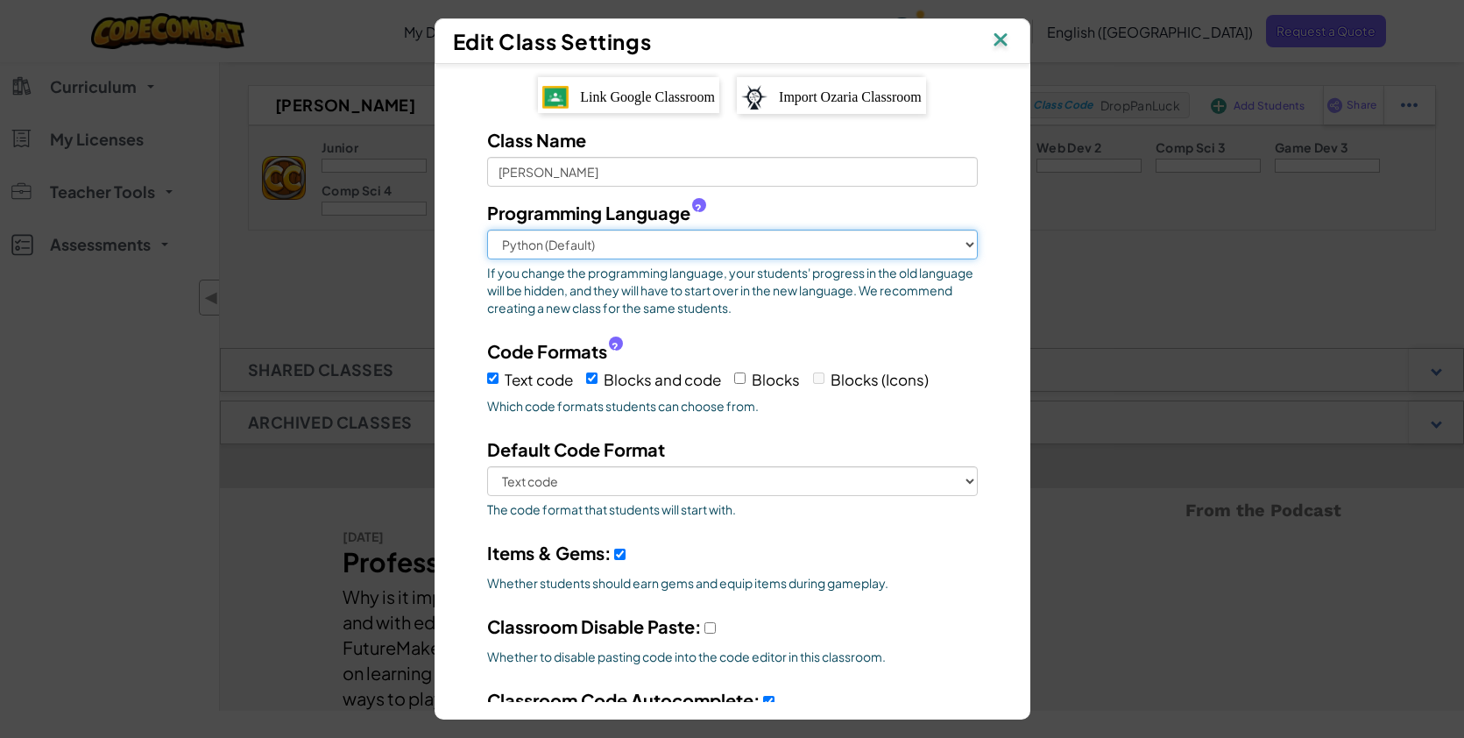
click at [816, 248] on select "Python (Default) JavaScript C++ Java (Experimental)" at bounding box center [732, 245] width 491 height 30
click at [1001, 46] on img at bounding box center [1000, 41] width 23 height 26
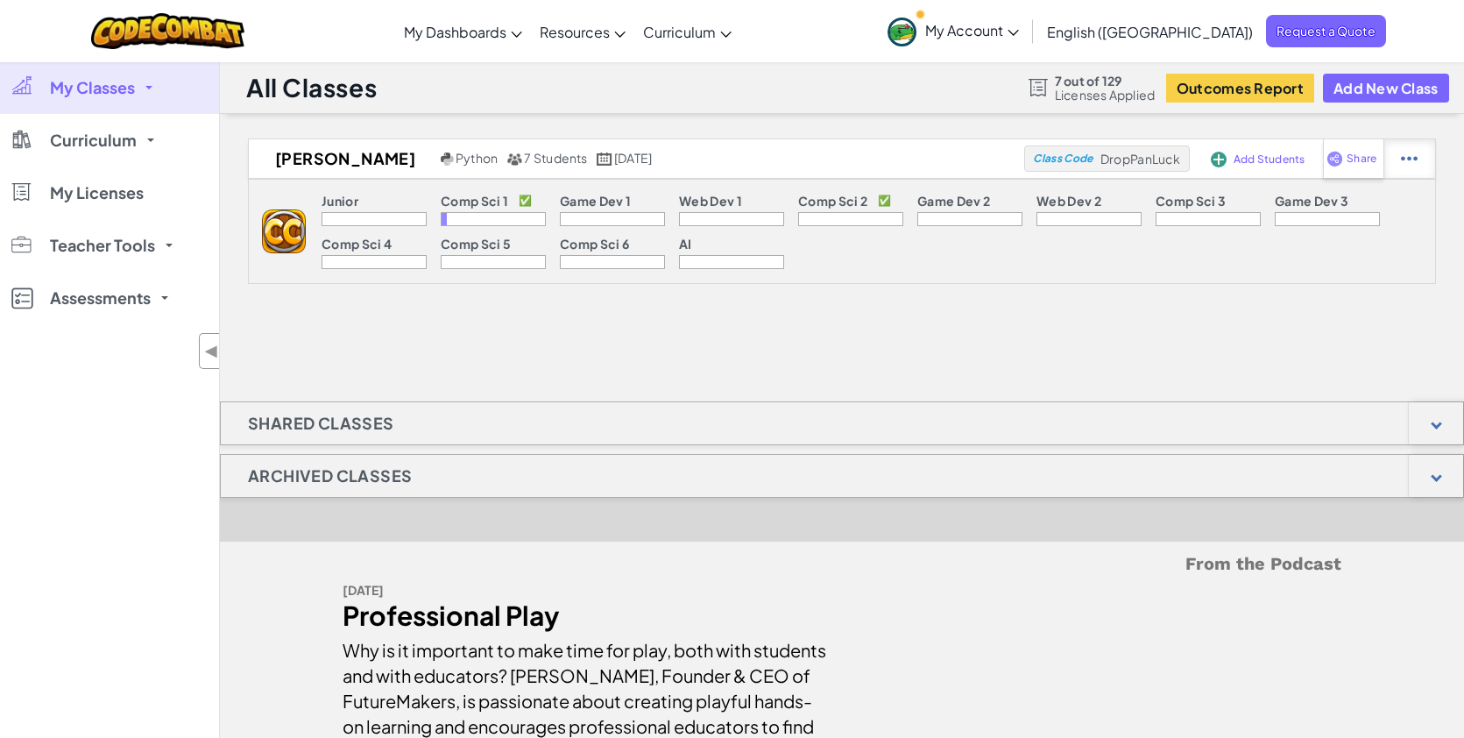
click at [1409, 160] on img at bounding box center [1409, 159] width 17 height 16
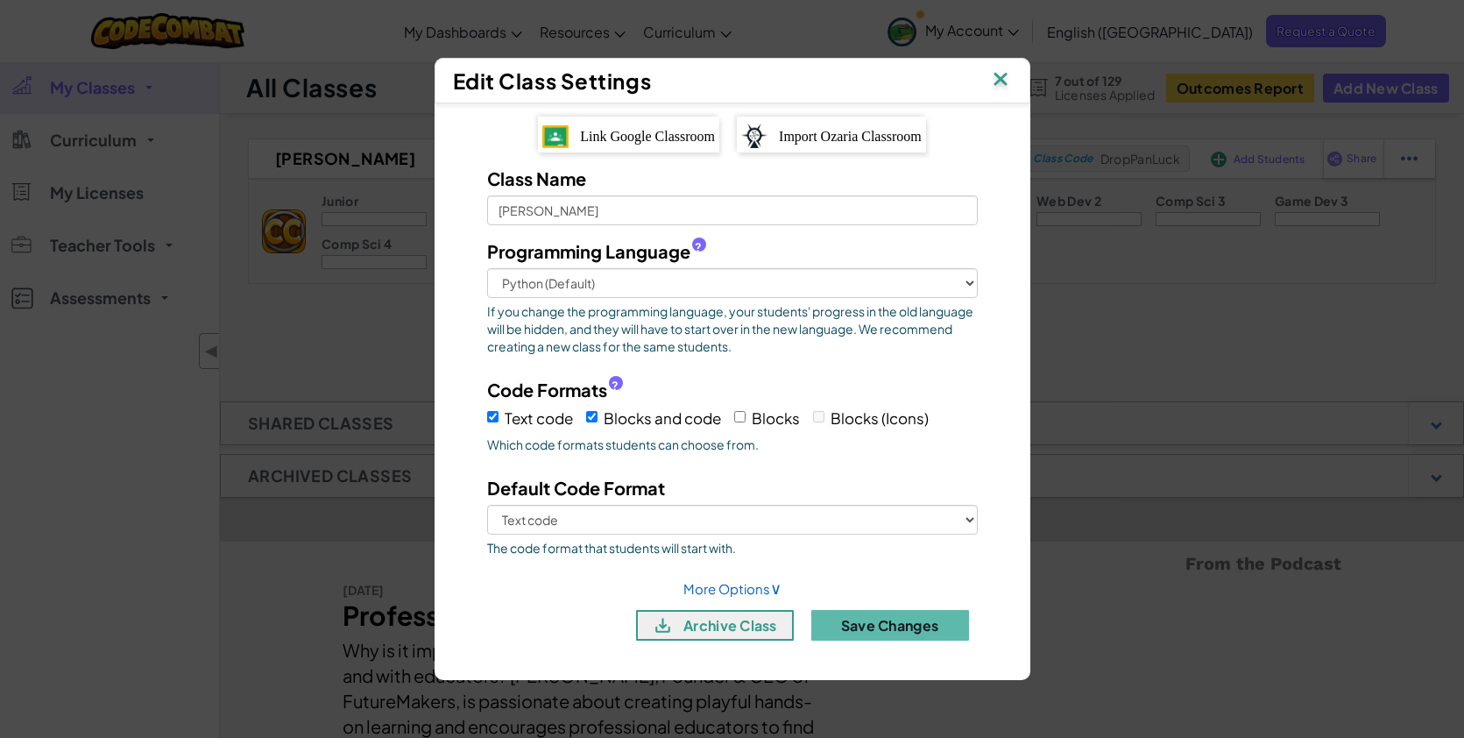
click at [995, 81] on img at bounding box center [1000, 80] width 23 height 26
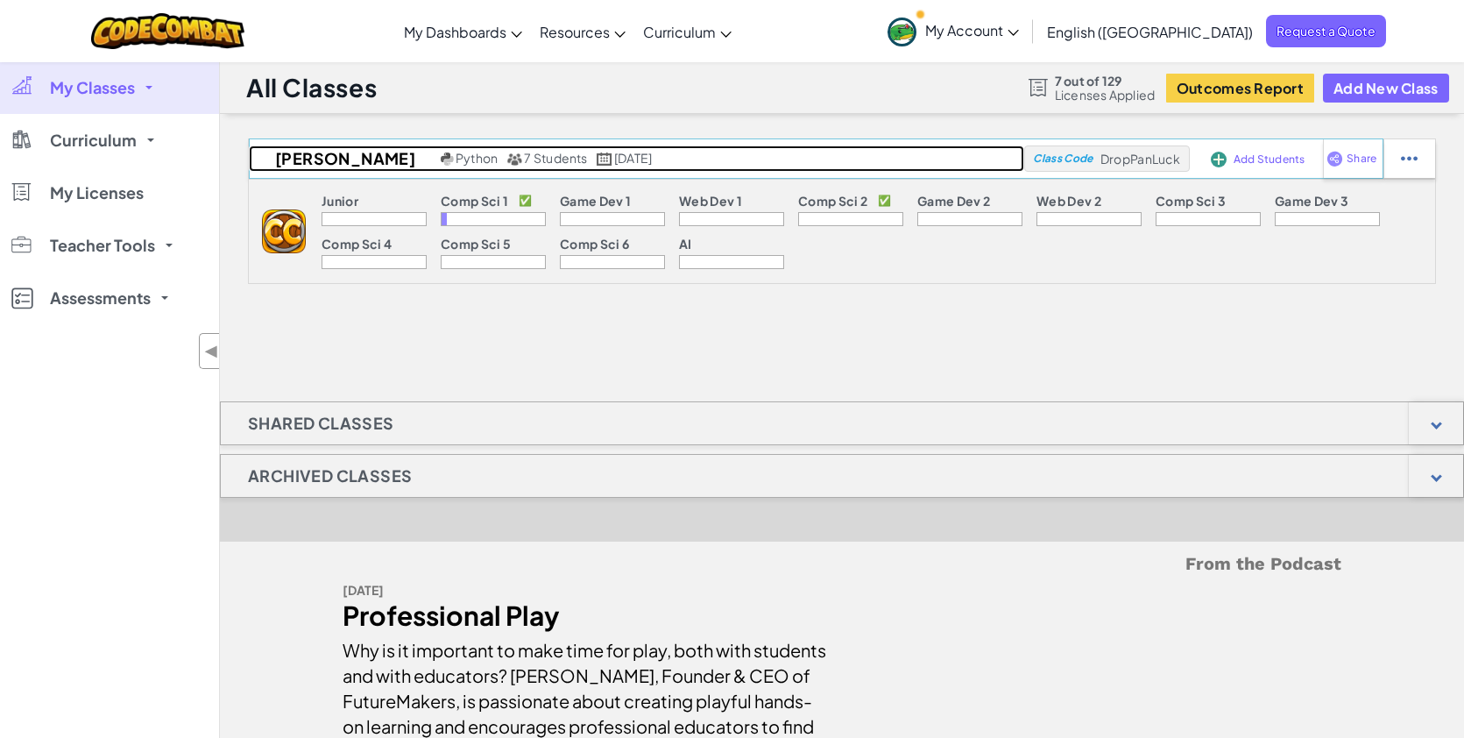
click at [317, 160] on h2 "[PERSON_NAME]" at bounding box center [343, 158] width 188 height 26
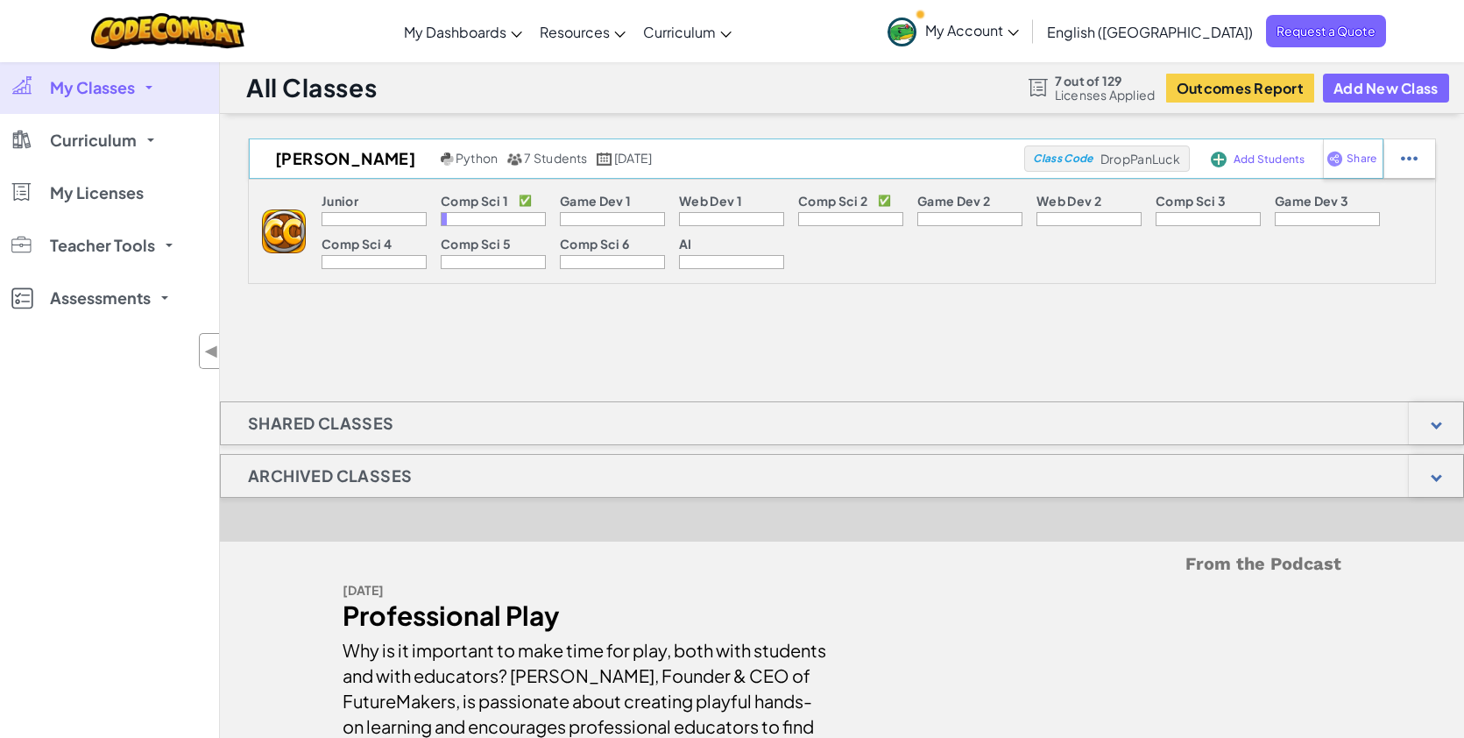
select select "560f1a9f22961295f9427742"
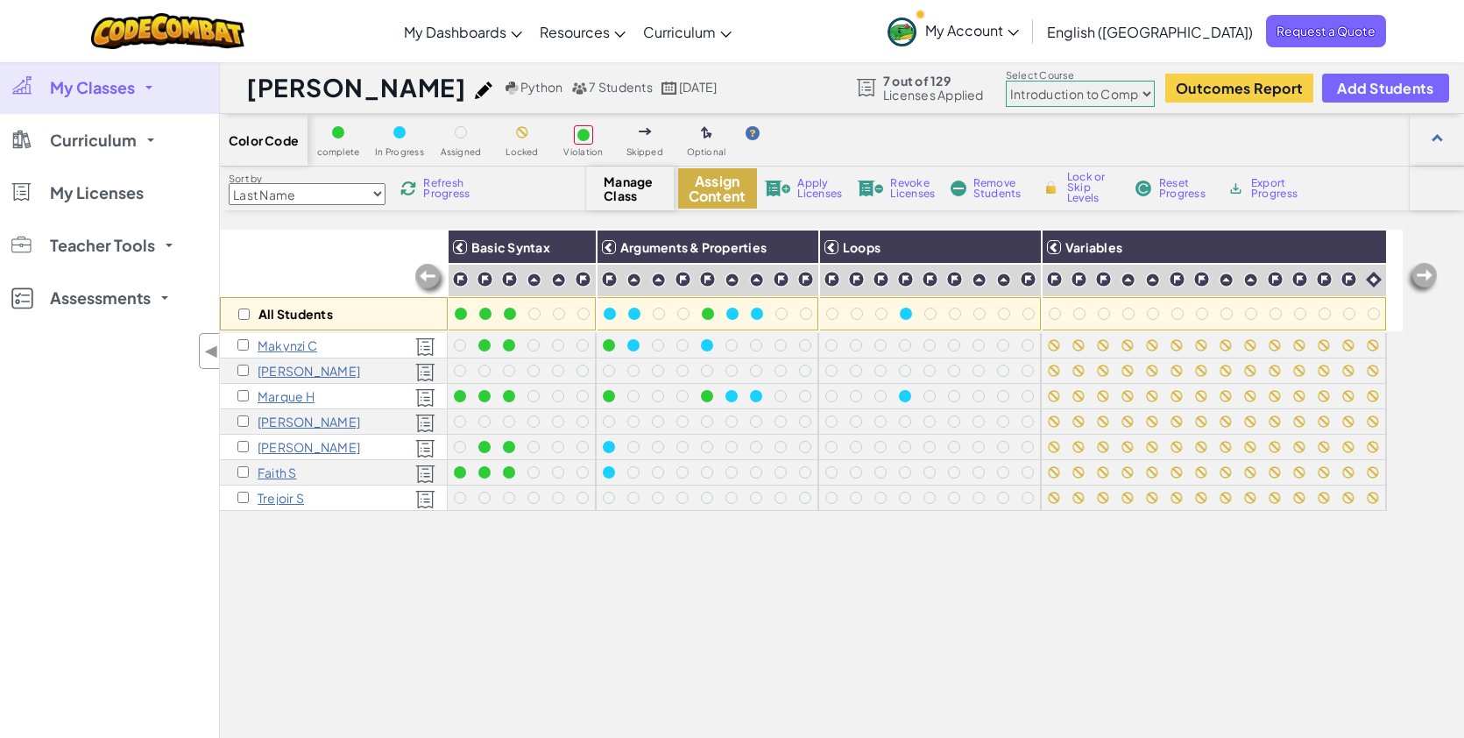
click at [711, 198] on button "Assign Content" at bounding box center [717, 188] width 79 height 40
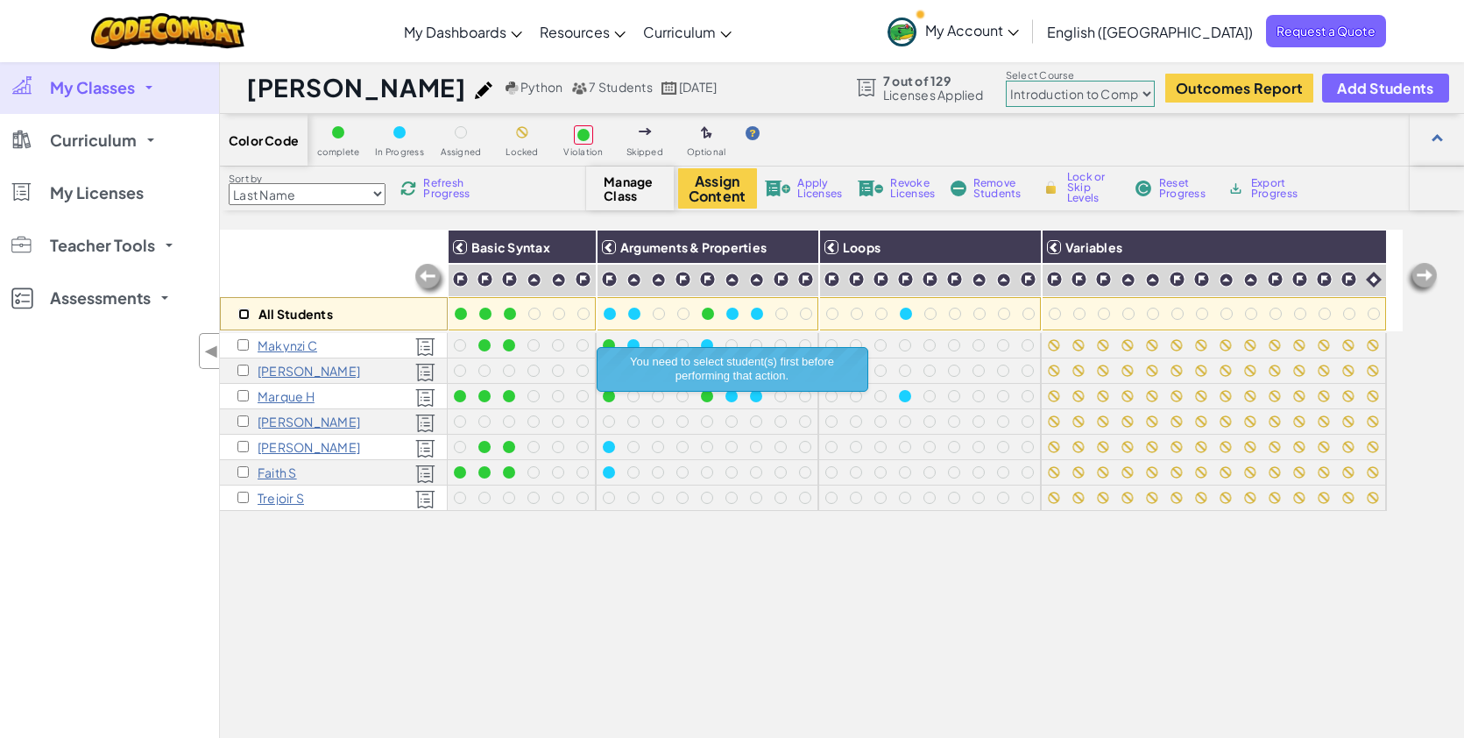
click at [238, 310] on input "checkbox" at bounding box center [243, 313] width 11 height 11
checkbox input "true"
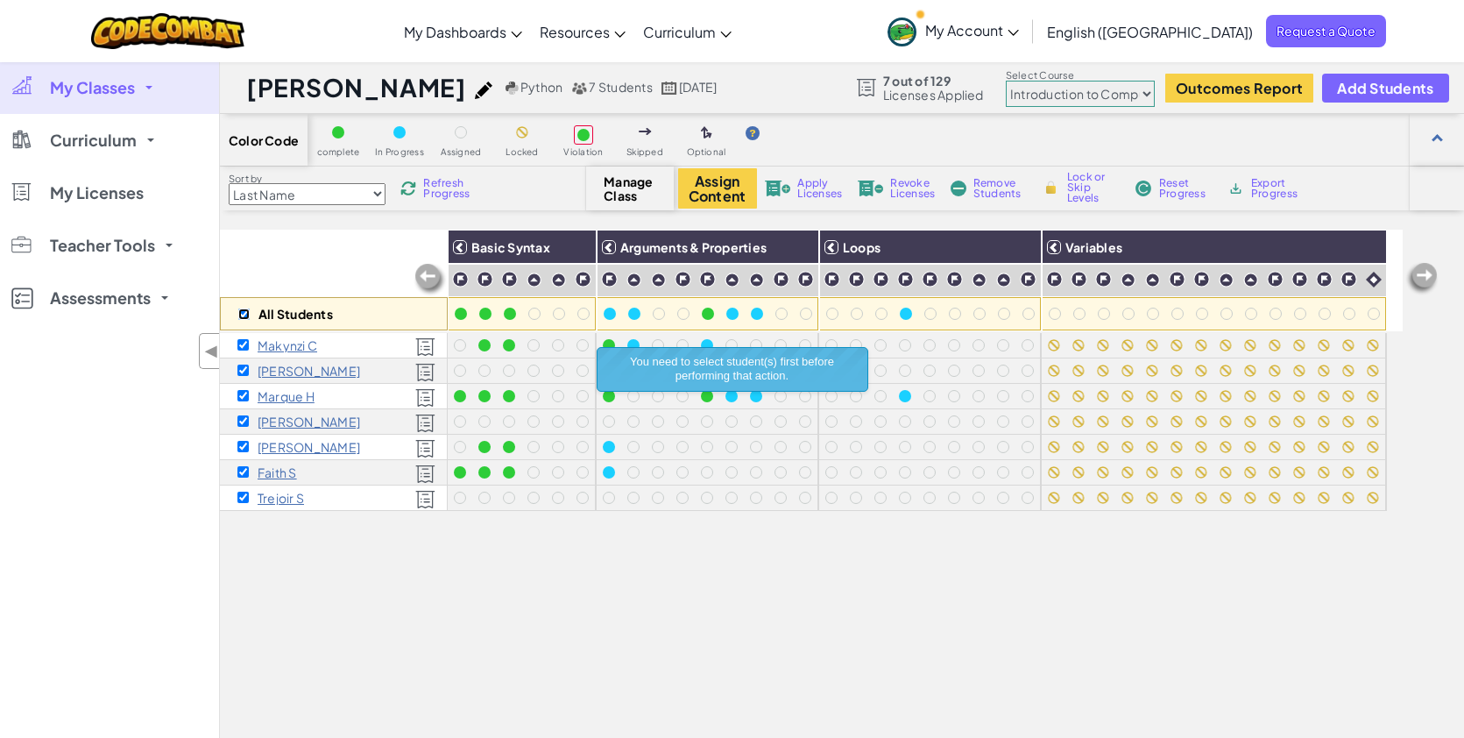
checkbox input "true"
click at [724, 196] on button "Assign Content" at bounding box center [717, 188] width 79 height 40
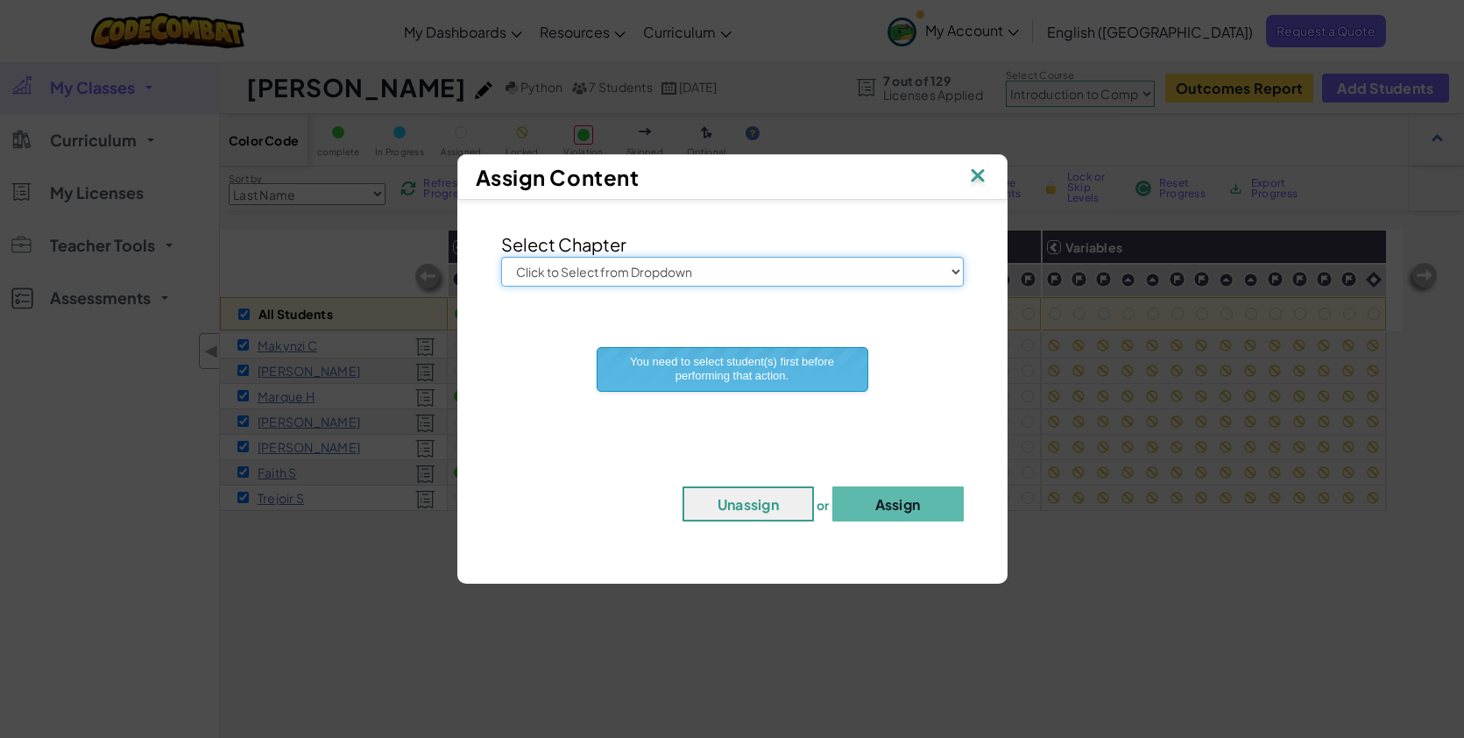
click at [699, 273] on select "Click to Select from Dropdown Junior Introduction to Computer Science Game Deve…" at bounding box center [732, 272] width 463 height 30
select select "Junior"
click at [501, 257] on select "Click to Select from Dropdown Junior Introduction to Computer Science Game Deve…" at bounding box center [732, 272] width 463 height 30
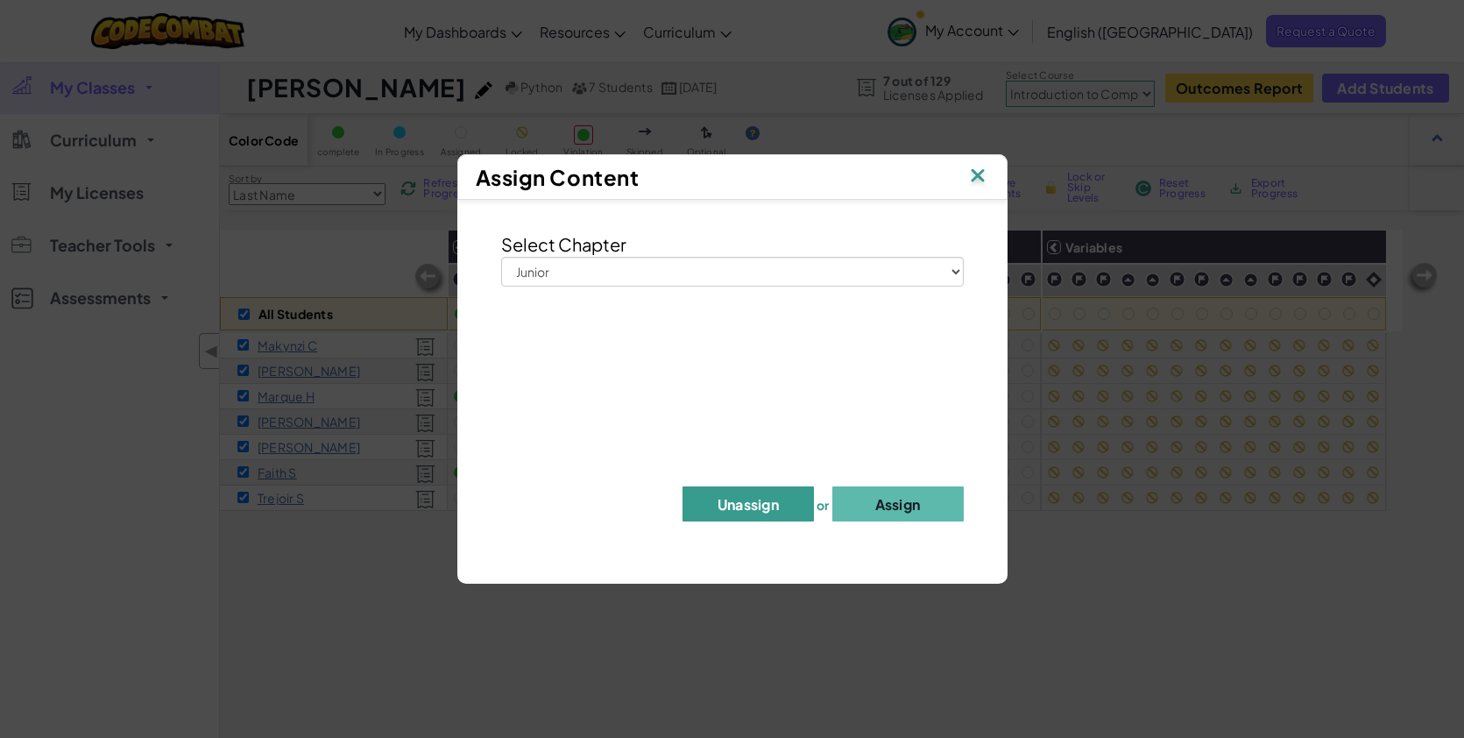
click at [756, 499] on button "Unassign" at bounding box center [748, 503] width 131 height 35
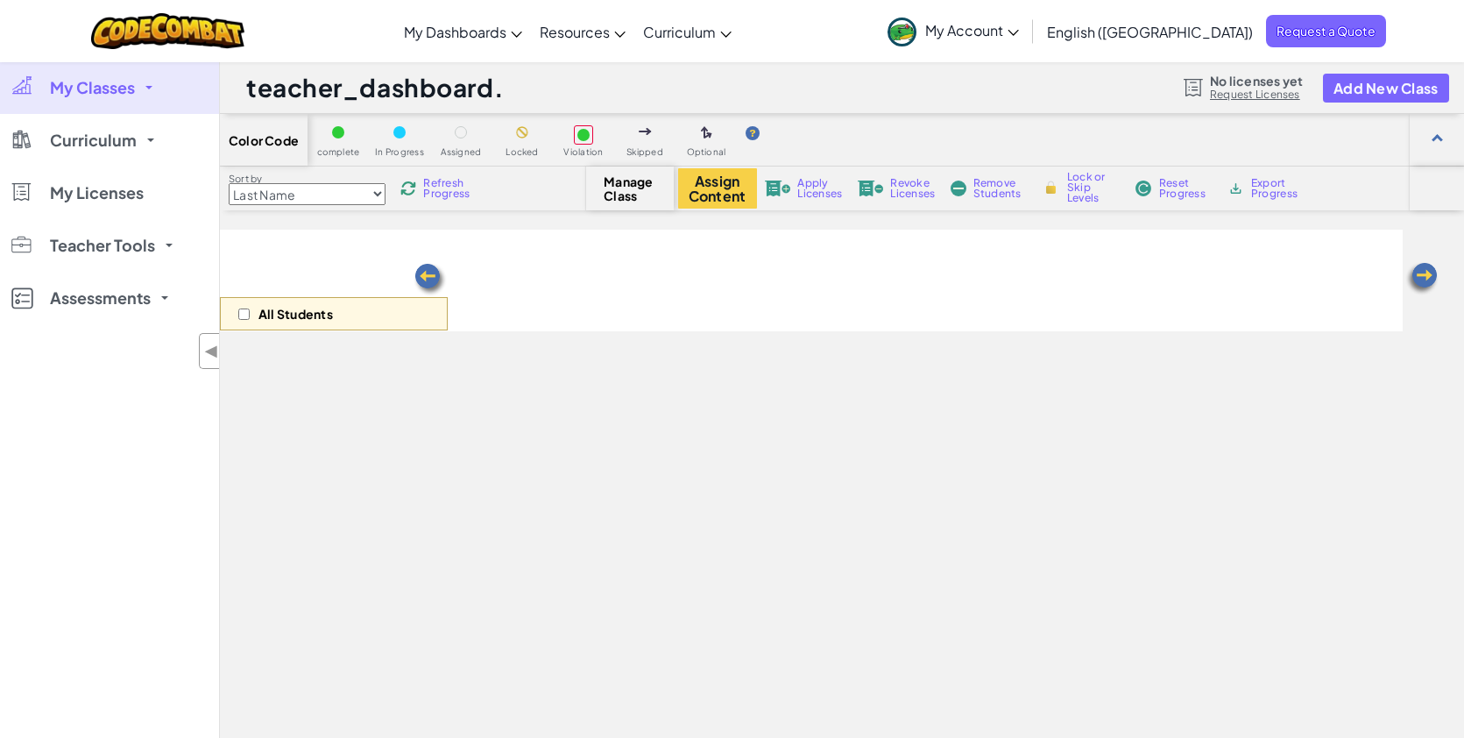
select select "560f1a9f22961295f9427742"
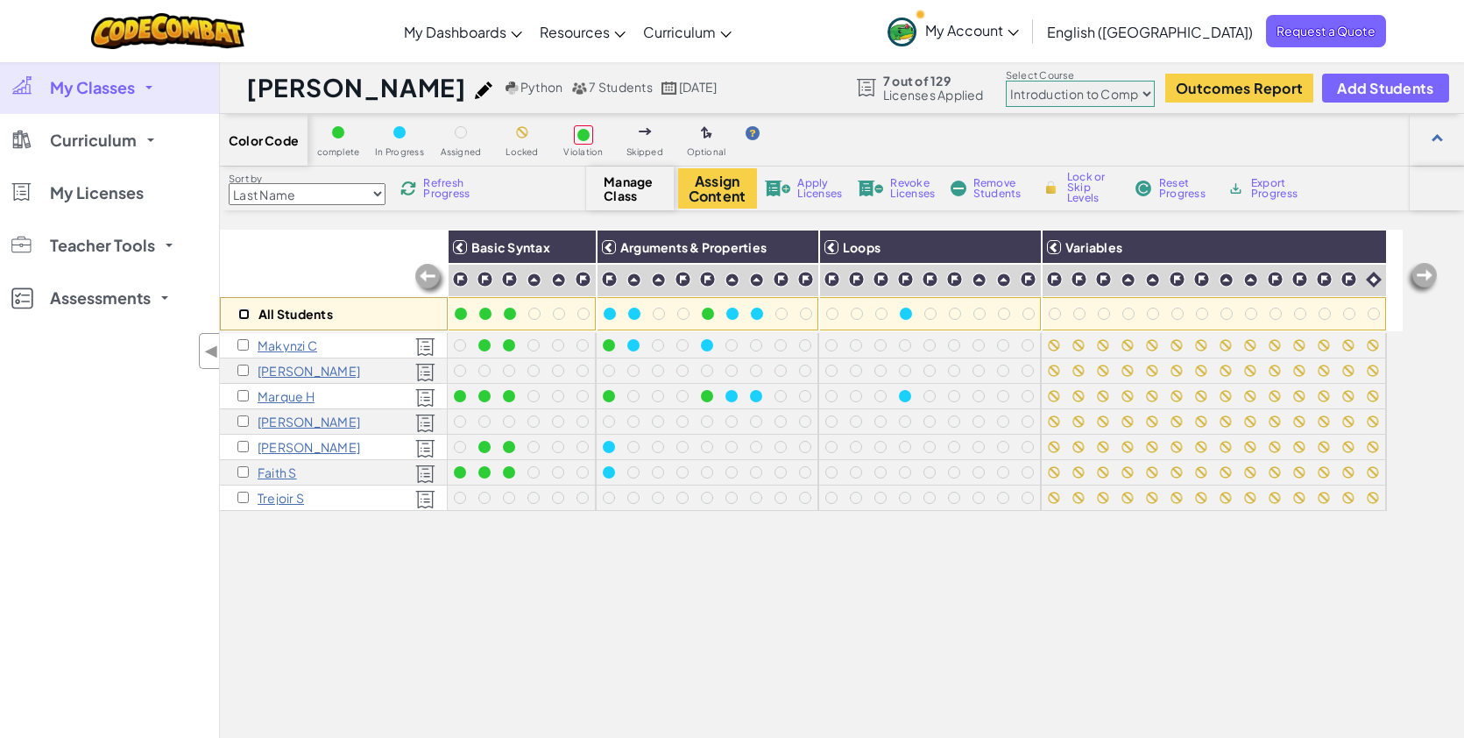
click at [246, 319] on input "checkbox" at bounding box center [243, 313] width 11 height 11
checkbox input "true"
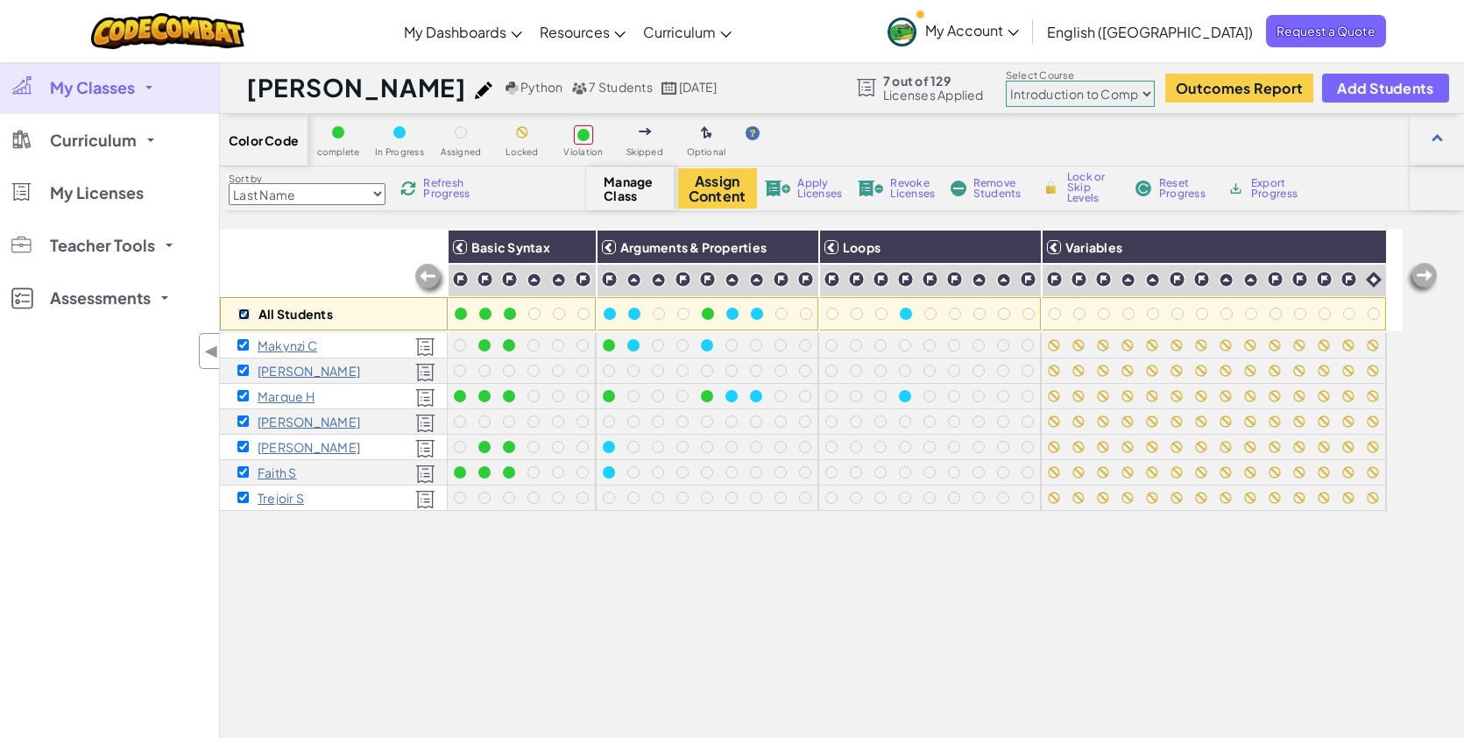
checkbox input "true"
click at [713, 198] on button "Assign Content" at bounding box center [717, 188] width 79 height 40
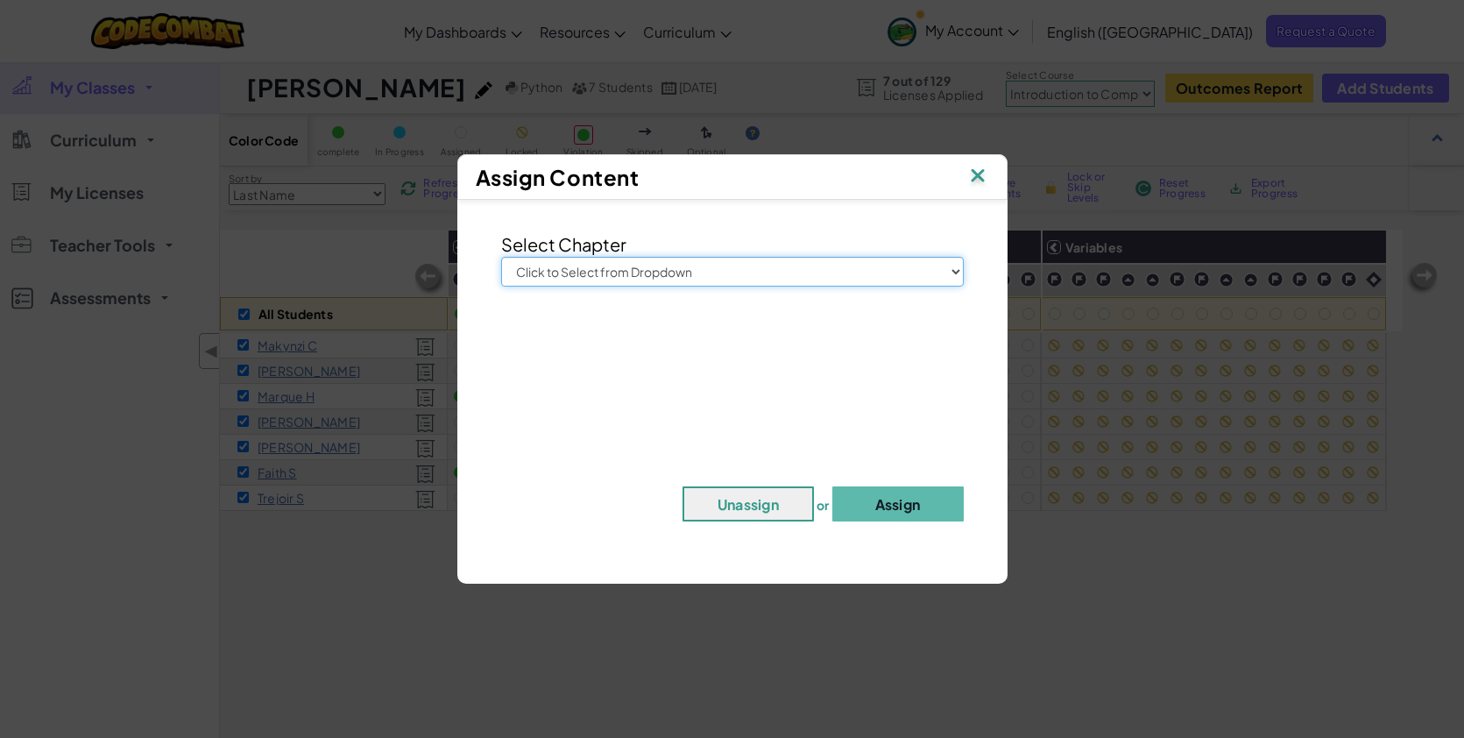
click at [615, 261] on select "Click to Select from Dropdown Junior Introduction to Computer Science Game Deve…" at bounding box center [732, 272] width 463 height 30
select select "Introduction to Computer Science"
click at [501, 257] on select "Click to Select from Dropdown Junior Introduction to Computer Science Game Deve…" at bounding box center [732, 272] width 463 height 30
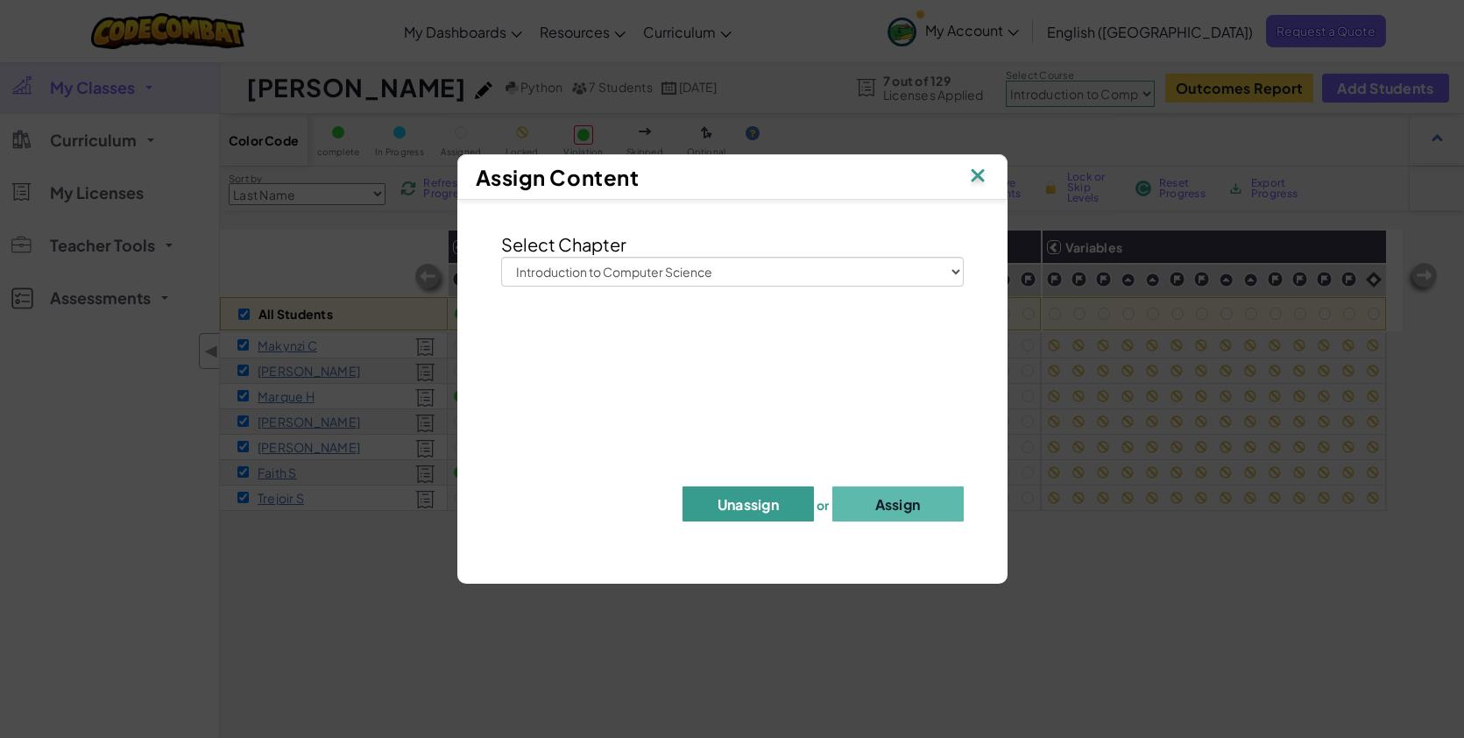
click at [754, 499] on button "Unassign" at bounding box center [748, 503] width 131 height 35
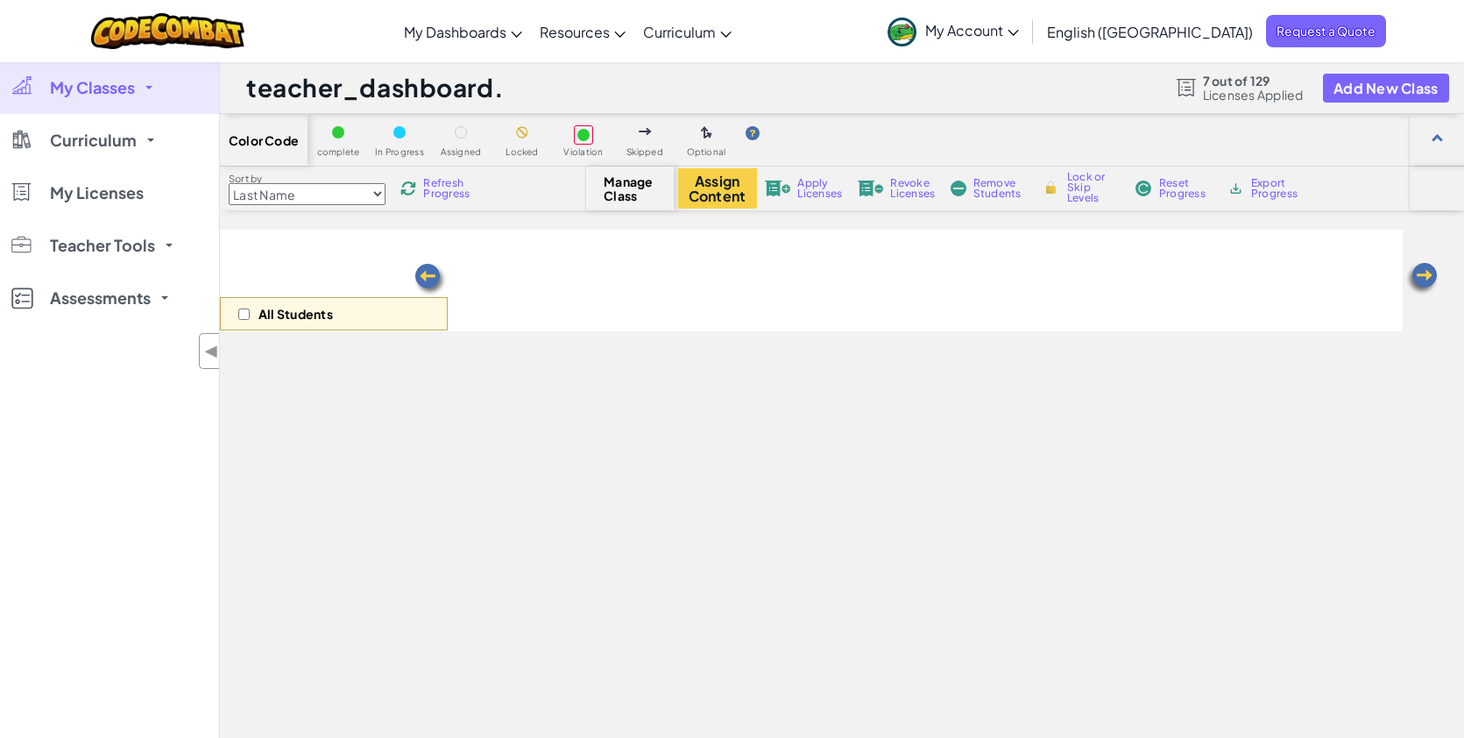
select select "560f1a9f22961295f9427742"
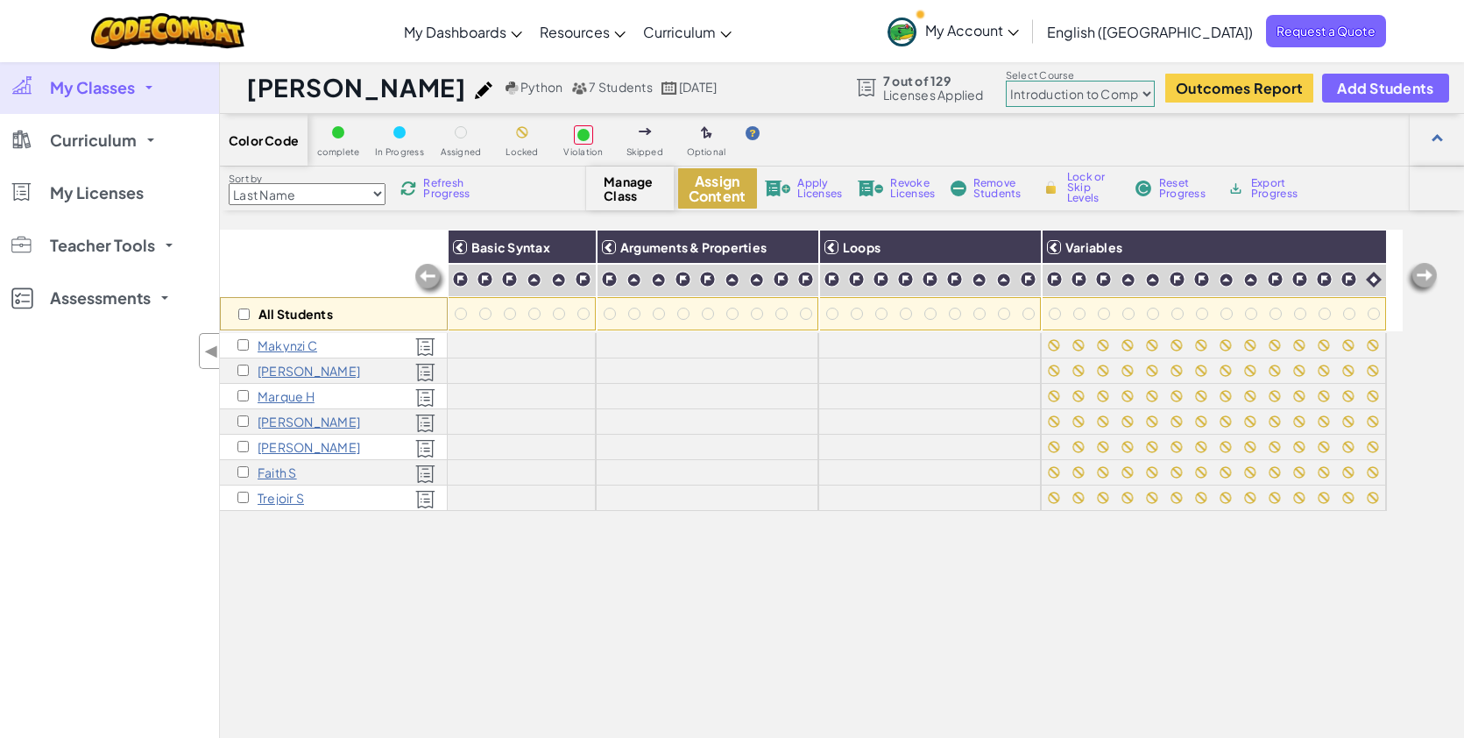
click at [724, 198] on button "Assign Content" at bounding box center [717, 188] width 79 height 40
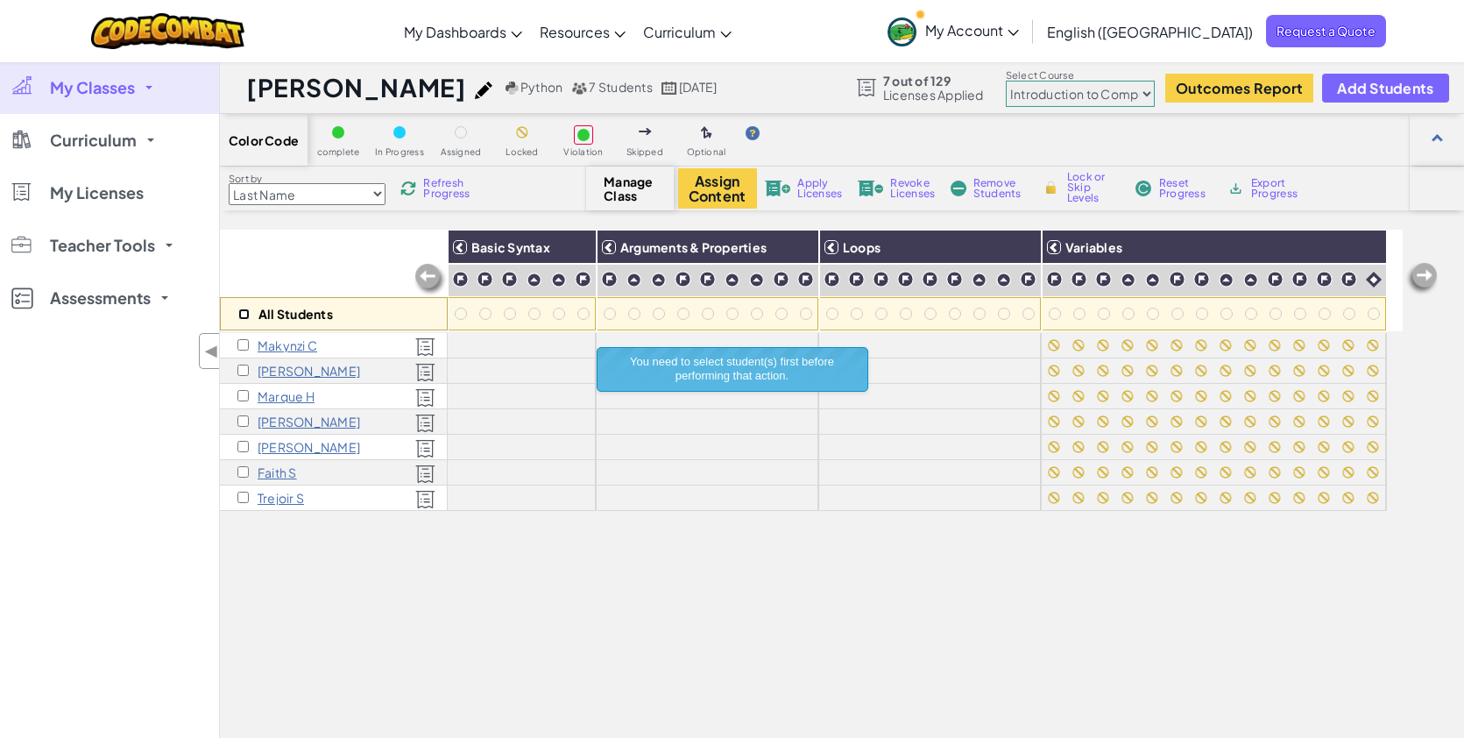
click at [241, 312] on input "checkbox" at bounding box center [243, 313] width 11 height 11
checkbox input "true"
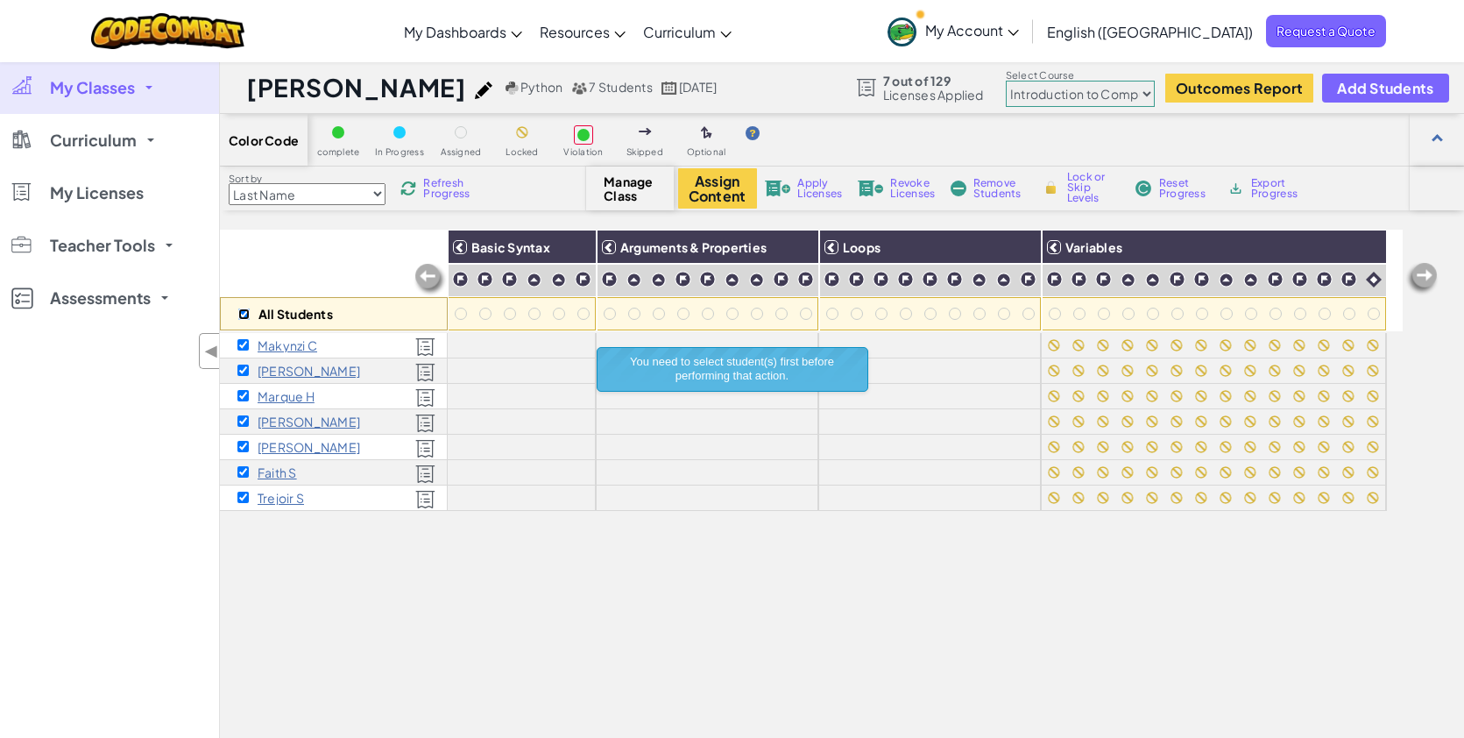
checkbox input "true"
click at [700, 199] on button "Assign Content" at bounding box center [717, 188] width 79 height 40
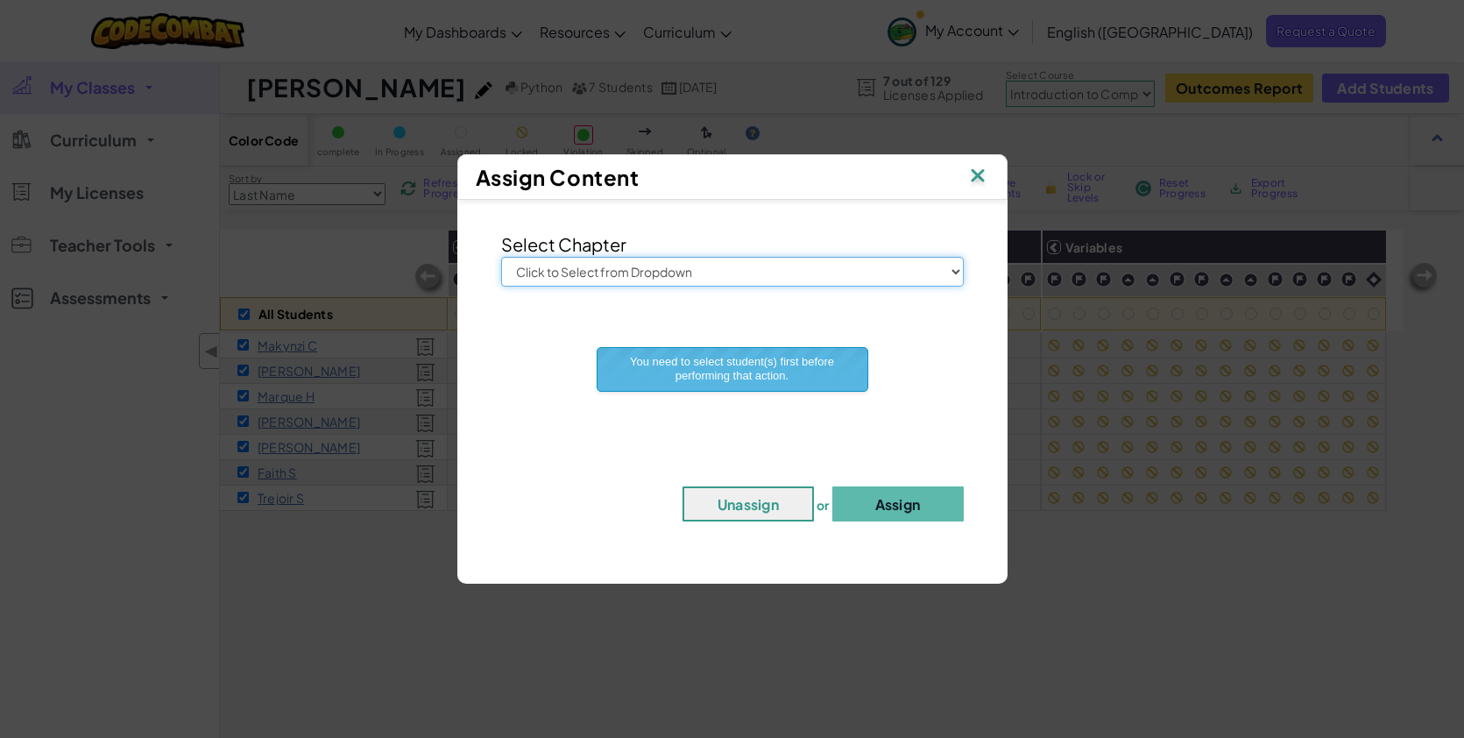
click at [696, 280] on select "Click to Select from Dropdown Junior Introduction to Computer Science Game Deve…" at bounding box center [732, 272] width 463 height 30
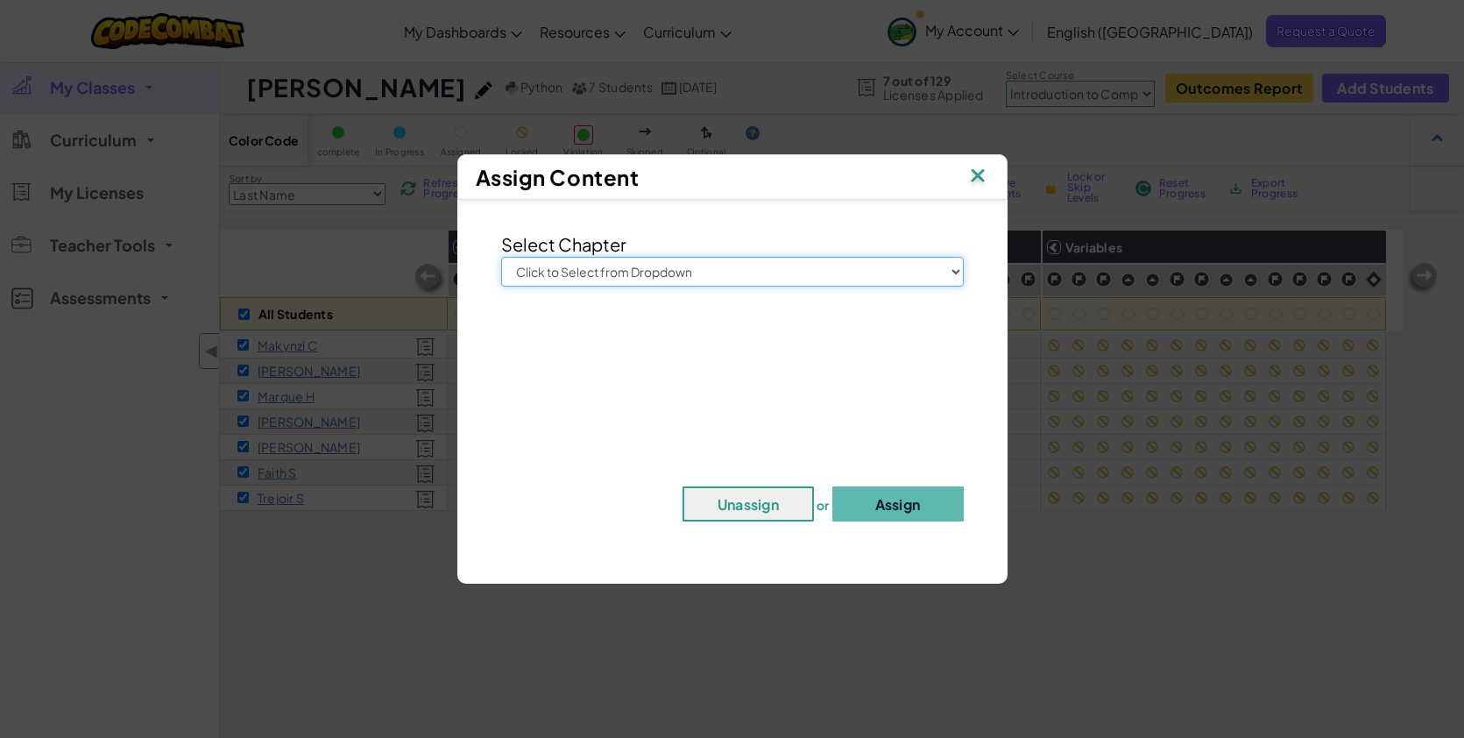
select select "Computer Science 2"
click at [501, 257] on select "Click to Select from Dropdown Junior Introduction to Computer Science Game Deve…" at bounding box center [732, 272] width 463 height 30
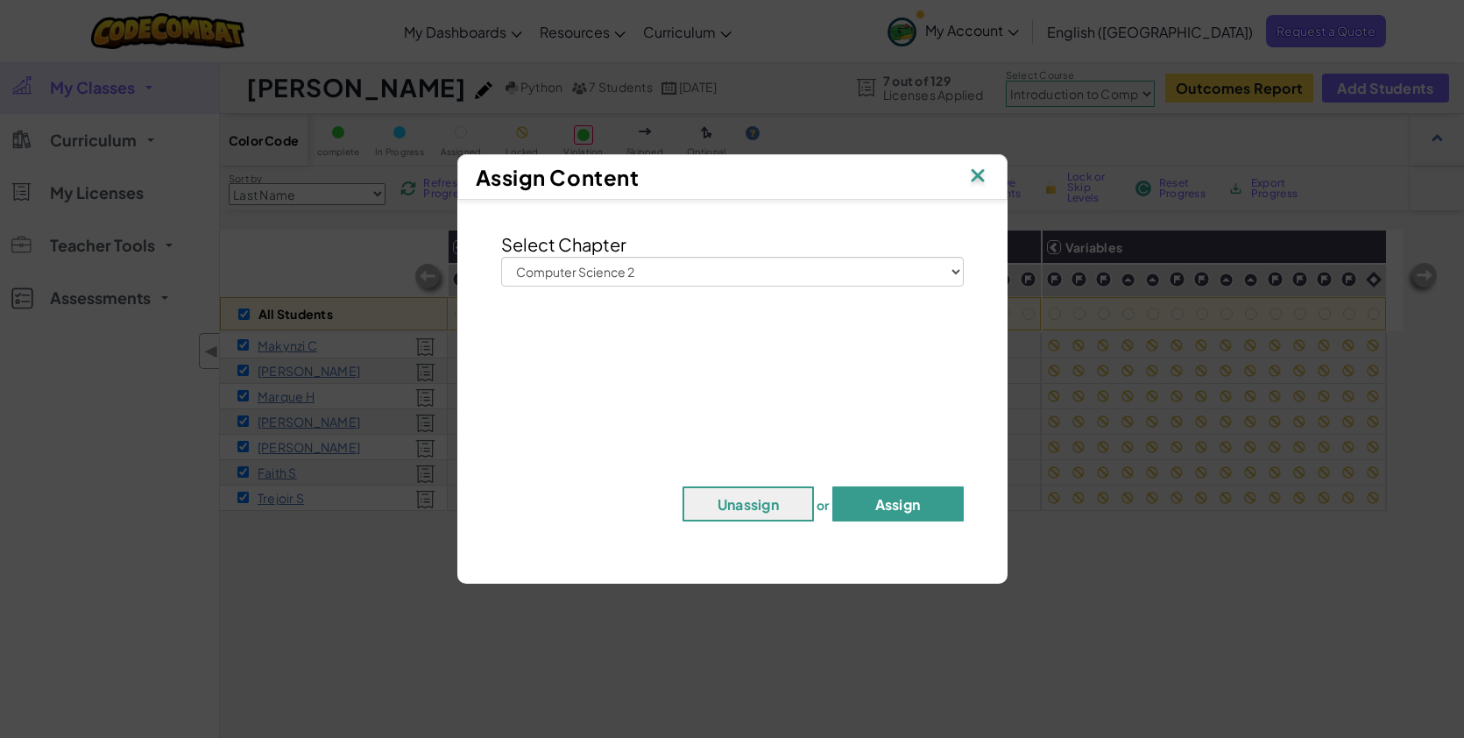
click at [875, 506] on button "Assign" at bounding box center [897, 503] width 131 height 35
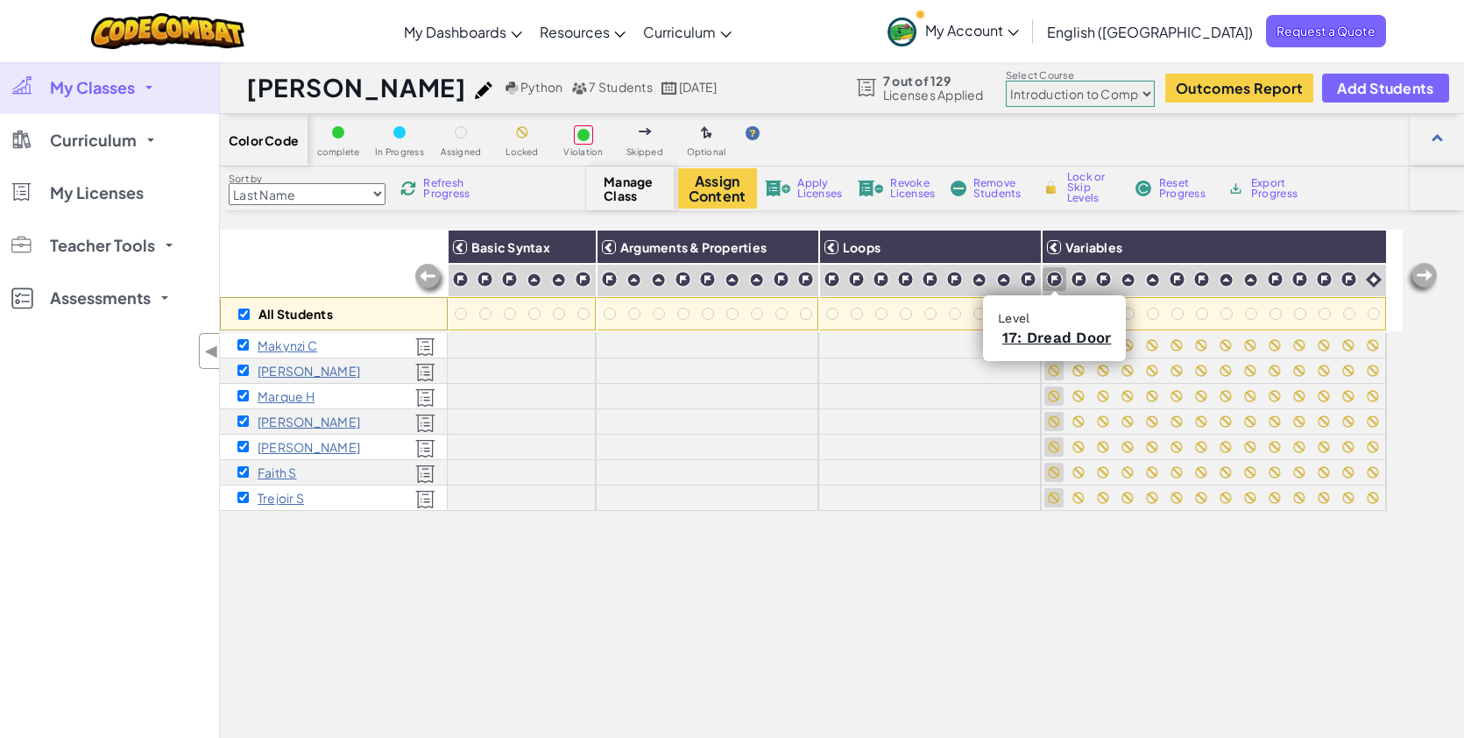
click at [1057, 280] on img at bounding box center [1054, 279] width 17 height 17
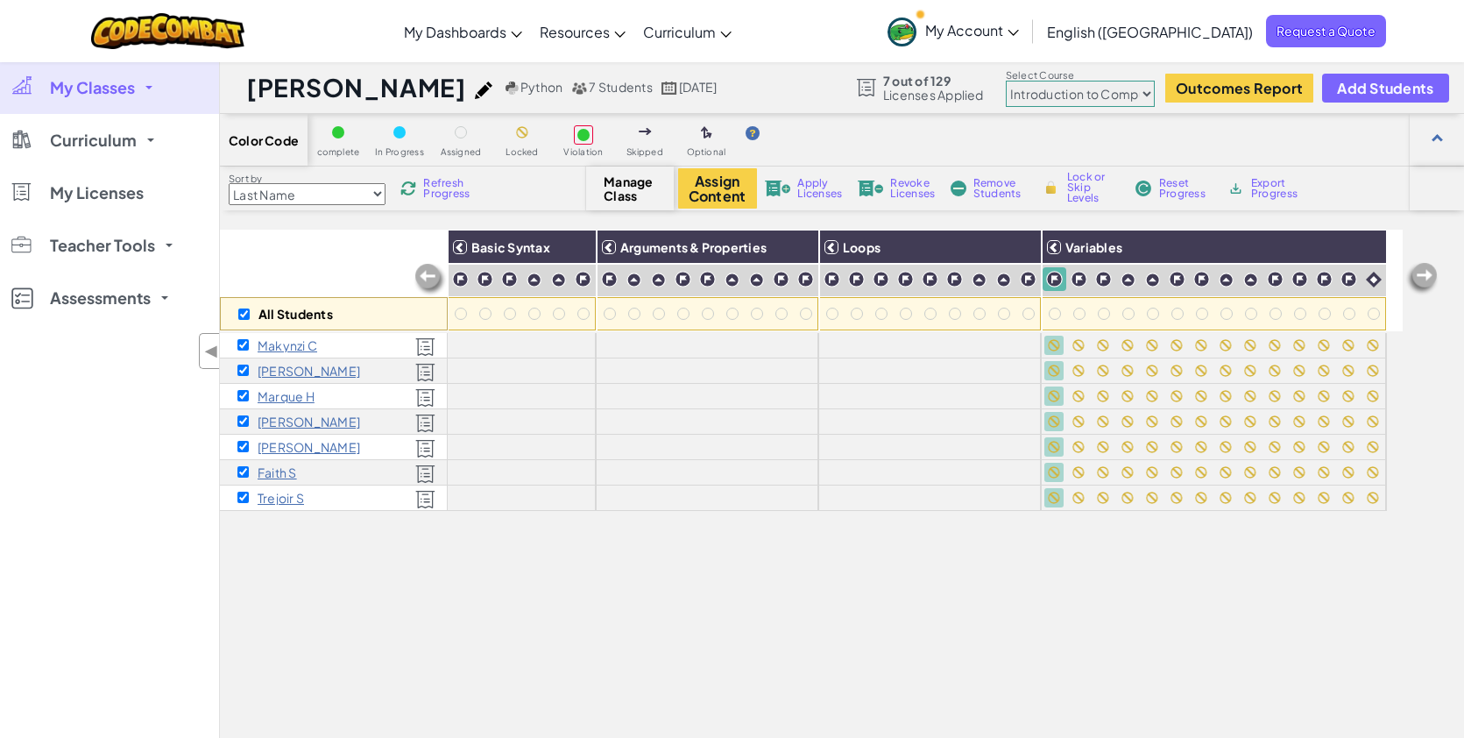
click at [697, 594] on div "All Students Basic Syntax Arguments & Properties Loops Variables Makynzi C Alan…" at bounding box center [811, 555] width 1183 height 650
click at [280, 348] on p "Makynzi C" at bounding box center [288, 345] width 60 height 14
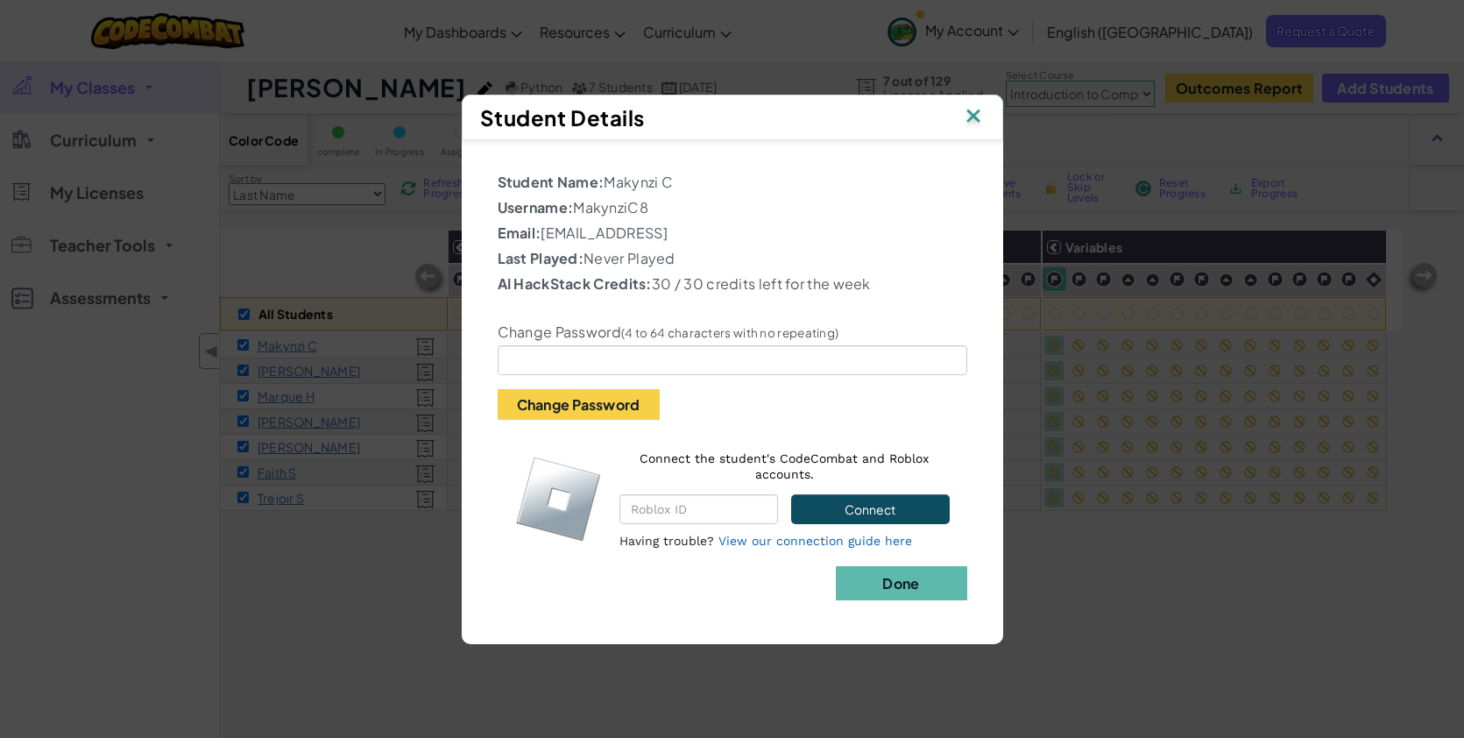
click at [974, 116] on img at bounding box center [973, 117] width 23 height 26
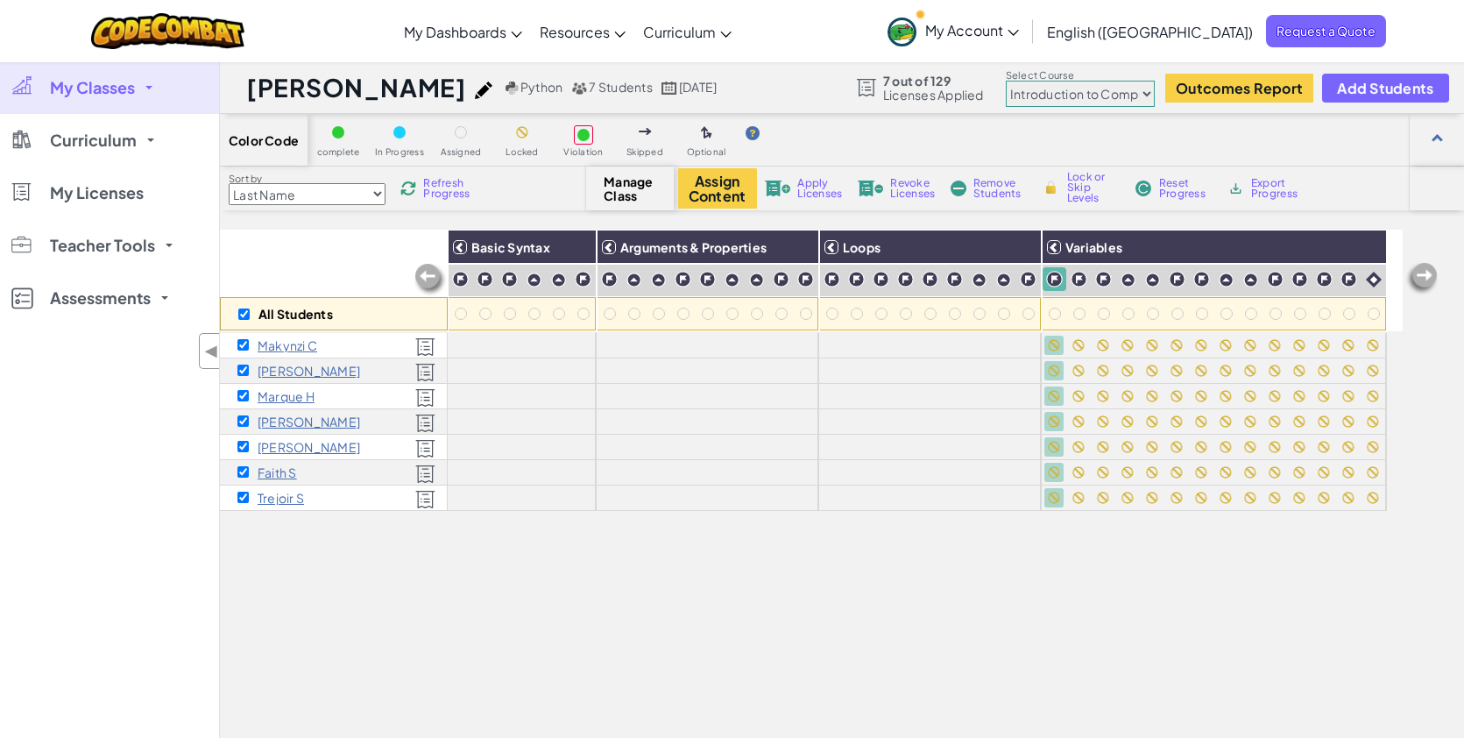
click at [622, 199] on span "Manage Class" at bounding box center [630, 188] width 52 height 28
drag, startPoint x: 1369, startPoint y: 247, endPoint x: 1364, endPoint y: 234, distance: 14.2
click at [1369, 248] on img at bounding box center [1367, 247] width 31 height 26
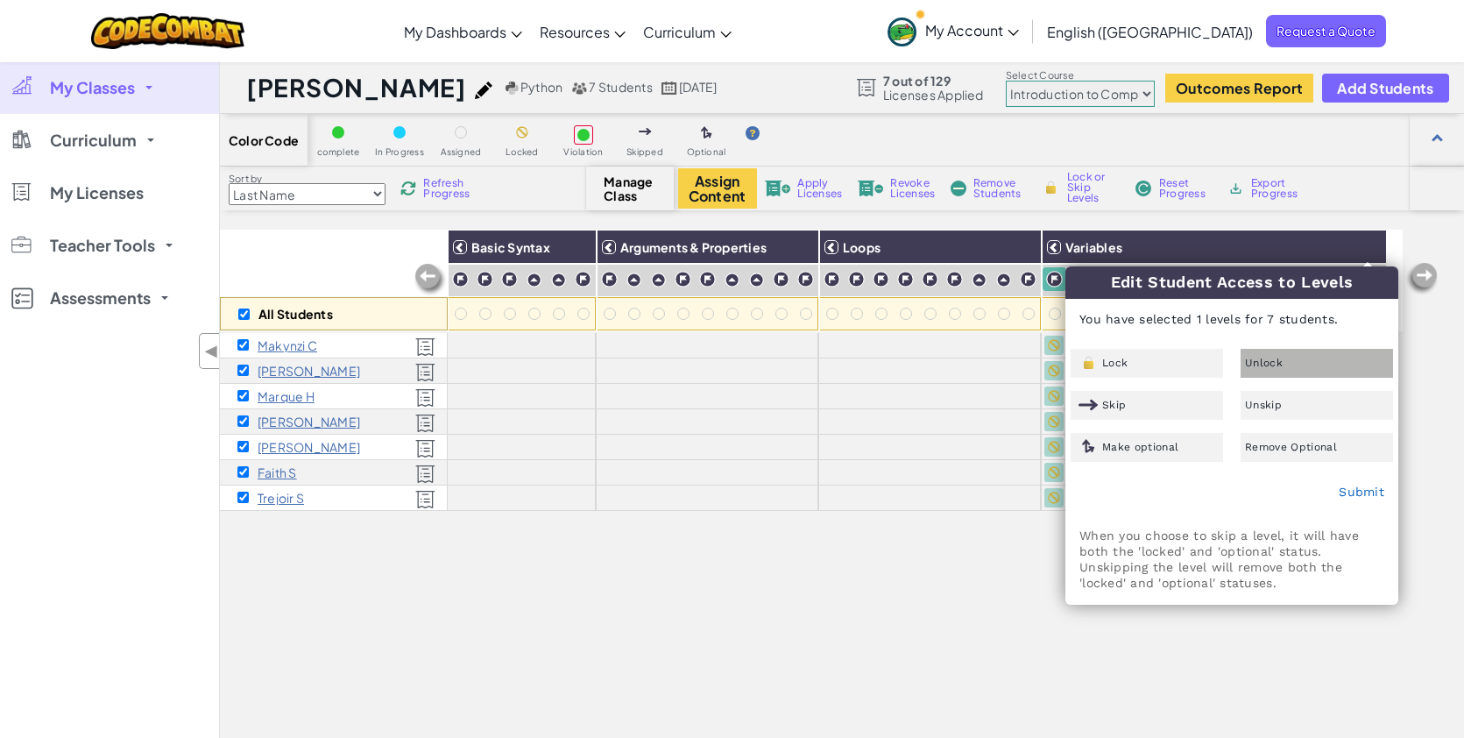
click at [1243, 367] on div "Unlock" at bounding box center [1317, 363] width 152 height 29
click at [1365, 485] on link "Submit" at bounding box center [1362, 492] width 46 height 14
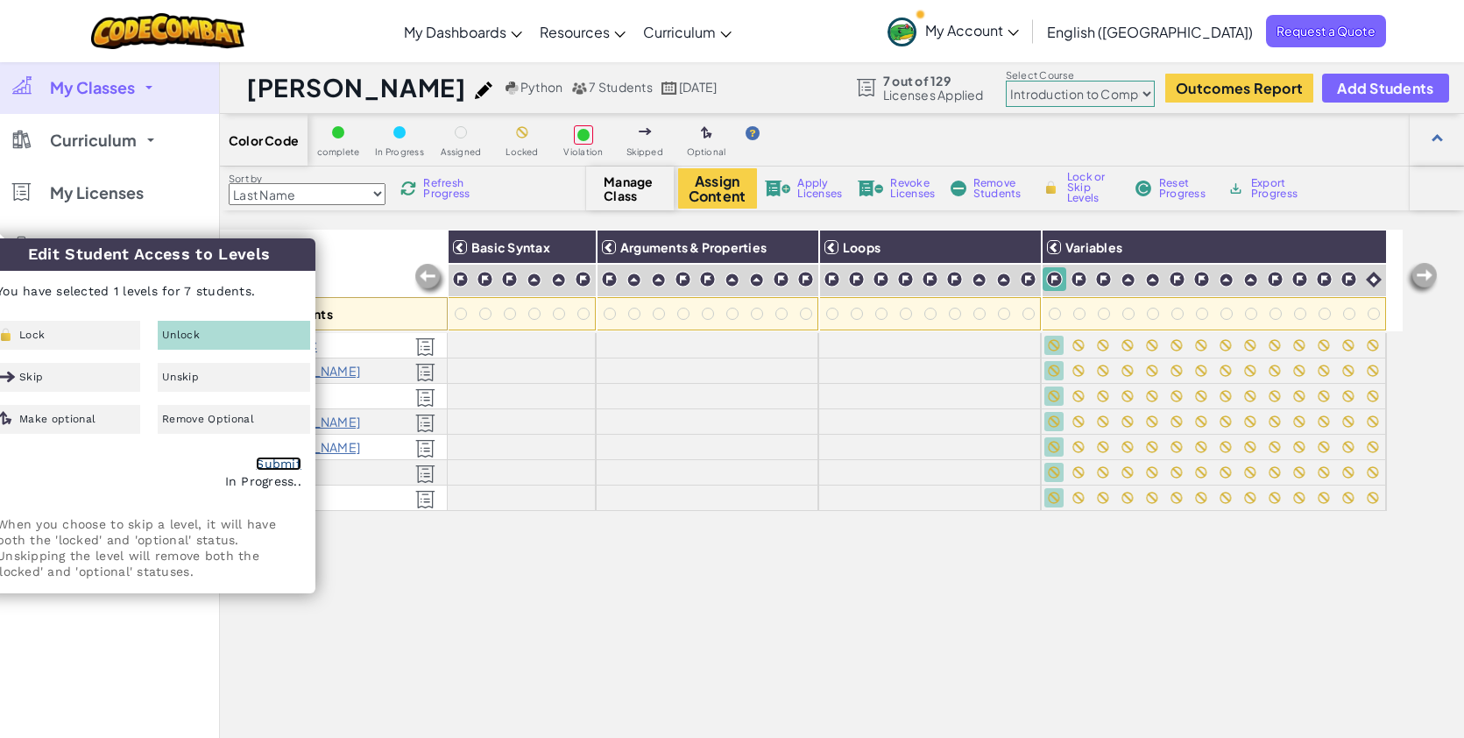
checkbox input "false"
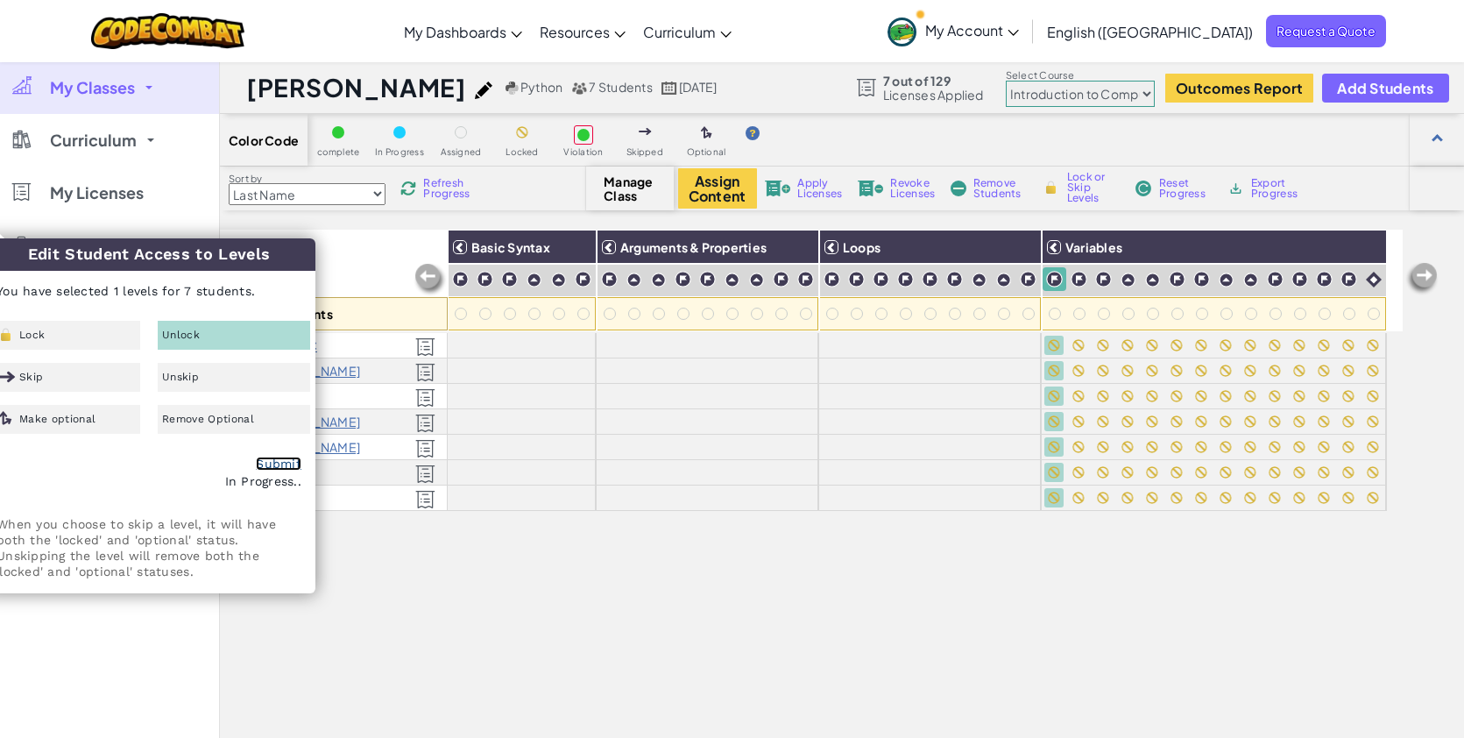
checkbox input "false"
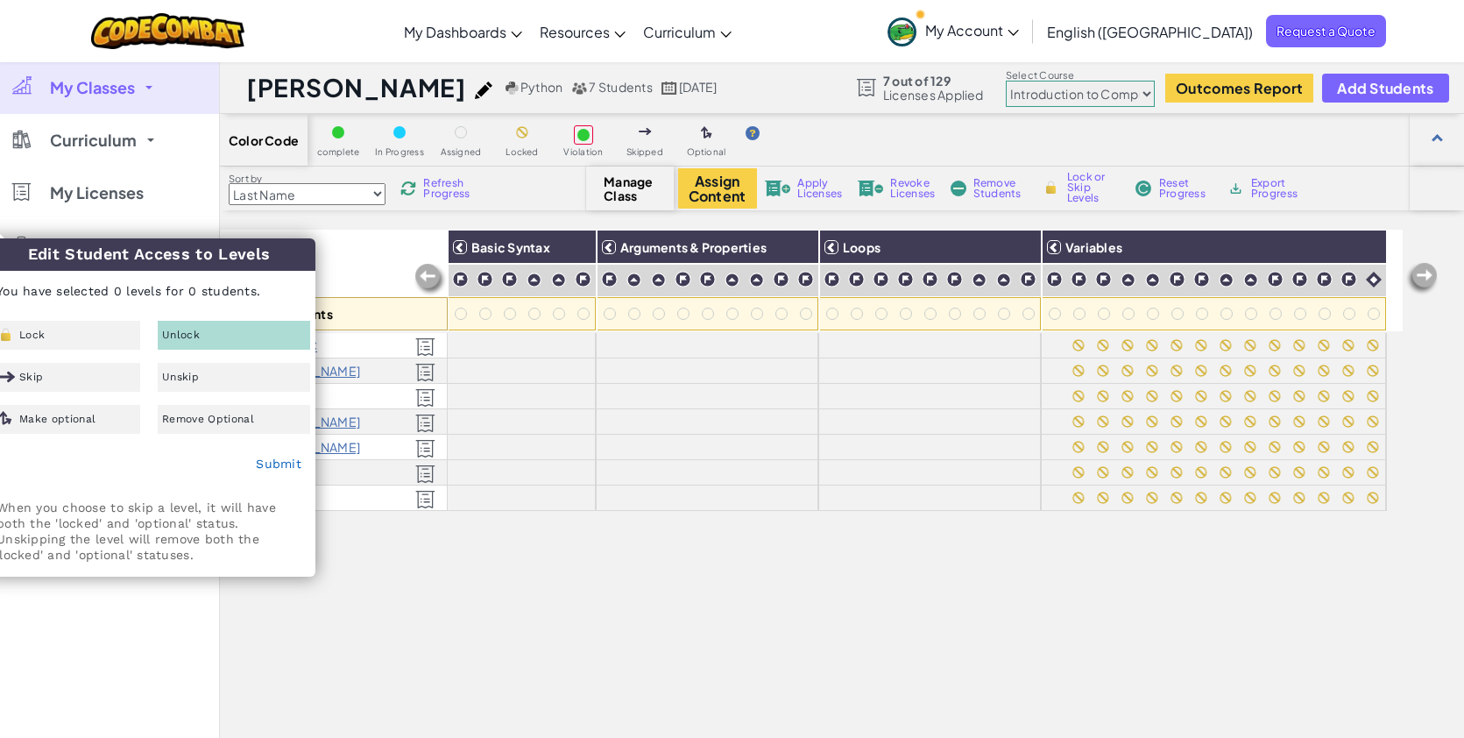
click at [189, 335] on span "Unlock" at bounding box center [181, 334] width 38 height 11
click at [278, 470] on link "Submit" at bounding box center [279, 464] width 46 height 14
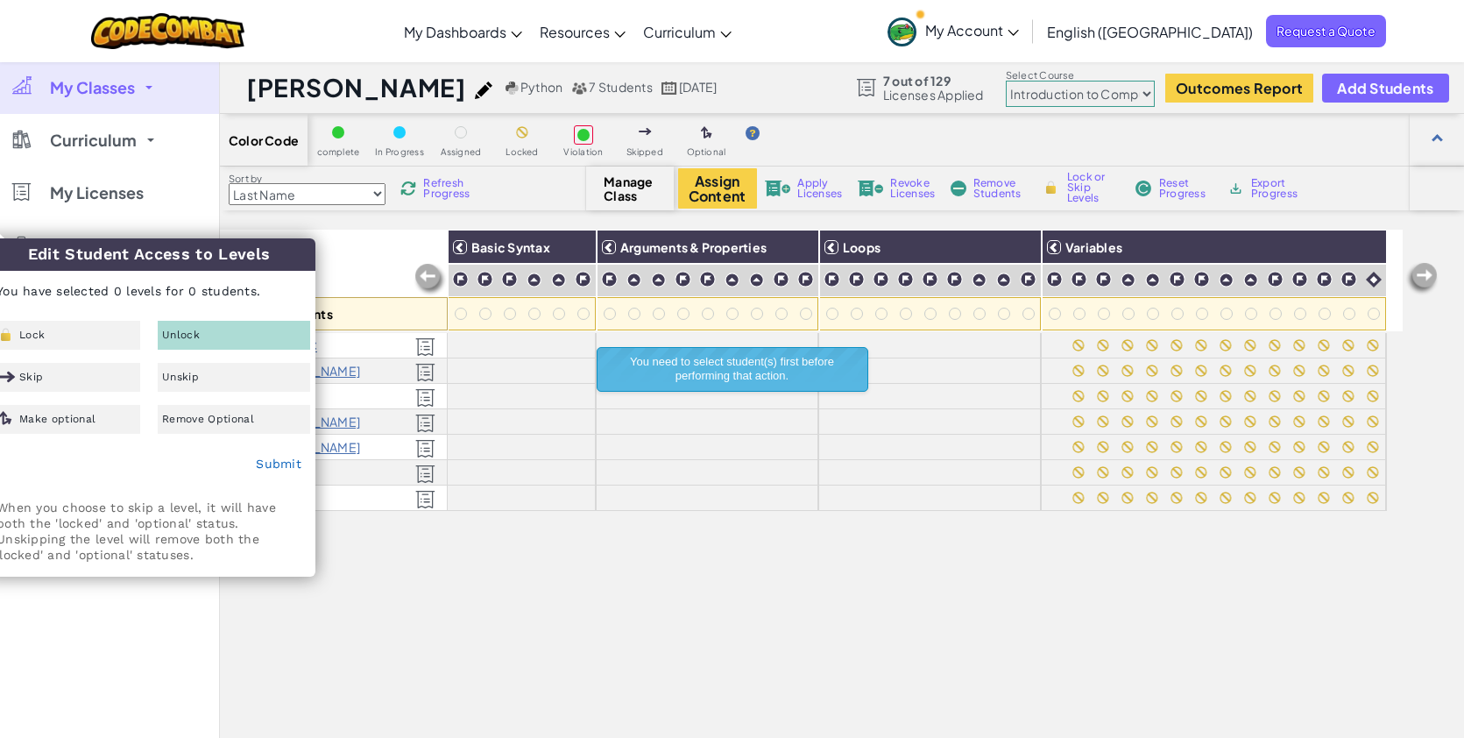
click at [377, 289] on div "All Students" at bounding box center [334, 281] width 228 height 102
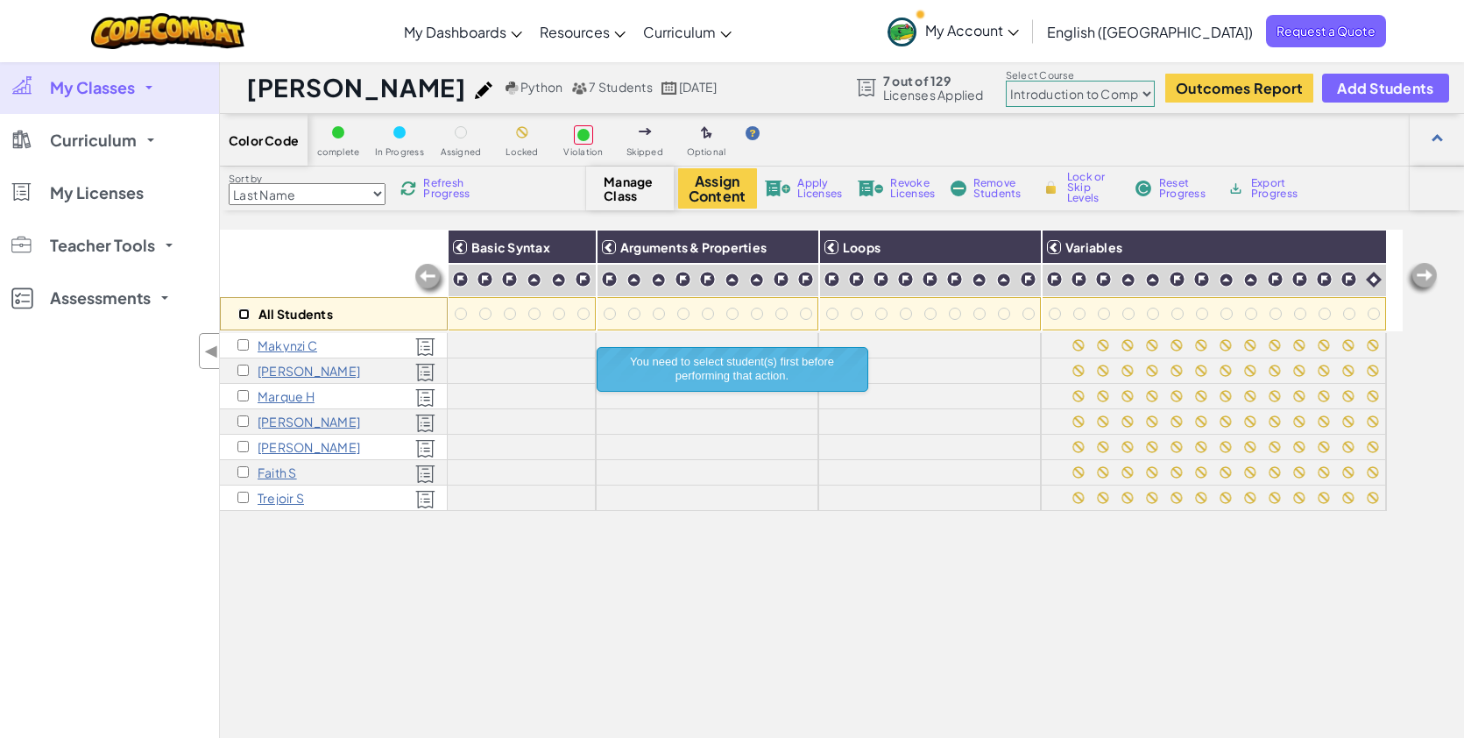
click at [240, 315] on input "checkbox" at bounding box center [243, 313] width 11 height 11
checkbox input "true"
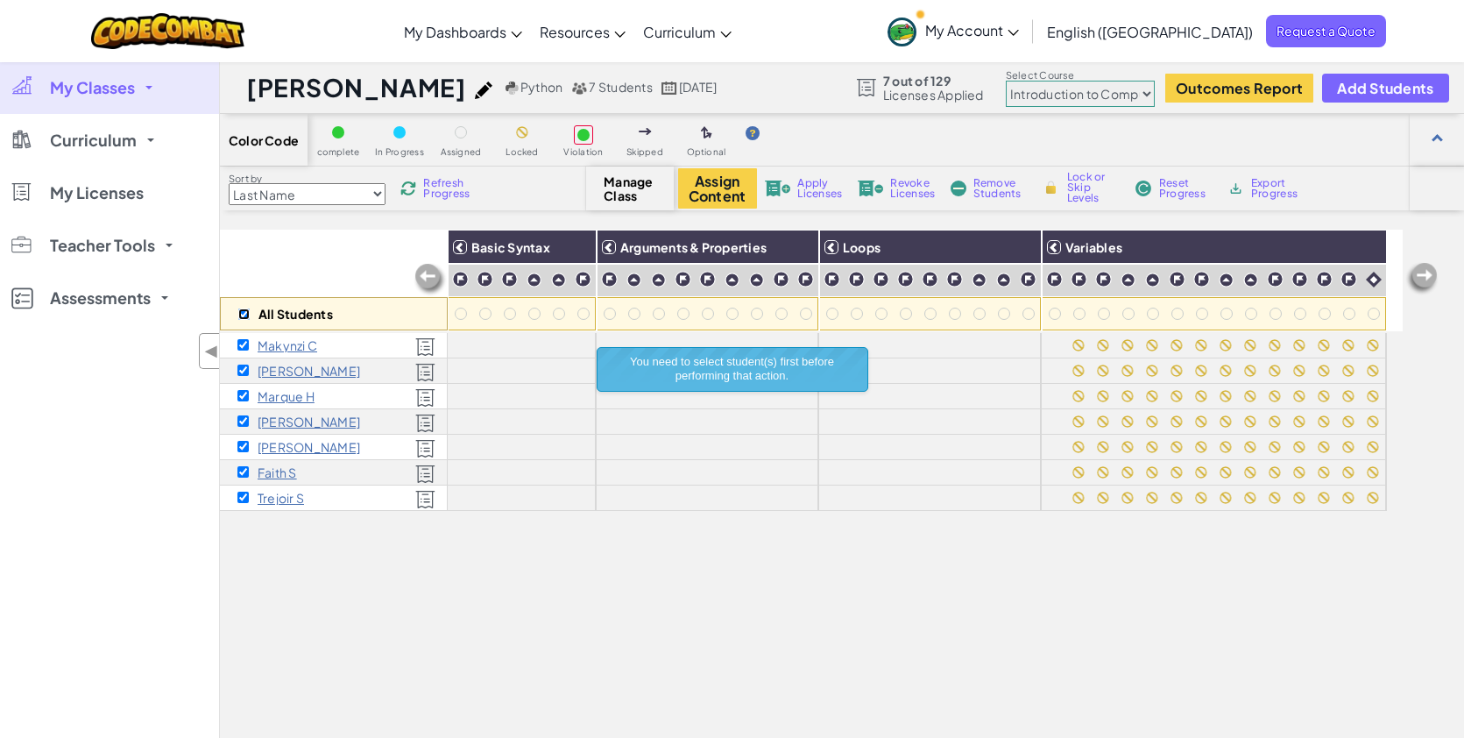
checkbox input "true"
click at [1357, 244] on img at bounding box center [1367, 247] width 31 height 26
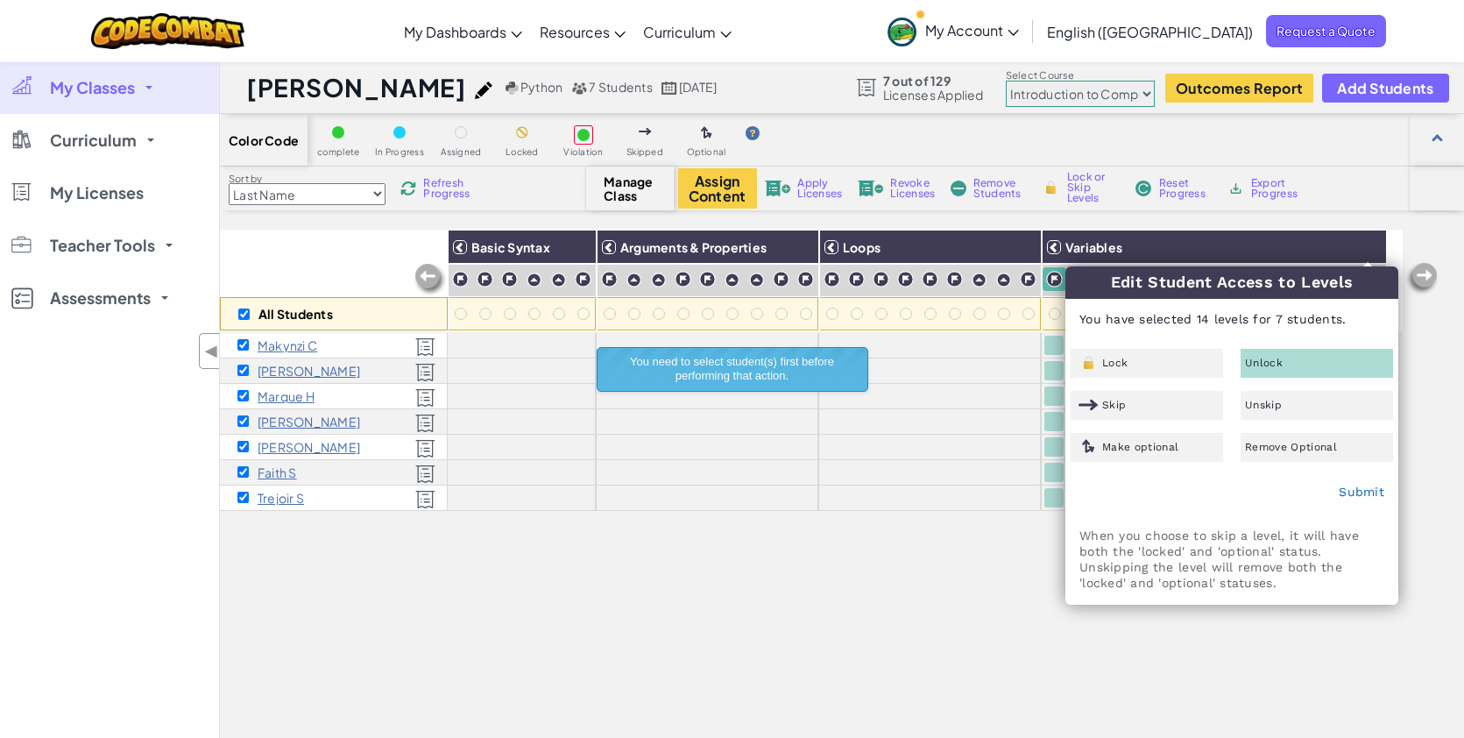
click at [1305, 361] on div "Unlock" at bounding box center [1317, 363] width 152 height 29
click at [1300, 362] on div "Unlock" at bounding box center [1317, 363] width 152 height 29
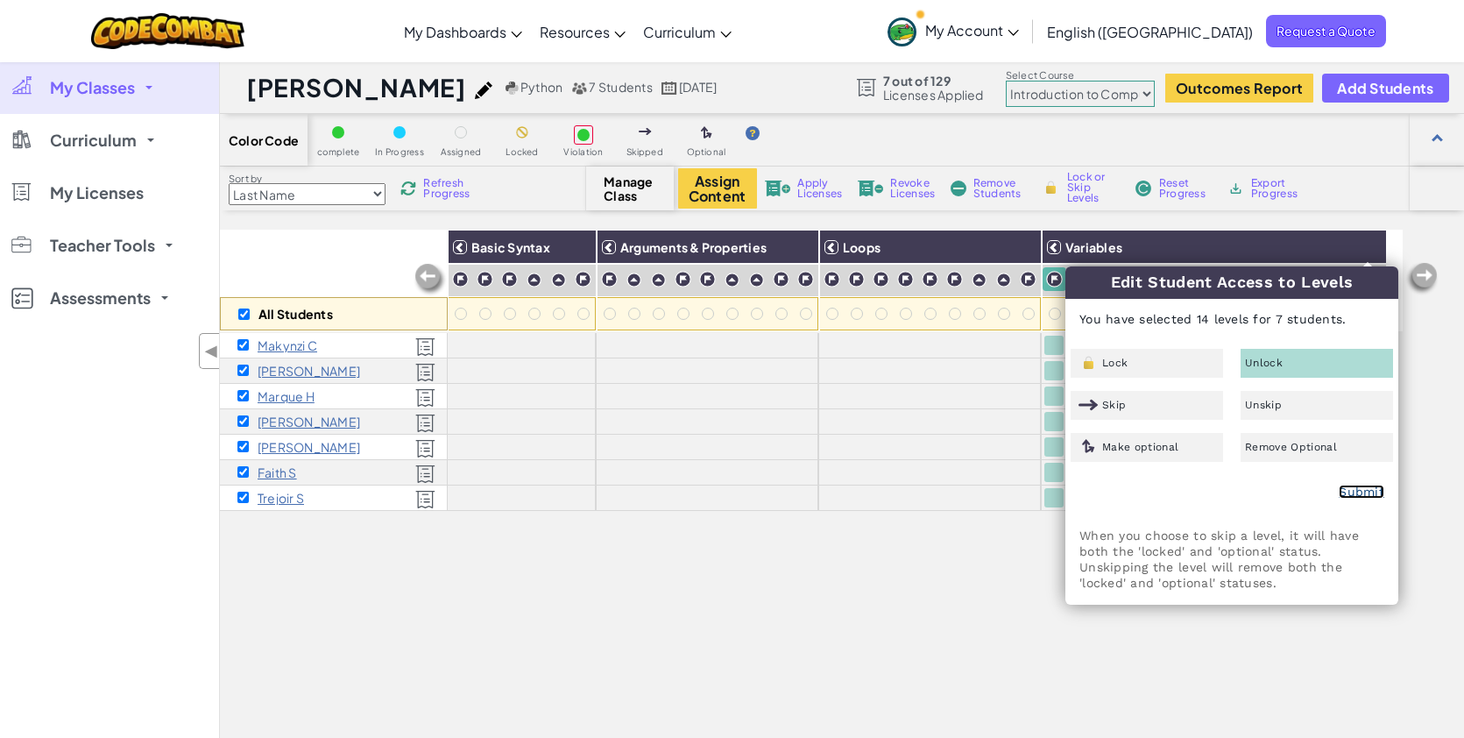
click at [1358, 494] on link "Submit" at bounding box center [1362, 492] width 46 height 14
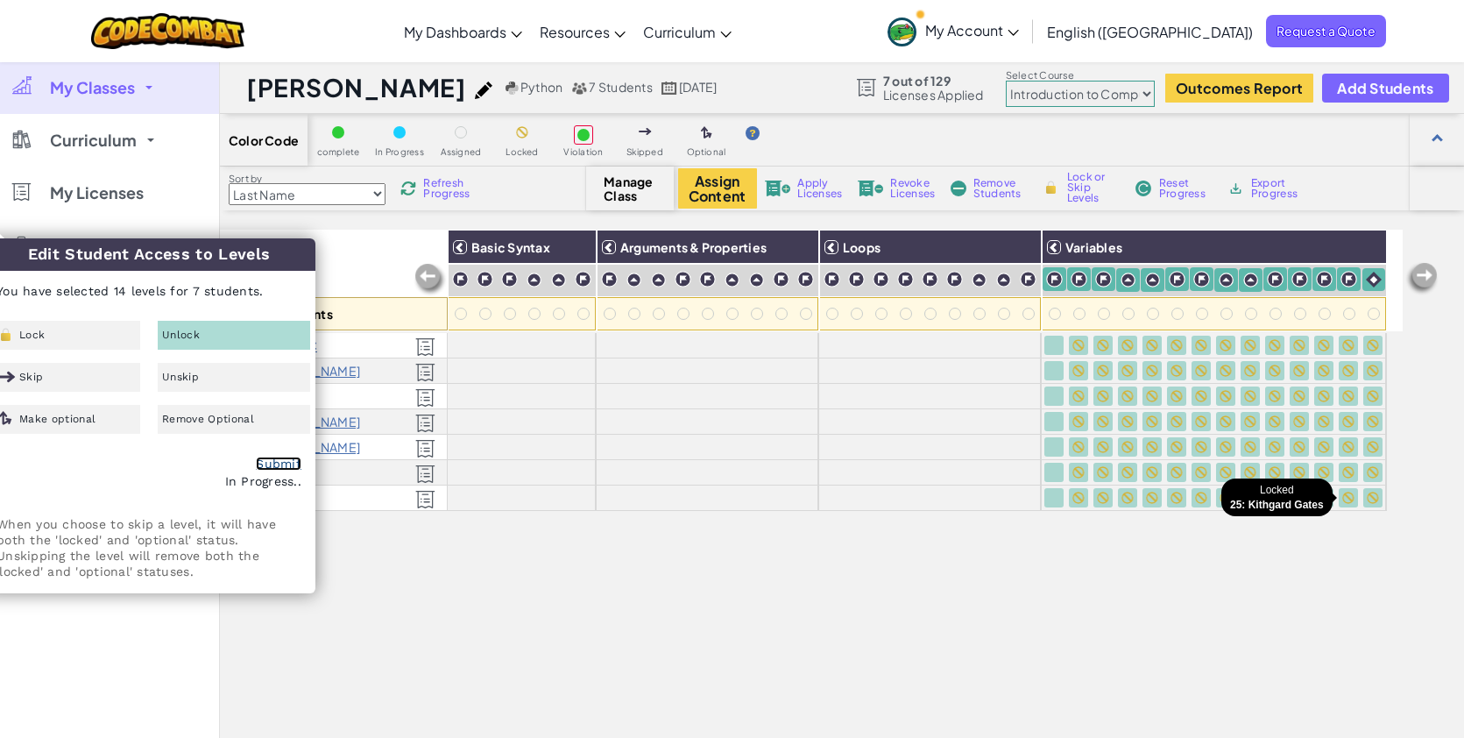
checkbox input "false"
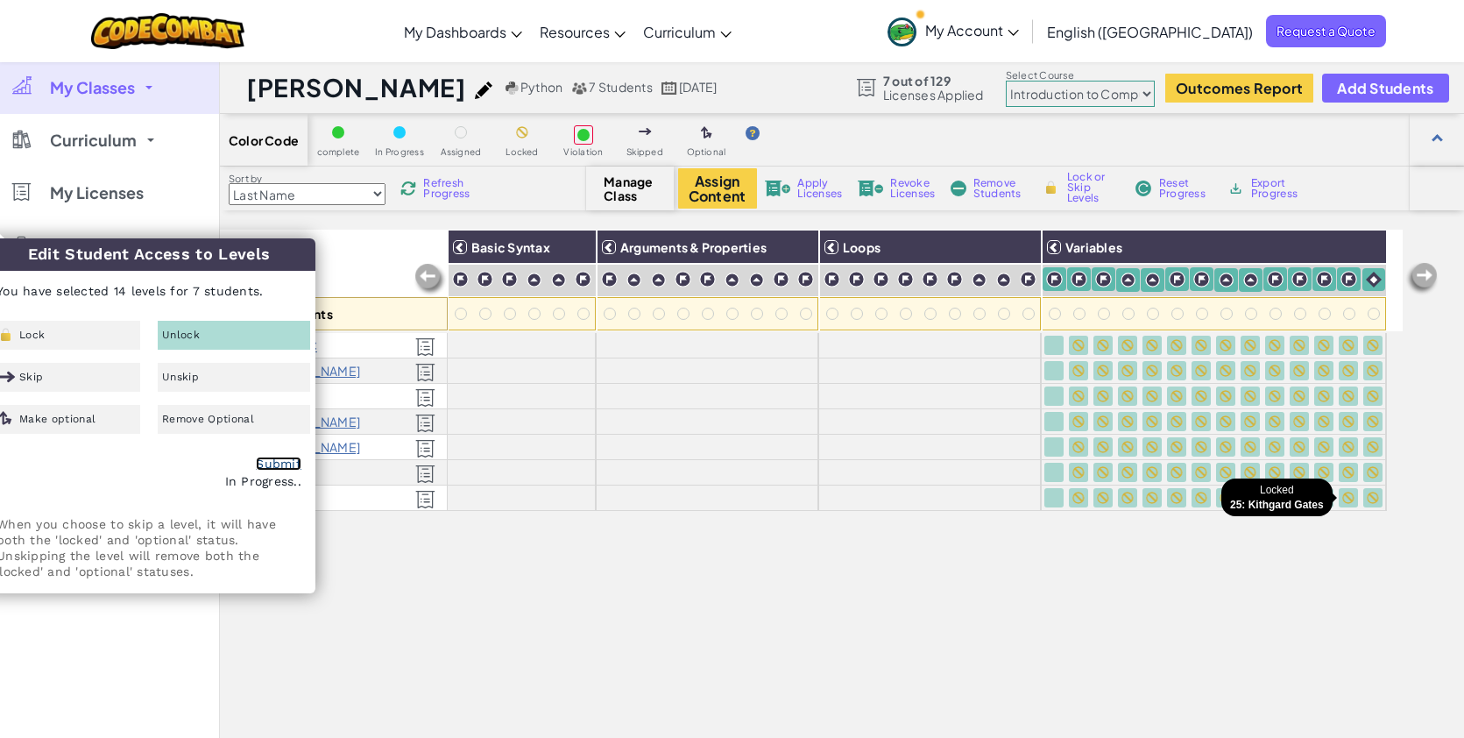
checkbox input "false"
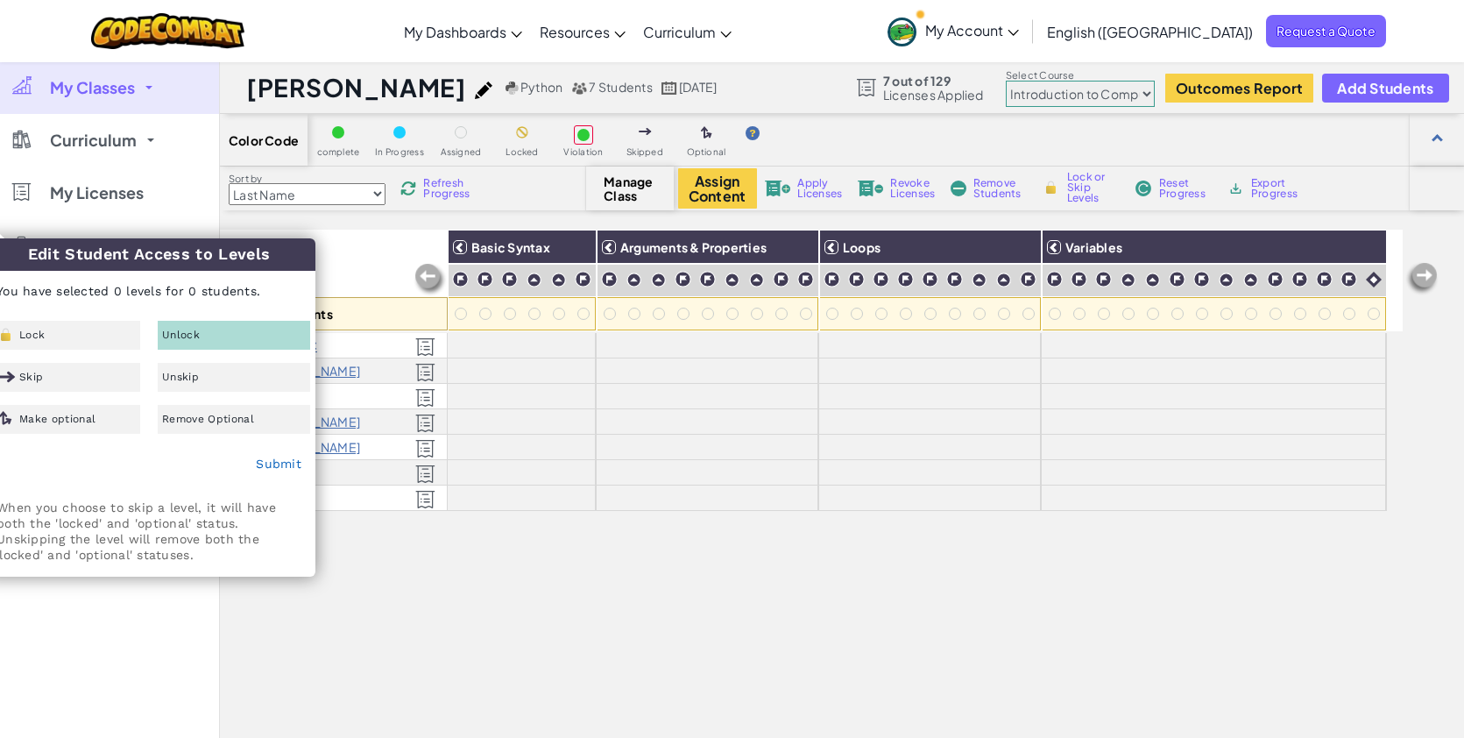
click at [228, 329] on div "Unlock" at bounding box center [234, 335] width 152 height 29
click at [296, 465] on link "Submit" at bounding box center [279, 464] width 46 height 14
click at [333, 248] on div "All Students" at bounding box center [334, 281] width 228 height 102
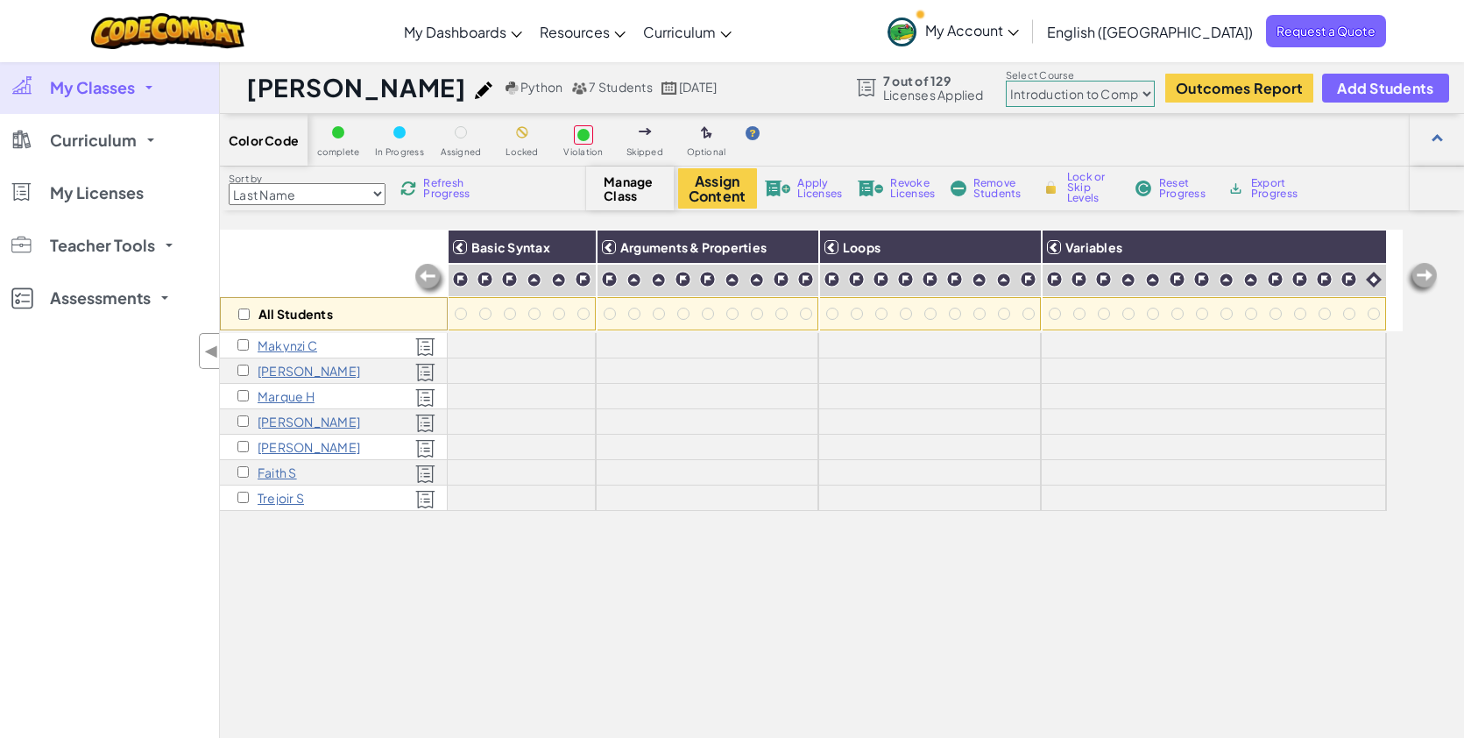
drag, startPoint x: 447, startPoint y: 186, endPoint x: 444, endPoint y: 174, distance: 11.7
click at [447, 186] on span "Refresh Progress" at bounding box center [450, 188] width 54 height 21
click at [137, 89] on link "My Classes" at bounding box center [109, 87] width 219 height 53
